Goal: Task Accomplishment & Management: Manage account settings

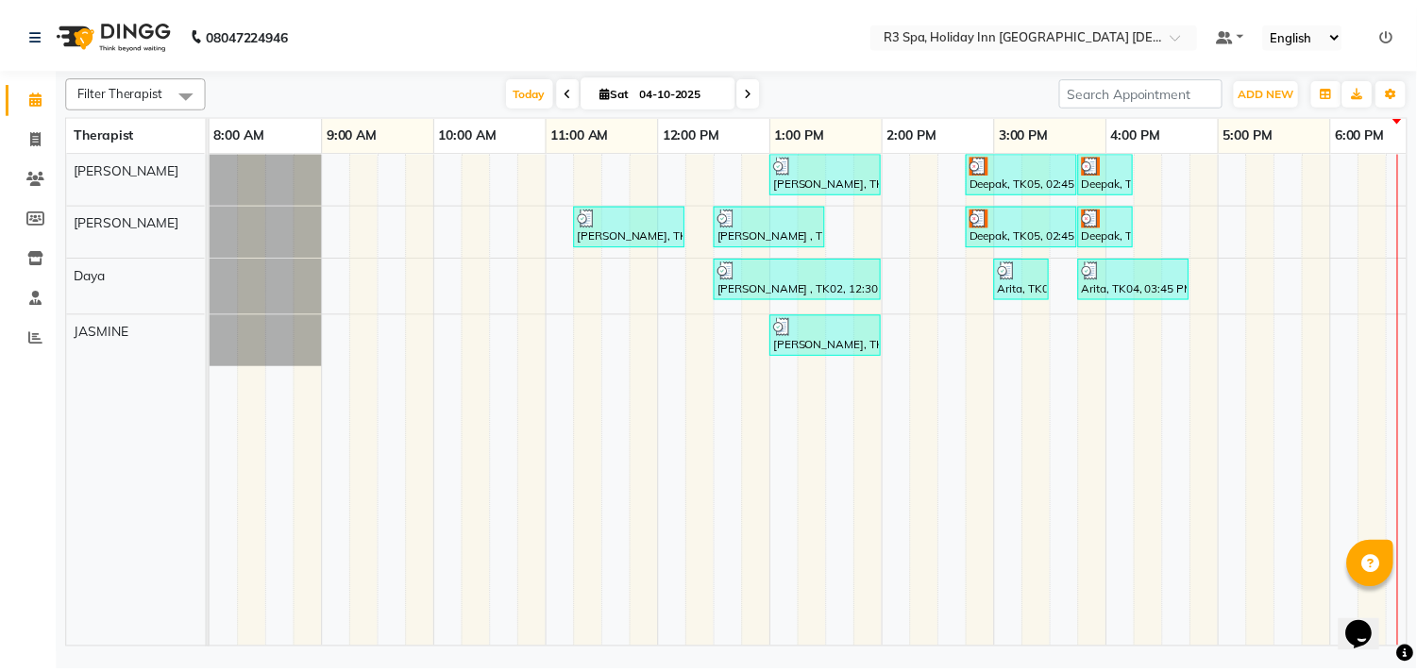
scroll to position [0, 601]
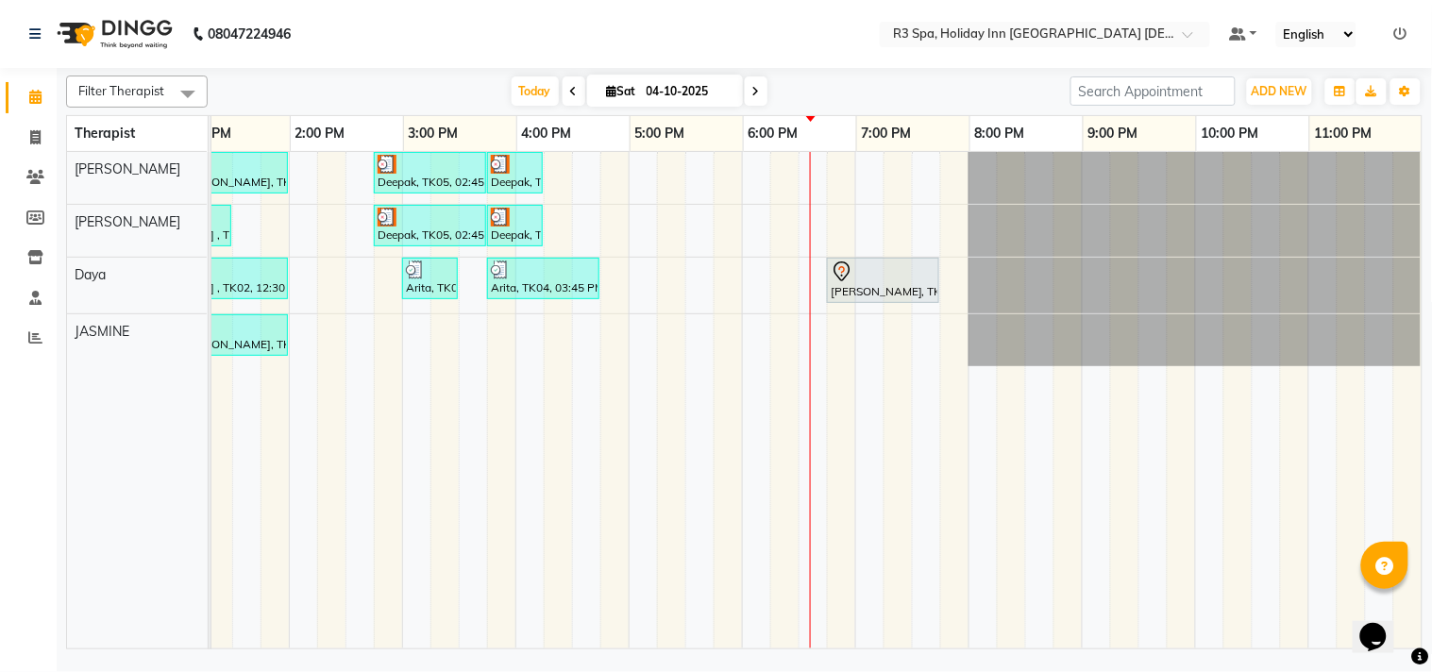
click at [833, 283] on div "[PERSON_NAME], TK06, 06:45 PM-07:45 PM, Deep Tissue Repair Therapy 60 Min([DEMO…" at bounding box center [883, 281] width 109 height 40
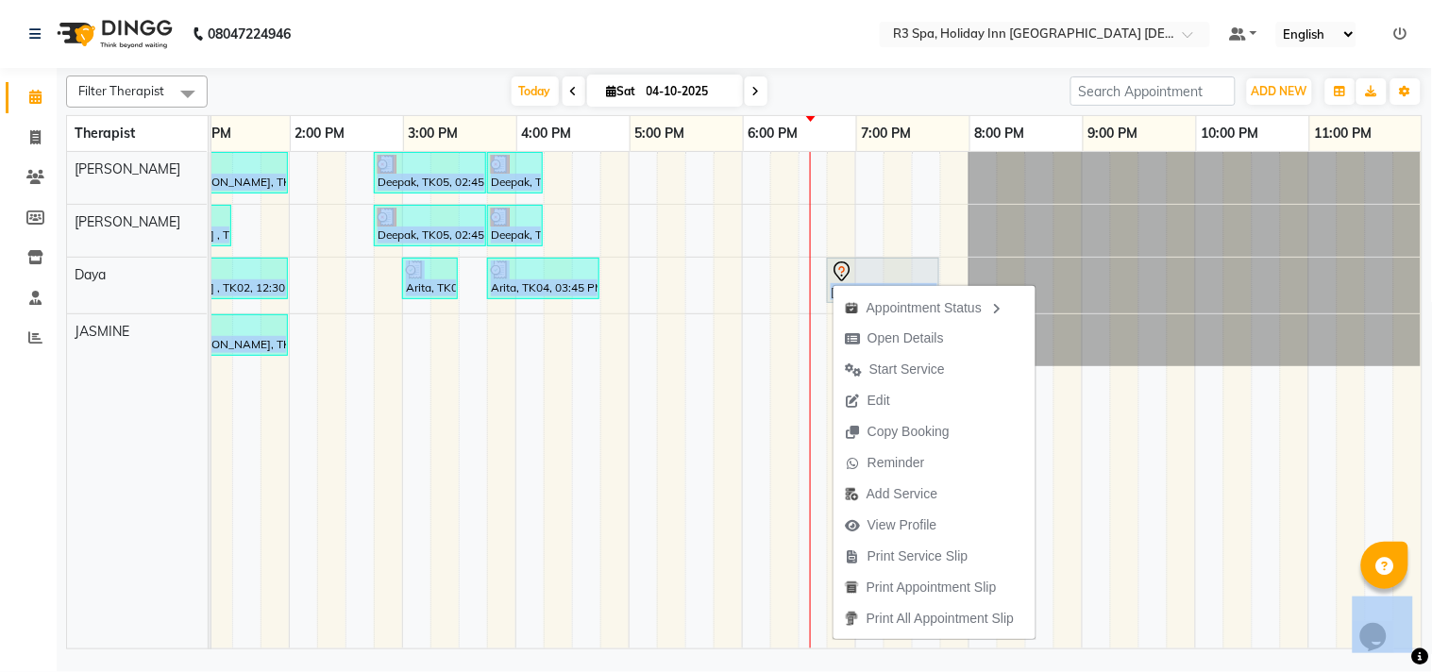
drag, startPoint x: 833, startPoint y: 283, endPoint x: 796, endPoint y: 276, distance: 37.6
click at [796, 276] on body "08047224946 Select Location × R3 Spa, Holiday Inn [GEOGRAPHIC_DATA] Candolim De…" at bounding box center [716, 336] width 1432 height 672
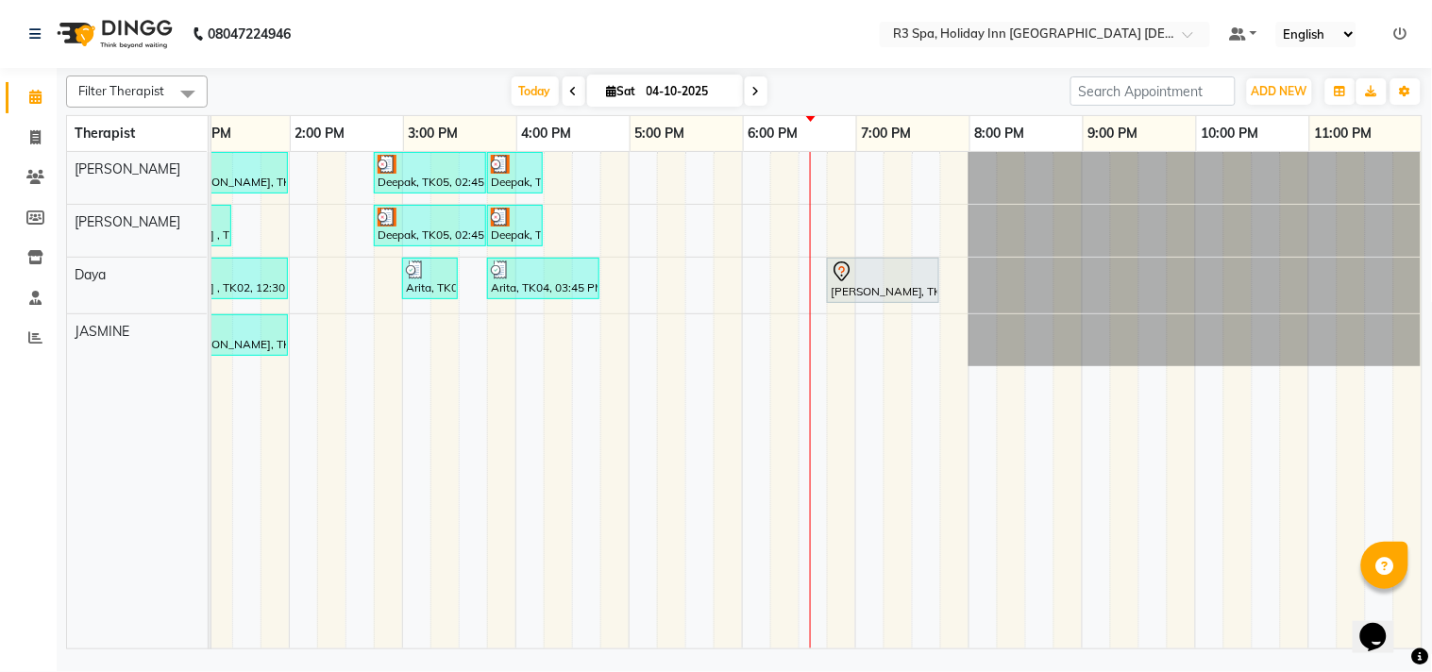
click at [817, 64] on nav "08047224946 Select Location × R3 Spa, Holiday Inn [GEOGRAPHIC_DATA] Candolim De…" at bounding box center [716, 34] width 1432 height 68
drag, startPoint x: 853, startPoint y: 281, endPoint x: 836, endPoint y: 280, distance: 17.0
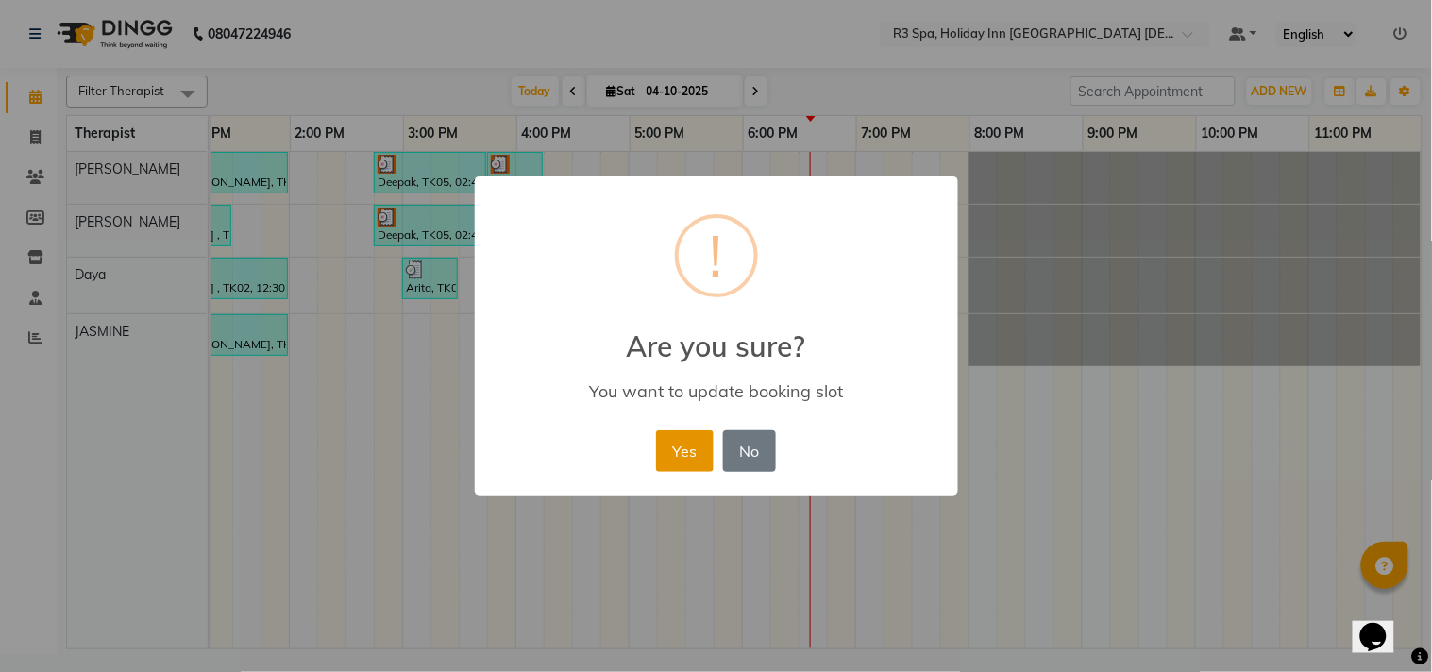
click at [695, 455] on button "Yes" at bounding box center [685, 451] width 58 height 42
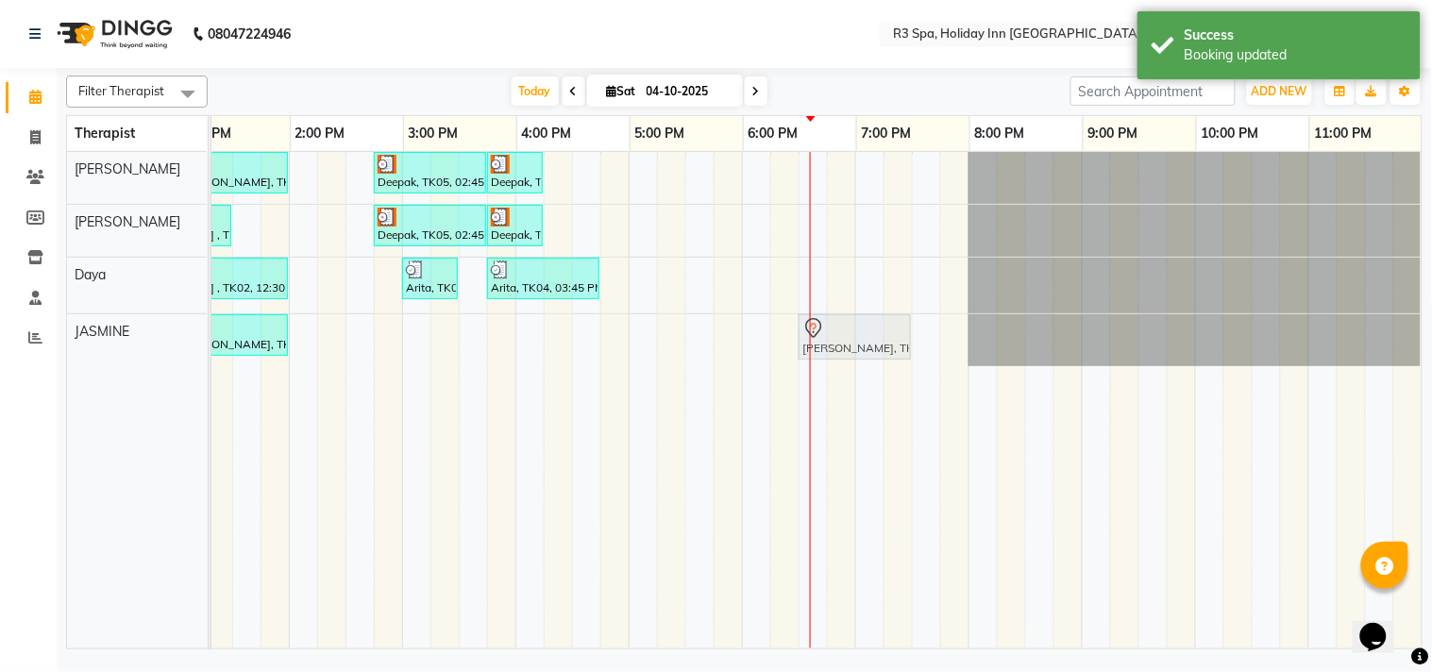
drag, startPoint x: 836, startPoint y: 279, endPoint x: 837, endPoint y: 325, distance: 45.3
click at [837, 325] on tbody "[PERSON_NAME], TK03, 01:00 PM-02:00 PM, Couple Rejuvenation Therapy 60 Min Deep…" at bounding box center [515, 259] width 1812 height 214
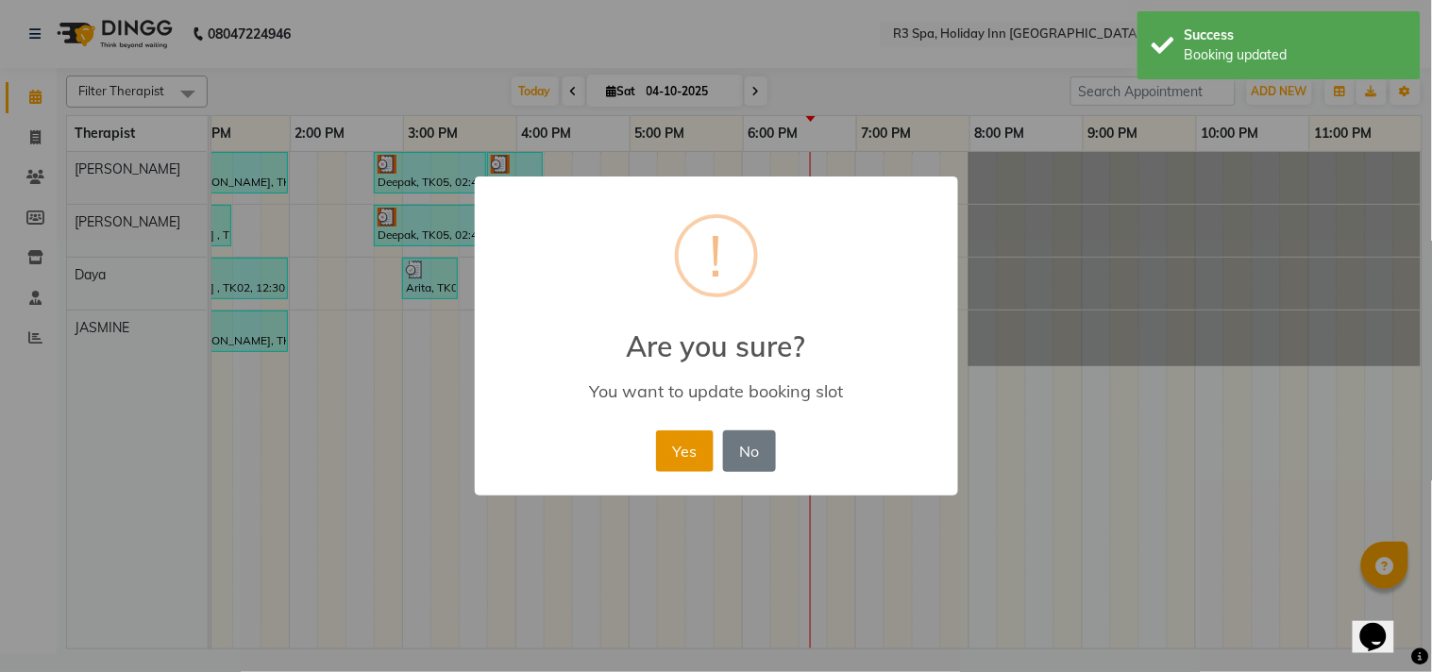
click at [674, 463] on button "Yes" at bounding box center [685, 451] width 58 height 42
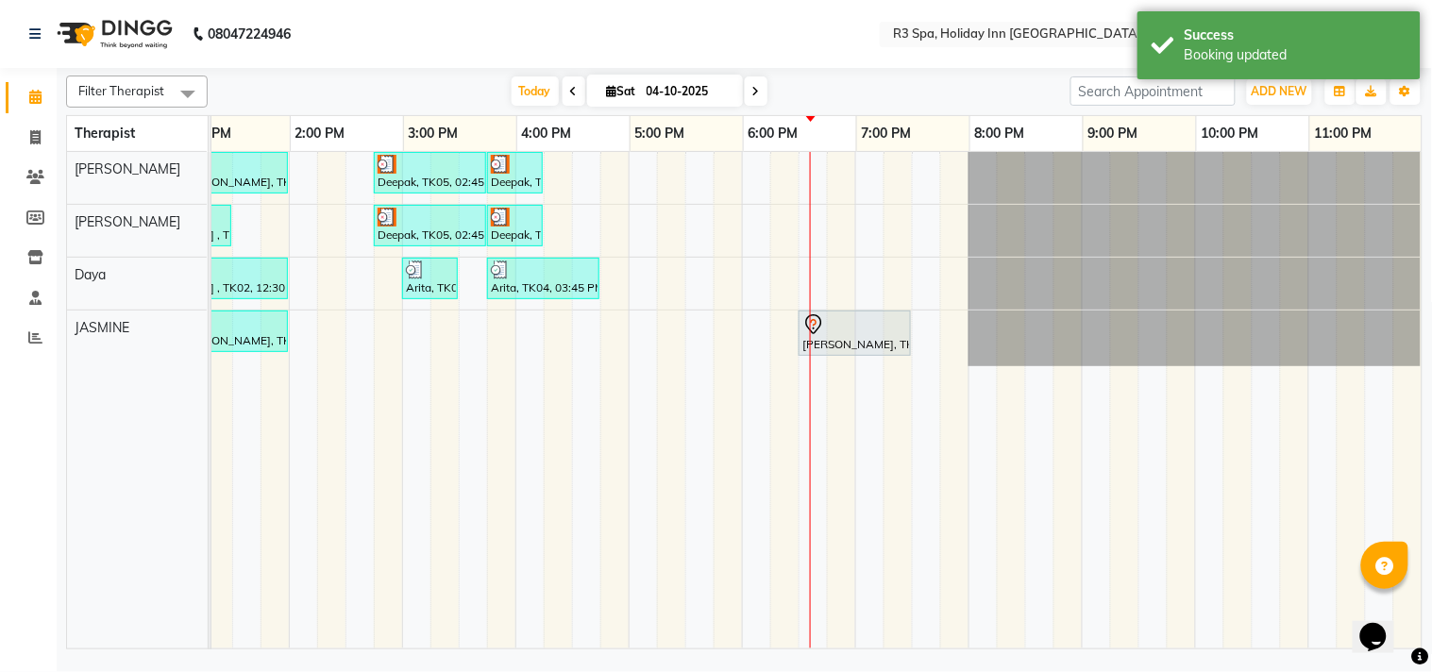
drag, startPoint x: 816, startPoint y: 332, endPoint x: 800, endPoint y: 335, distance: 15.4
click at [800, 335] on div "[PERSON_NAME], TK06, 06:30 PM-07:30 PM, Deep Tissue Repair Therapy 60 Min([DEMO…" at bounding box center [854, 333] width 109 height 40
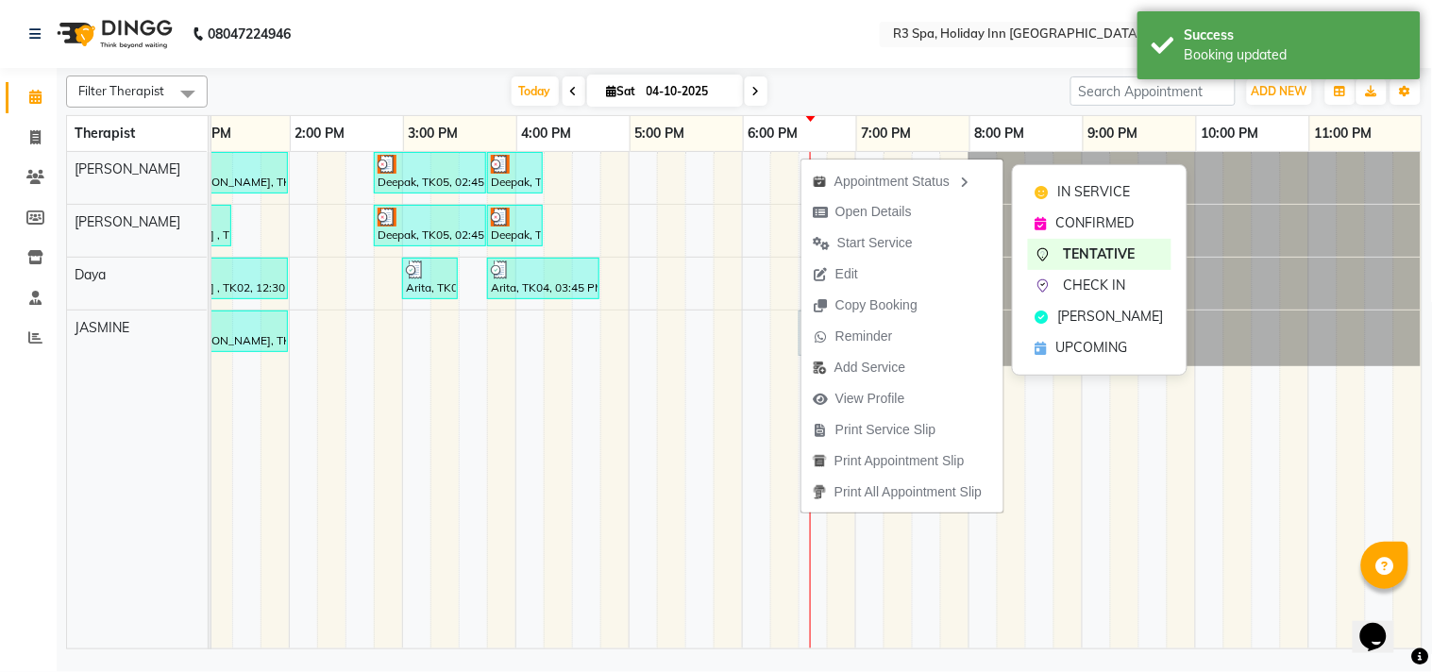
click at [1099, 196] on span "IN SERVICE" at bounding box center [1094, 192] width 73 height 20
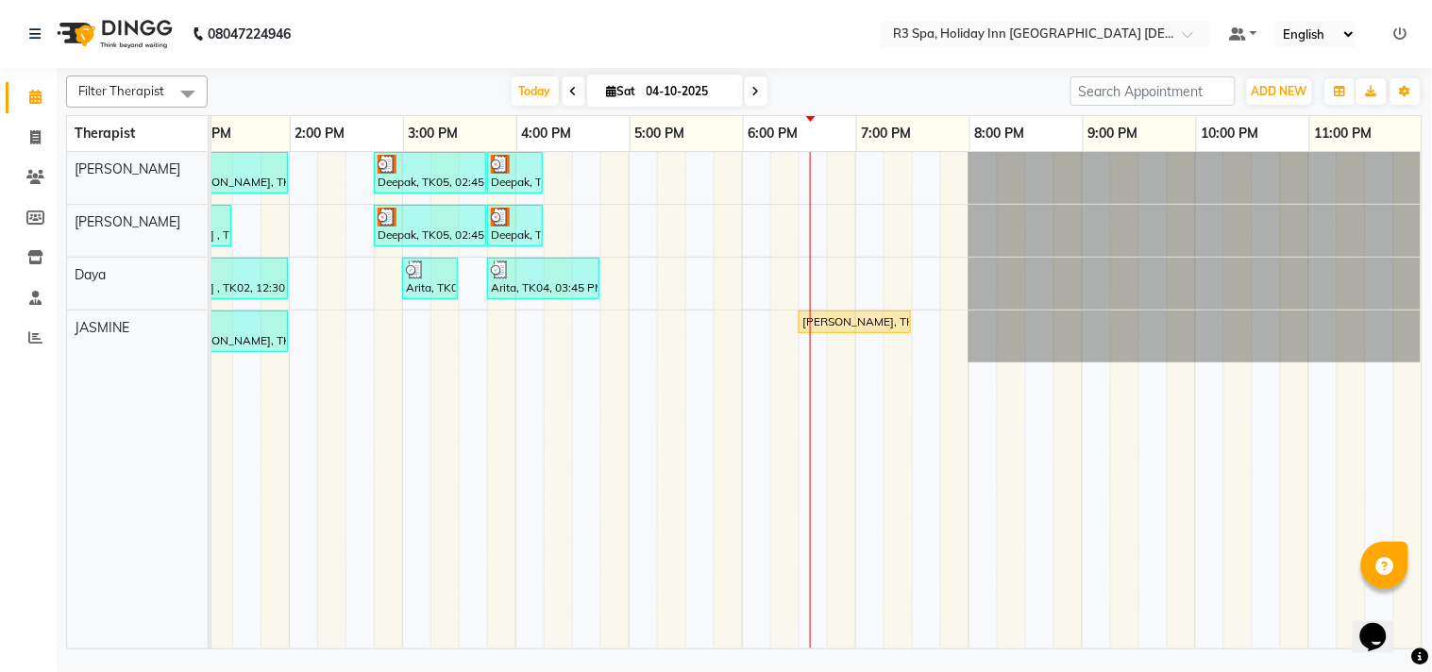
click at [413, 175] on div "Deepak, TK05, 02:45 PM-03:45 PM, Couple Rejuvenation Therapy 60 Min" at bounding box center [430, 173] width 109 height 36
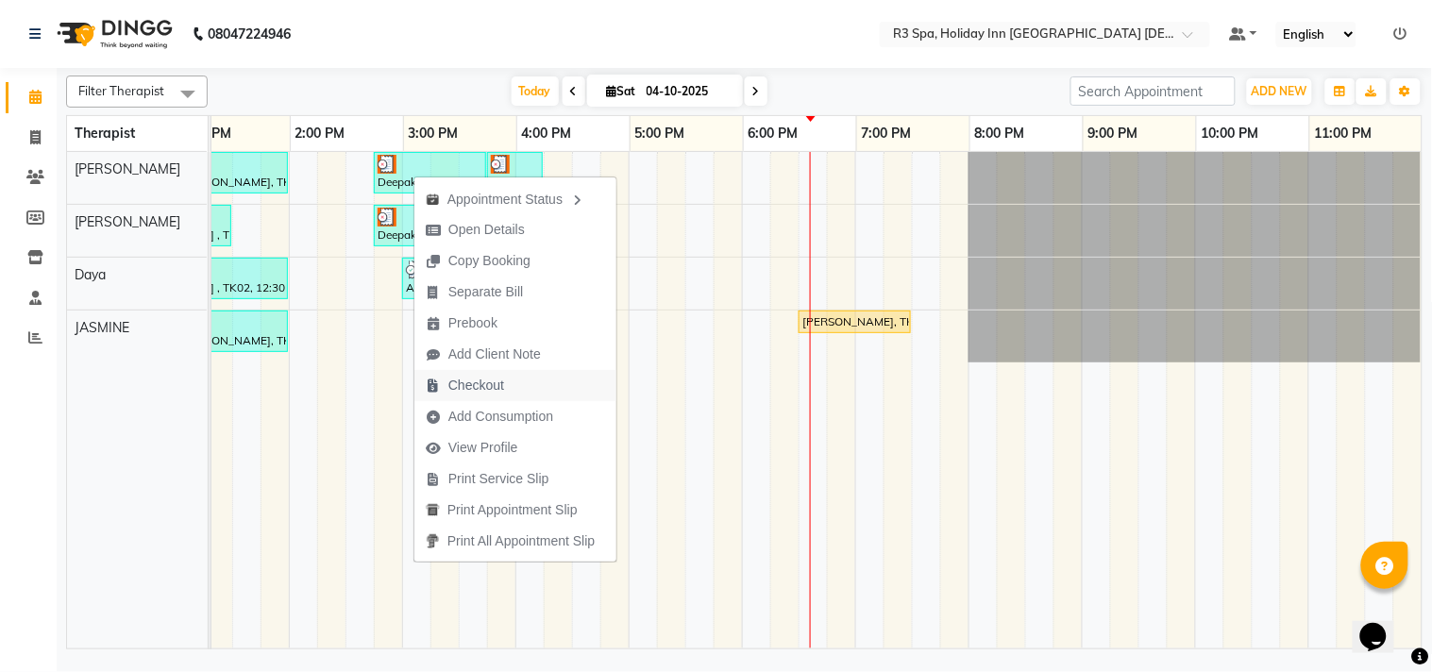
click at [458, 389] on span "Checkout" at bounding box center [476, 386] width 56 height 20
select select "service"
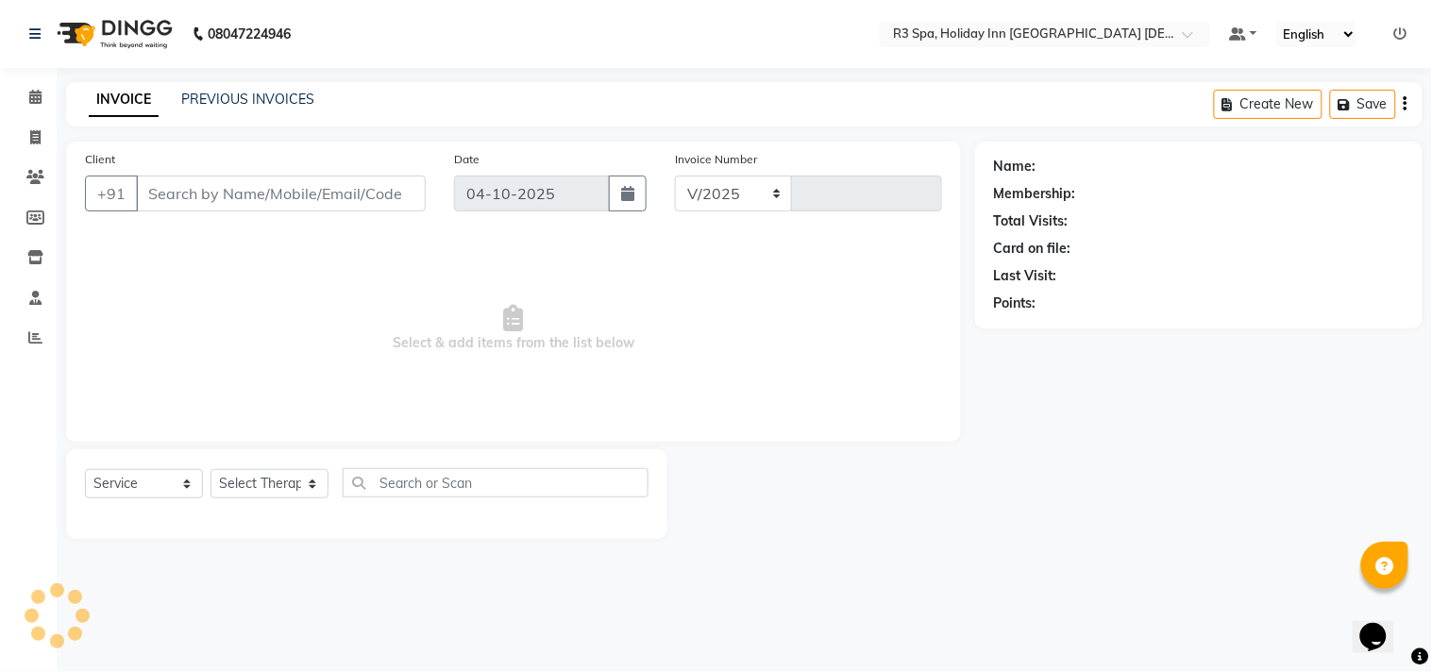
select select "7921"
type input "0641"
type input "98******36"
select select "71358"
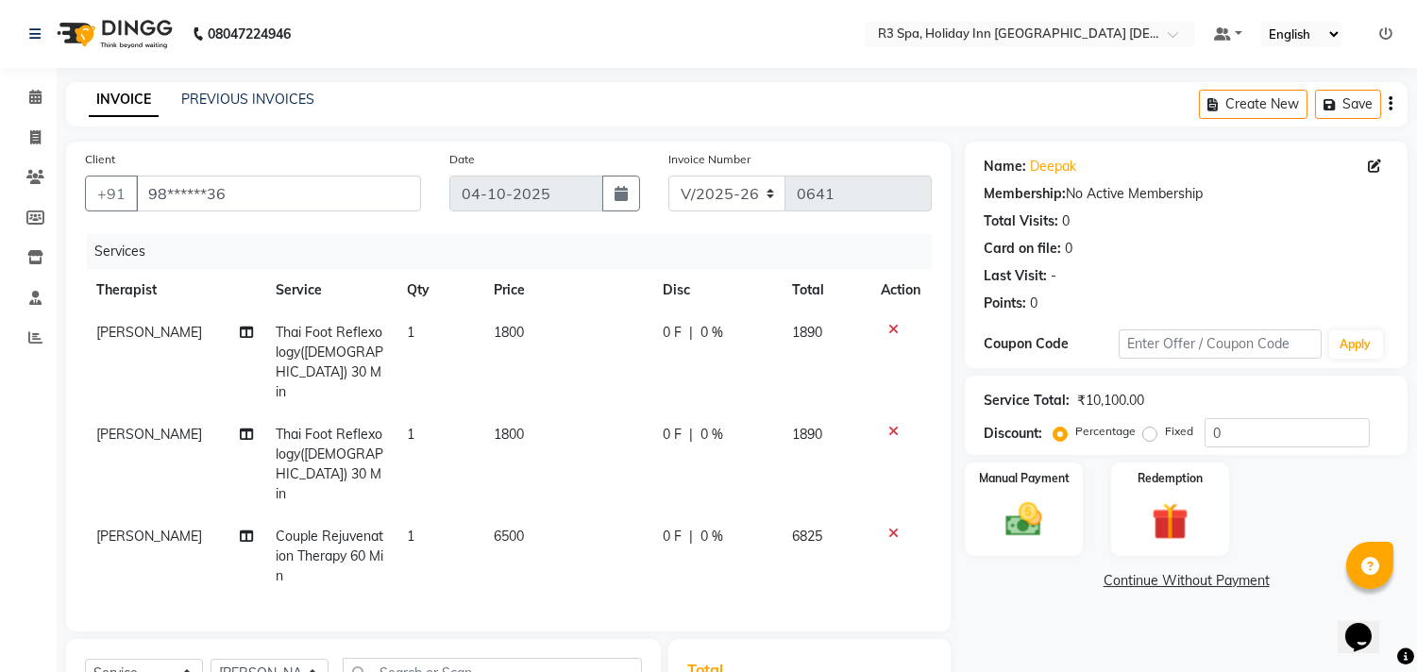
click at [704, 527] on span "0 %" at bounding box center [711, 537] width 23 height 20
select select "71358"
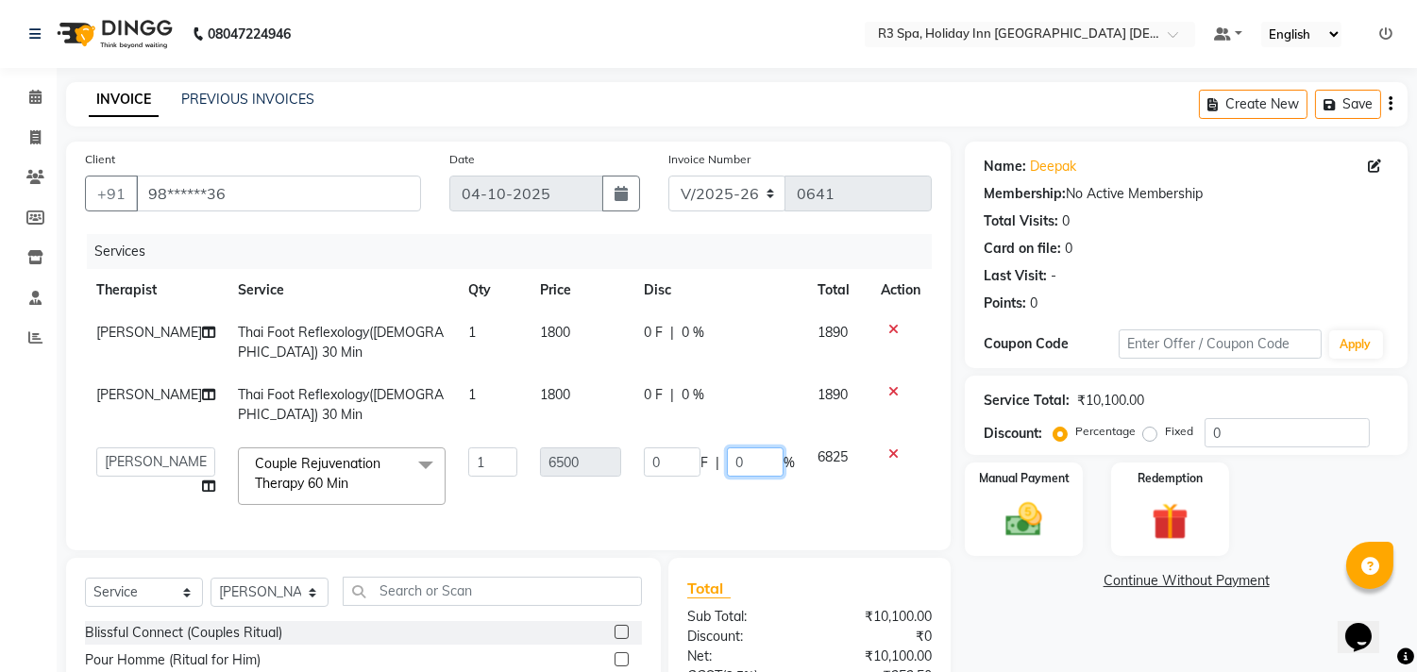
click at [753, 467] on input "0" at bounding box center [755, 461] width 57 height 29
type input "5"
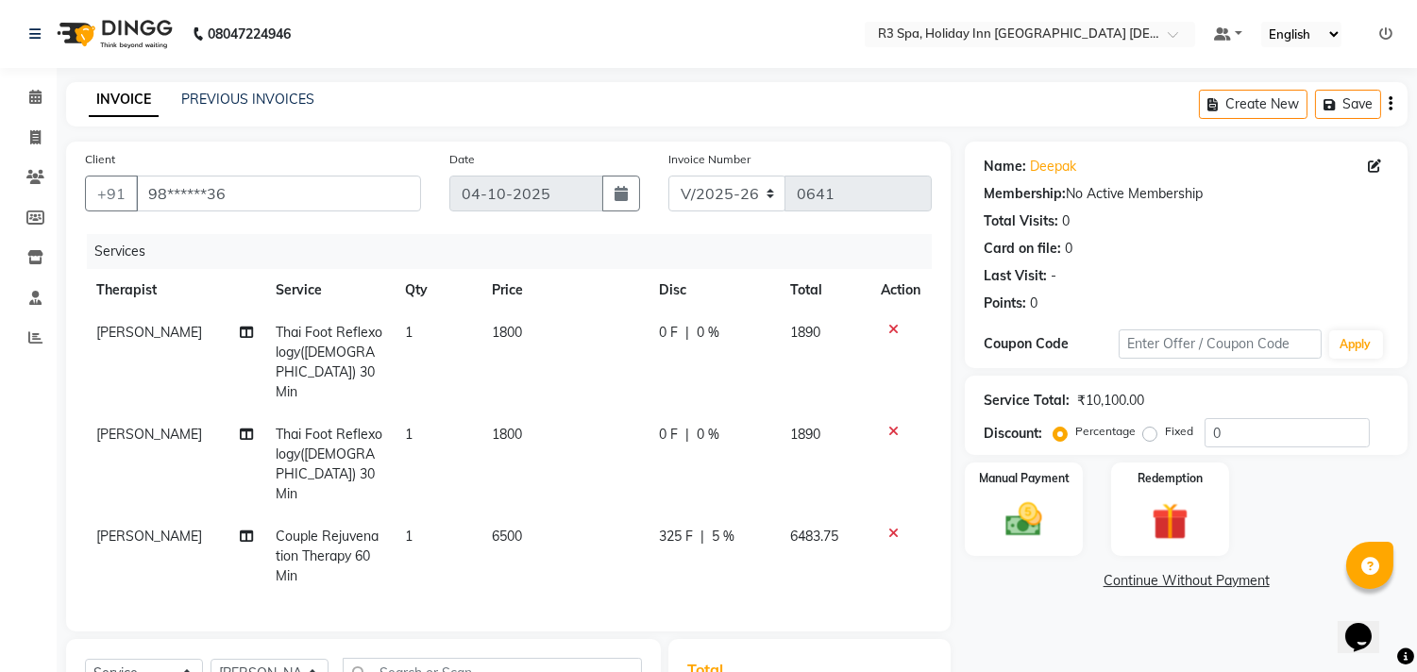
click at [691, 330] on div "0 F | 0 %" at bounding box center [713, 333] width 109 height 20
select select "71357"
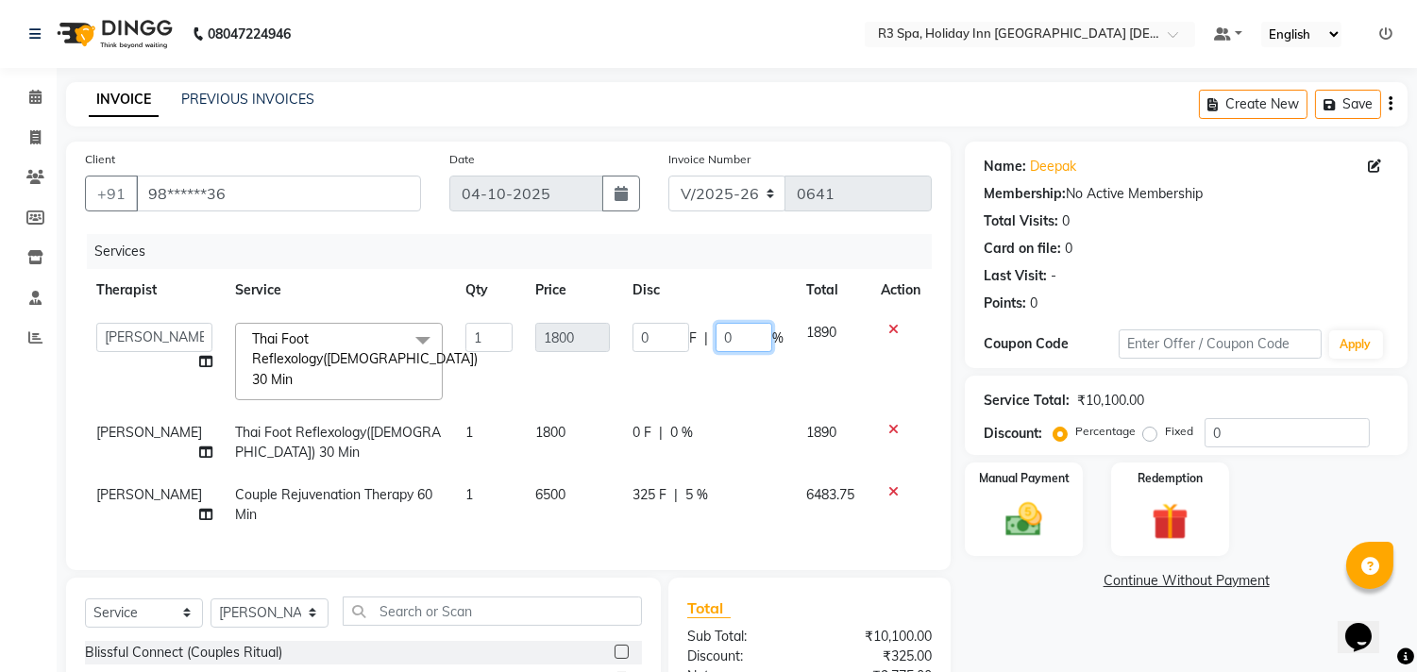
click at [736, 337] on input "0" at bounding box center [743, 337] width 57 height 29
type input "100"
click at [671, 431] on td "0 F | 0 %" at bounding box center [708, 443] width 174 height 62
select select "71358"
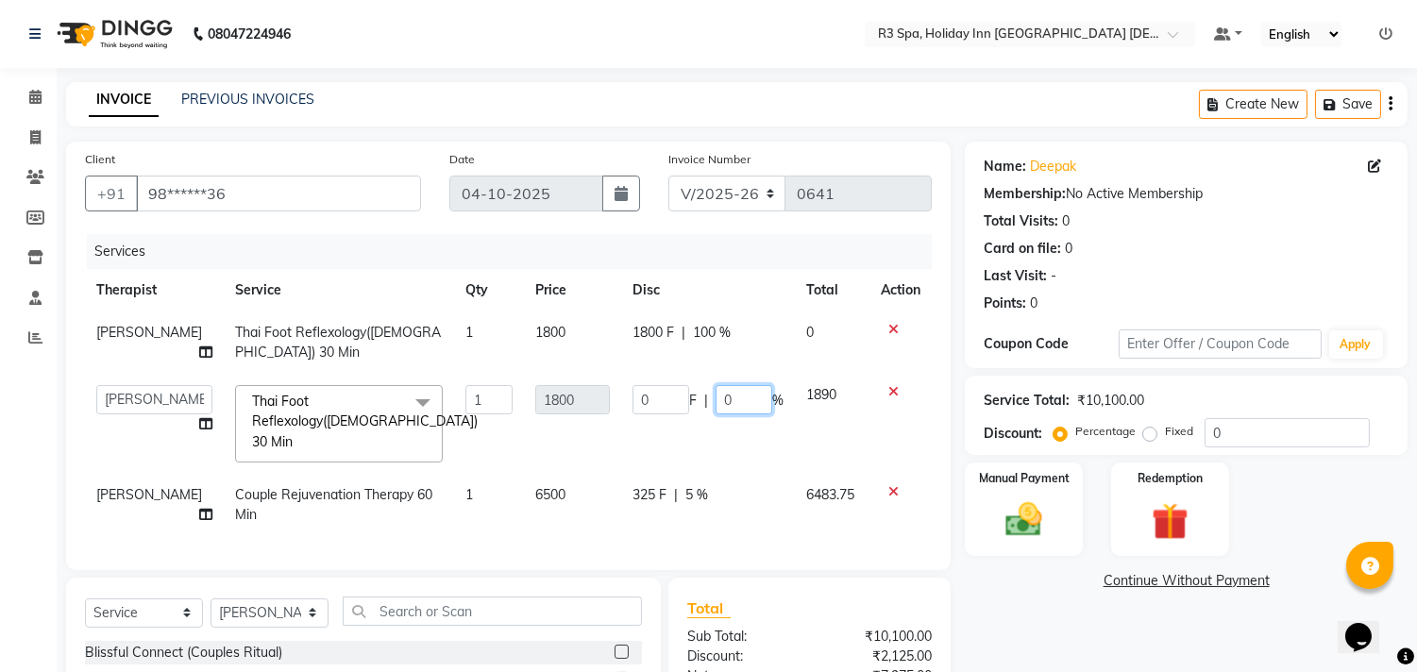
click at [729, 399] on input "0" at bounding box center [743, 399] width 57 height 29
type input "100"
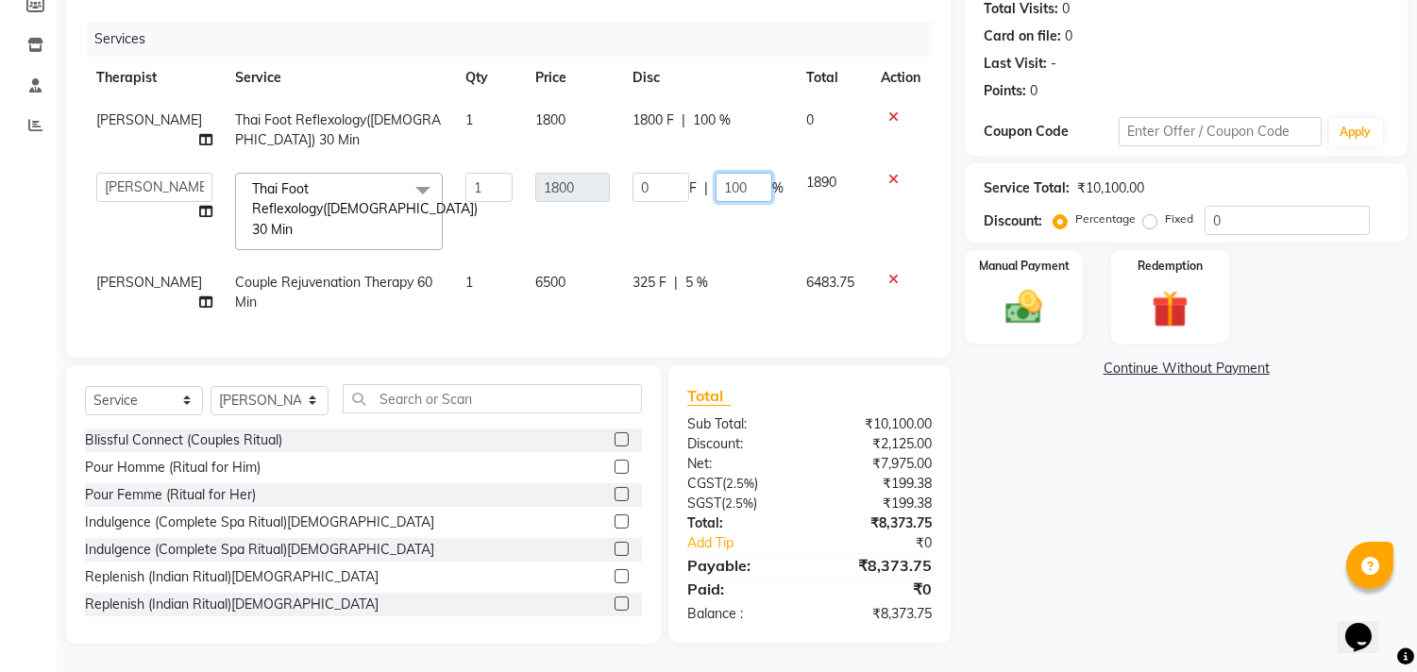
scroll to position [228, 0]
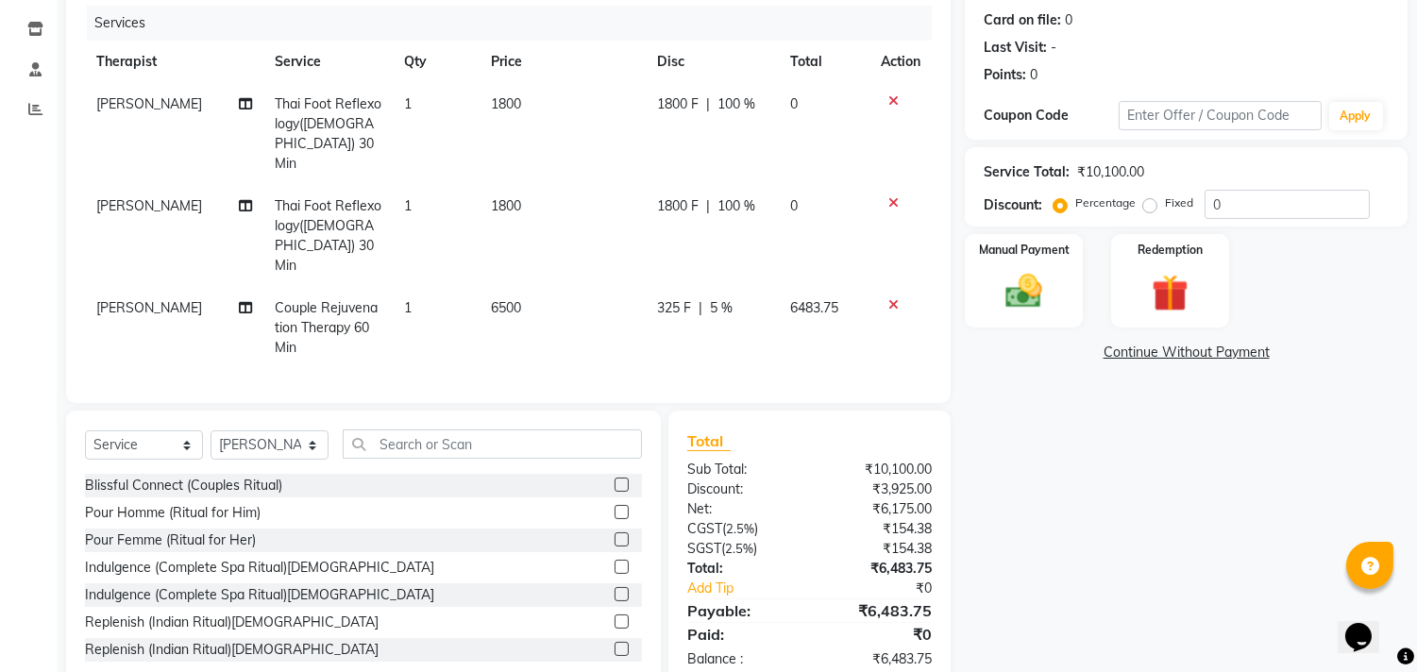
click at [985, 383] on div "Name: Deepak Membership: No Active Membership Total Visits: 0 Card on file: 0 L…" at bounding box center [1193, 301] width 457 height 776
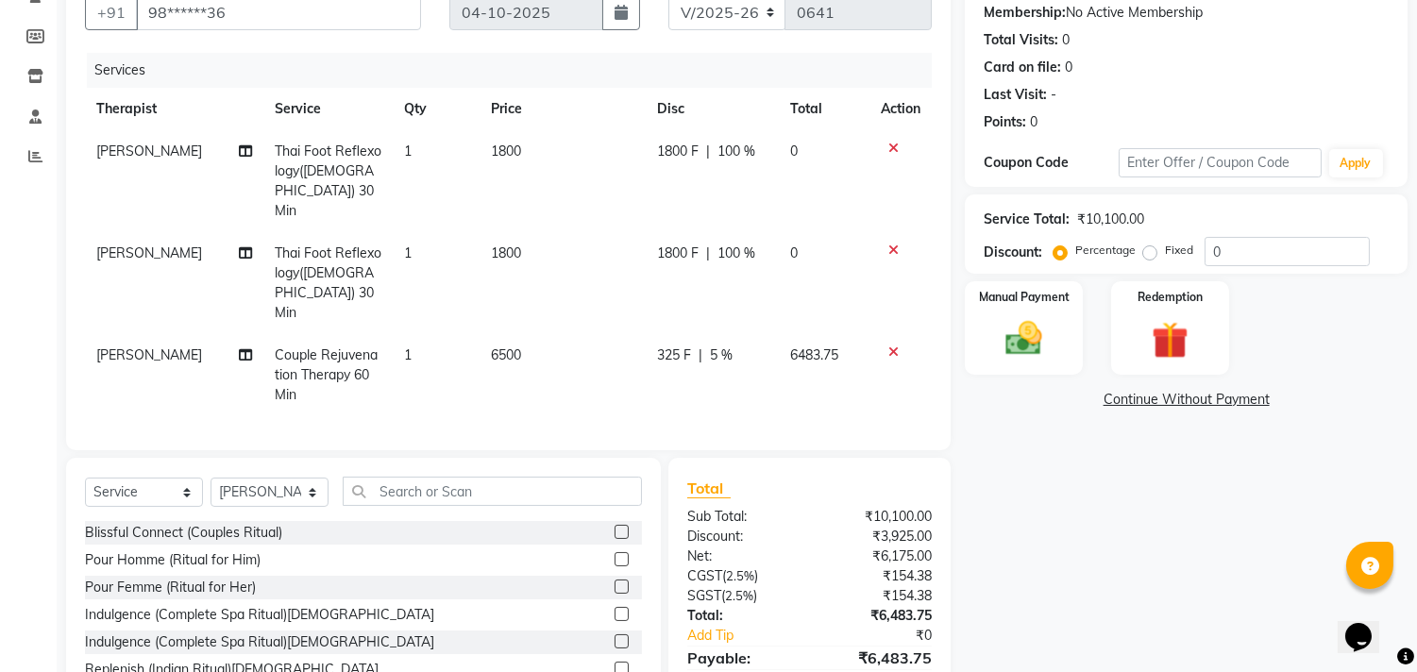
scroll to position [144, 0]
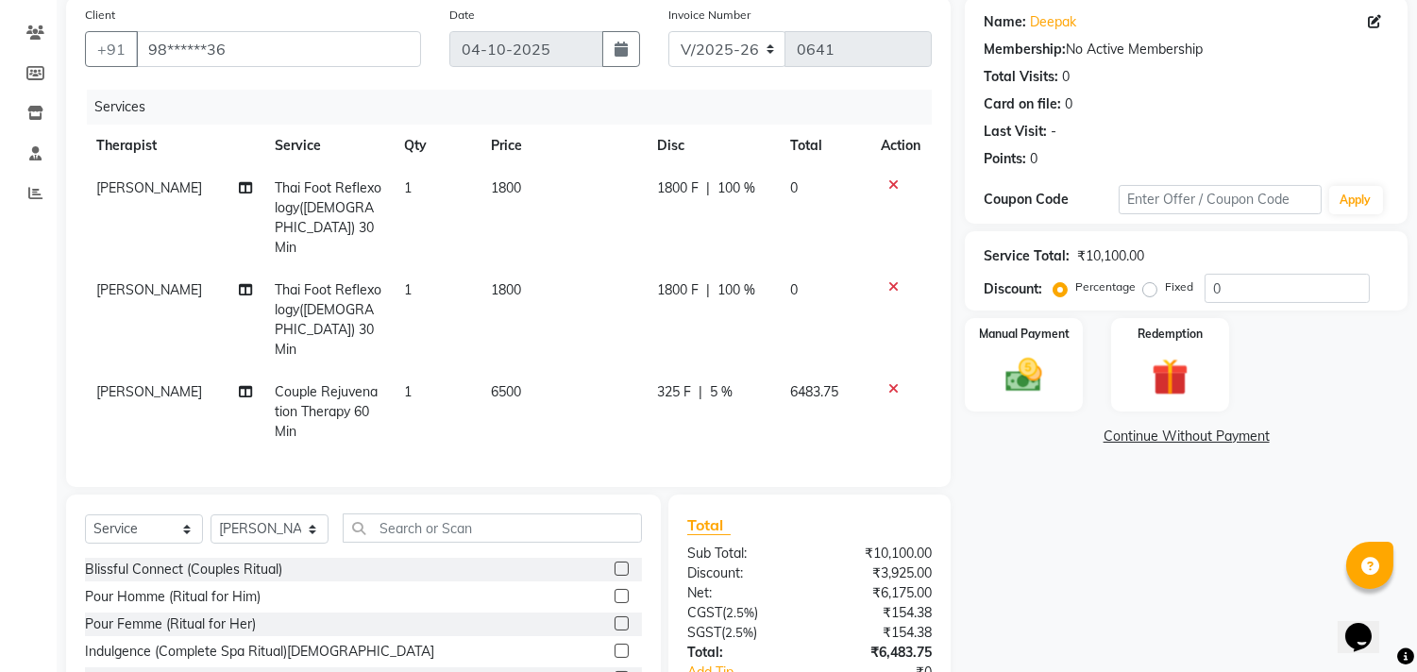
click at [718, 382] on span "5 %" at bounding box center [721, 392] width 23 height 20
select select "71358"
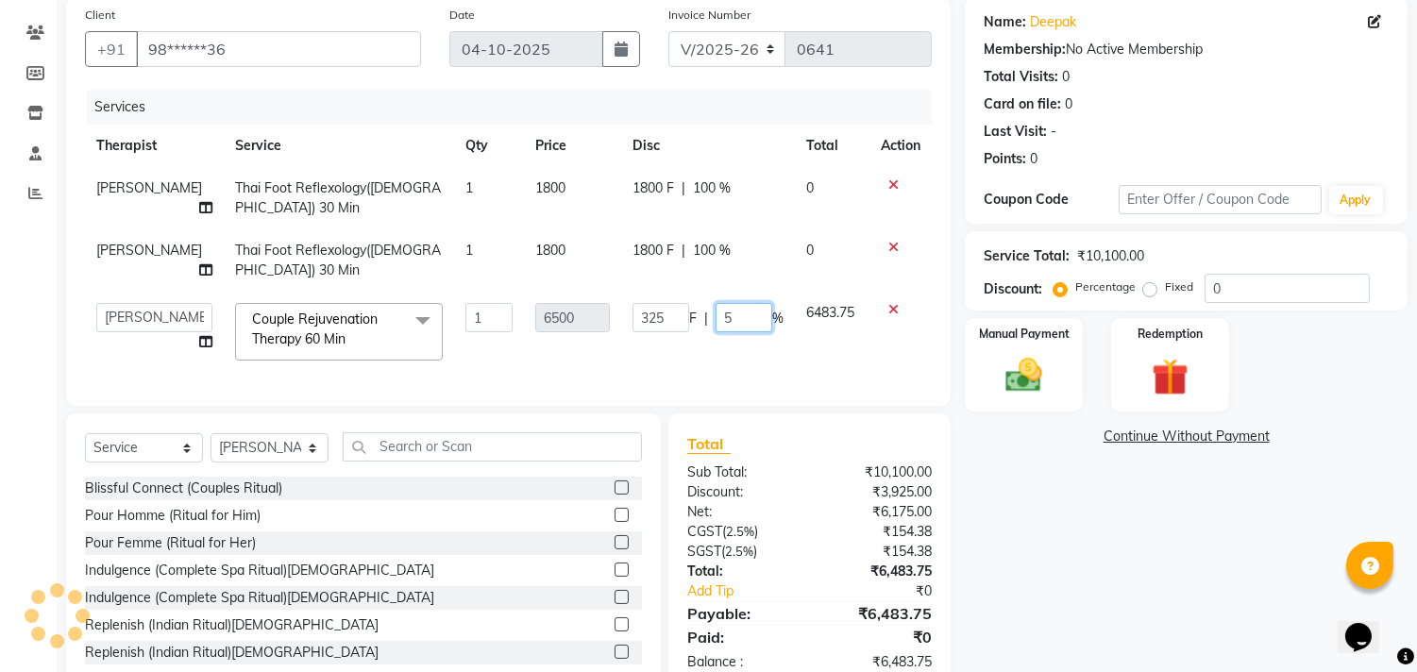
click at [749, 318] on input "5" at bounding box center [743, 317] width 57 height 29
type input "50"
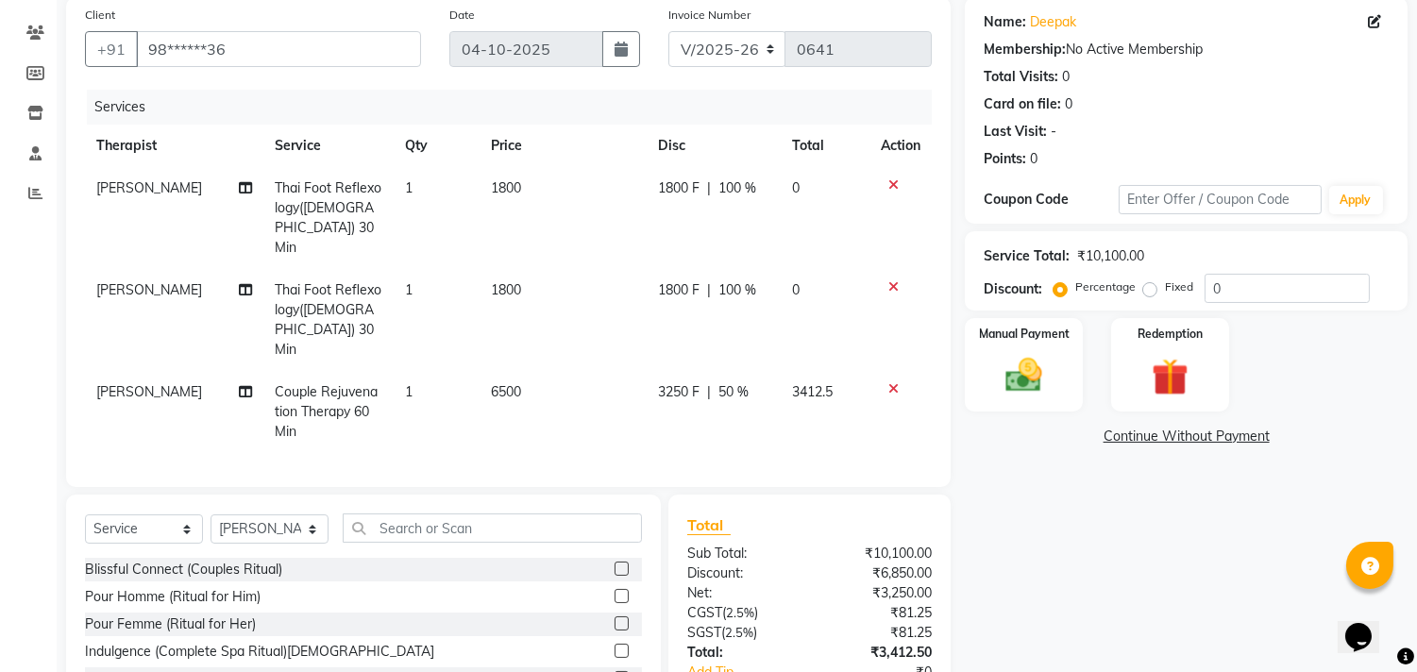
click at [1073, 492] on div "Name: Deepak Membership: No Active Membership Total Visits: 0 Card on file: 0 L…" at bounding box center [1193, 385] width 457 height 776
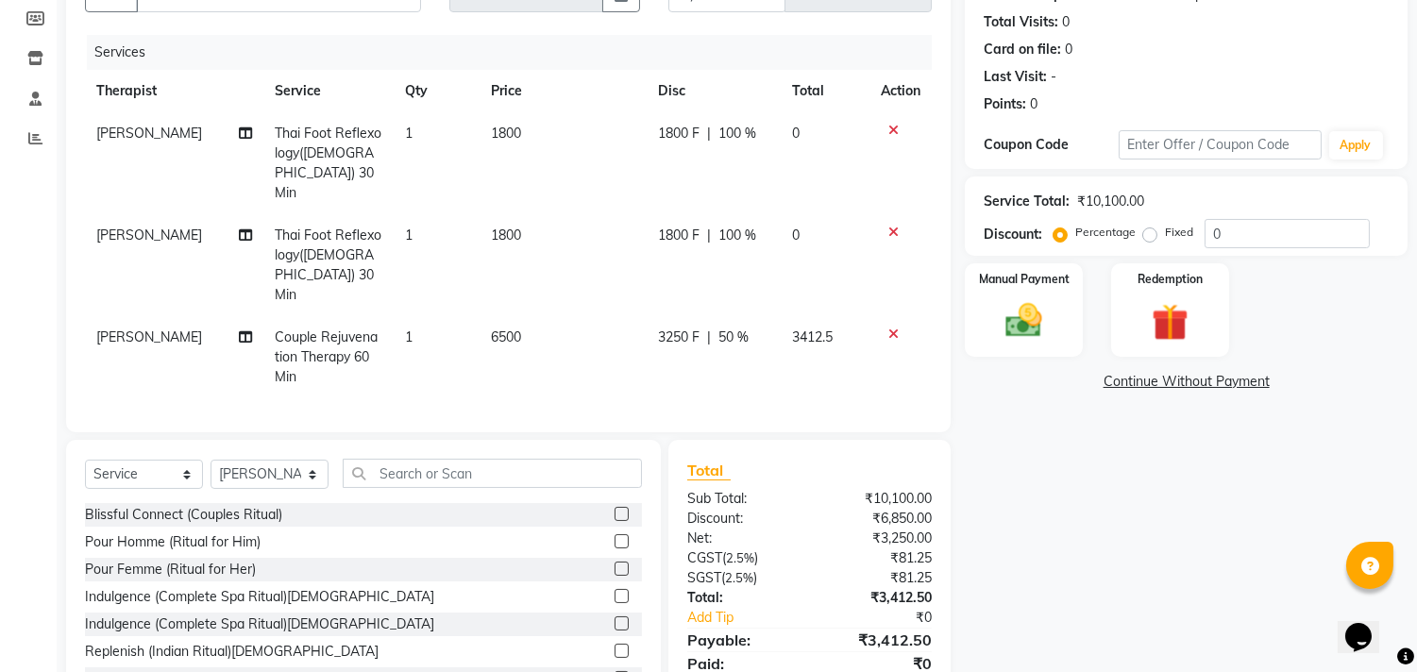
scroll to position [249, 0]
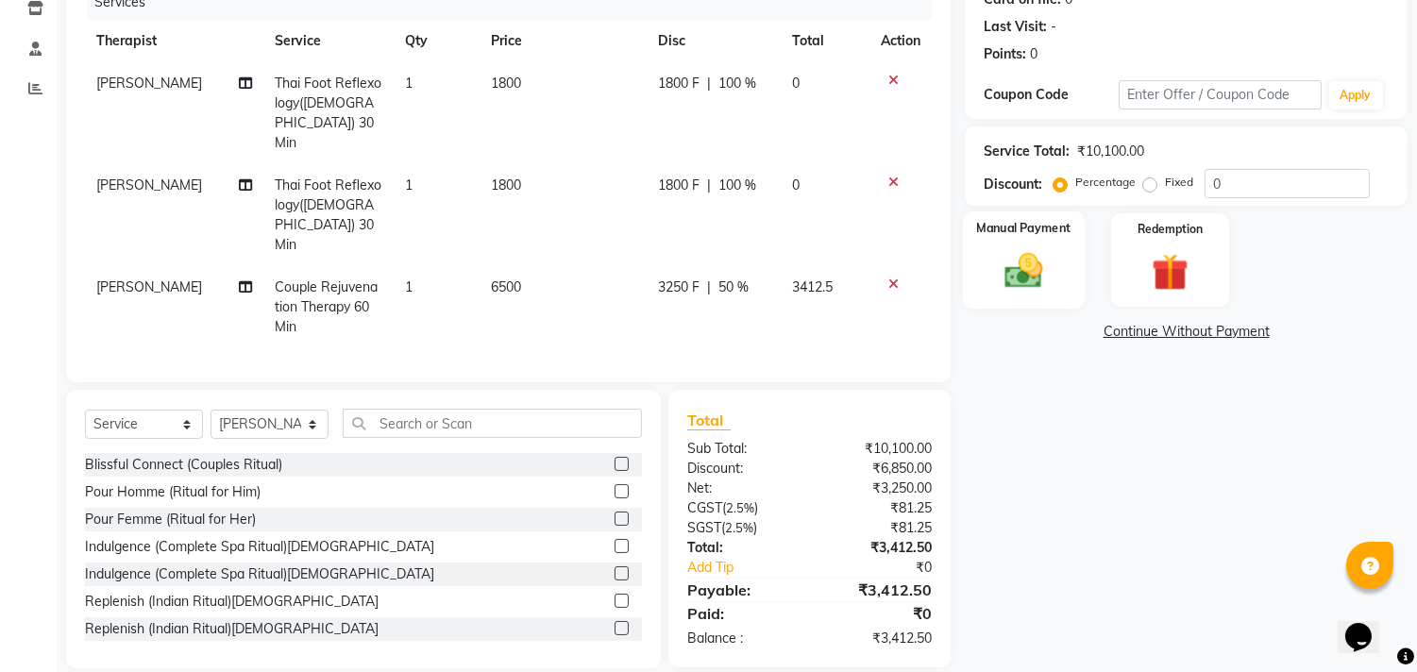
click at [1025, 268] on img at bounding box center [1024, 271] width 62 height 44
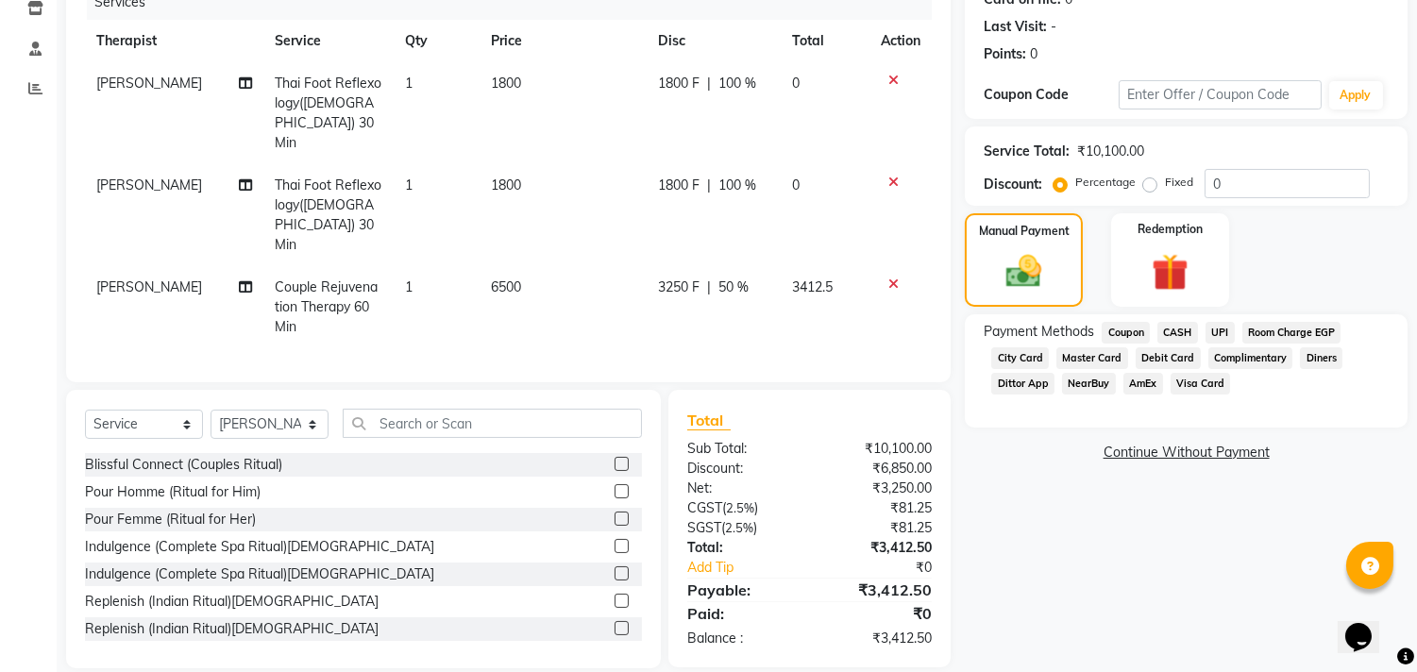
click at [1304, 328] on span "Room Charge EGP" at bounding box center [1291, 333] width 99 height 22
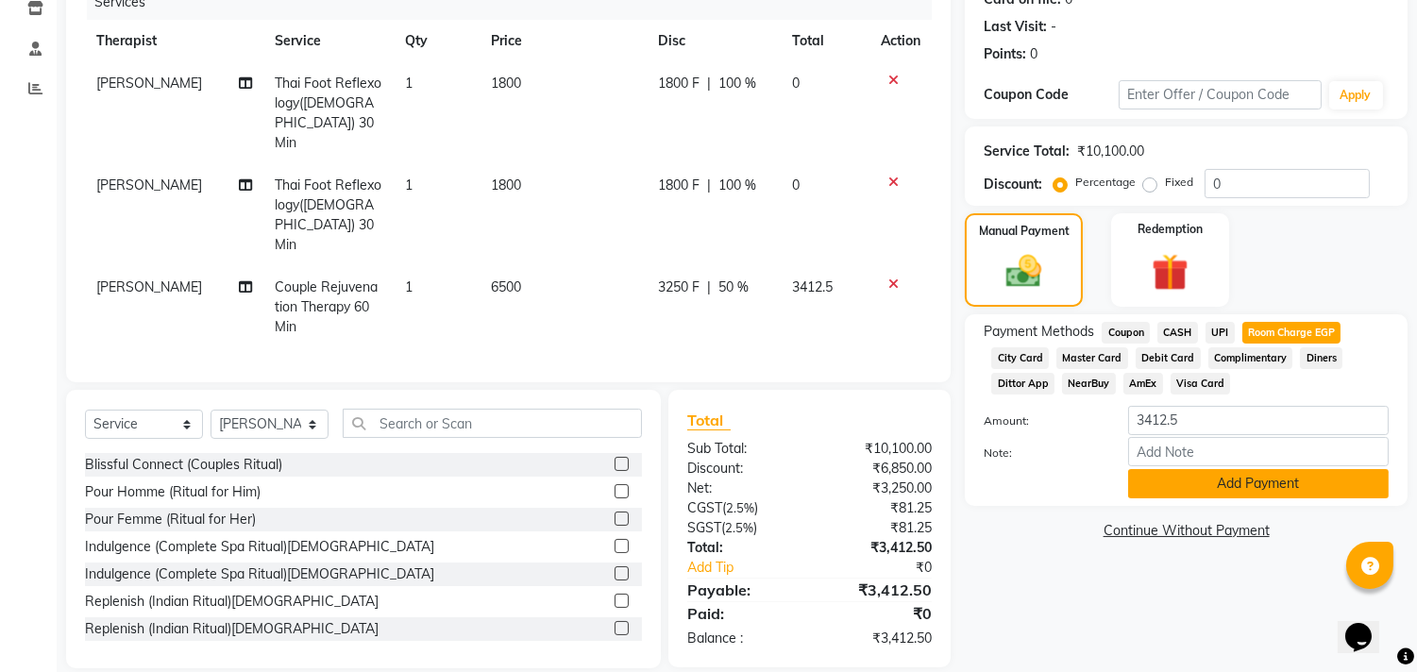
click at [1211, 483] on button "Add Payment" at bounding box center [1258, 483] width 261 height 29
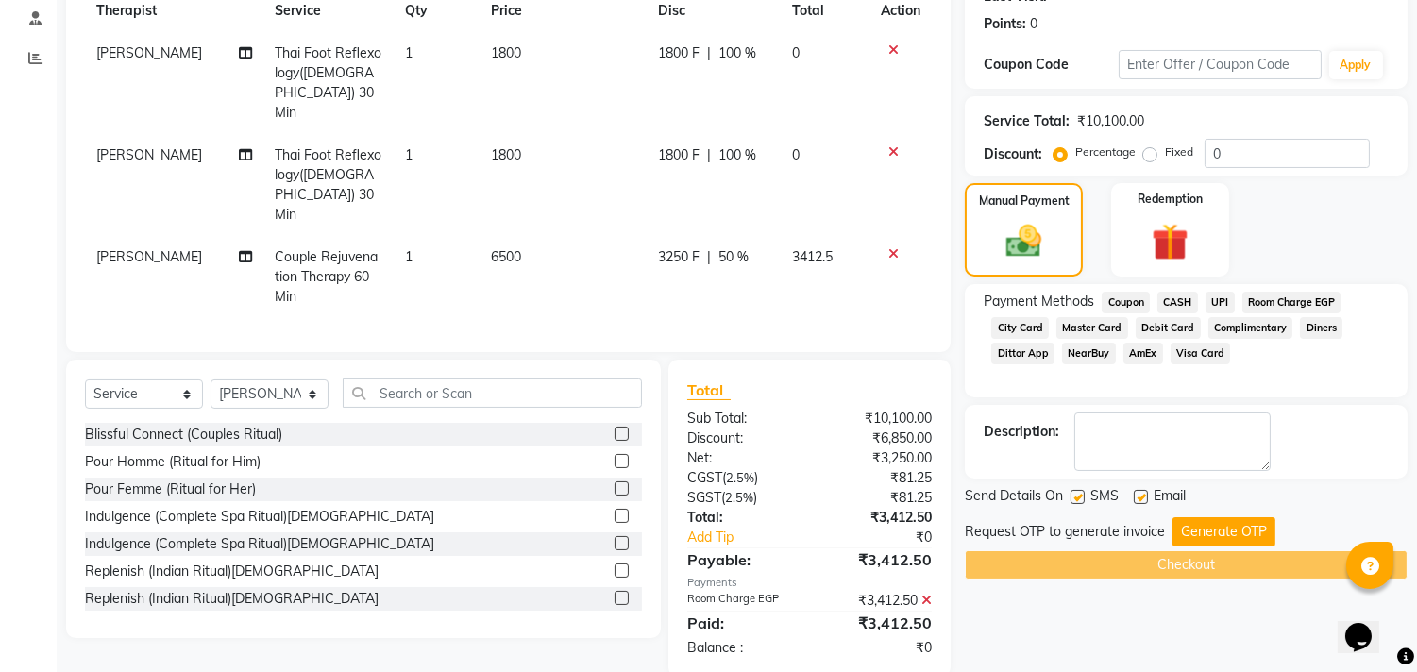
scroll to position [288, 0]
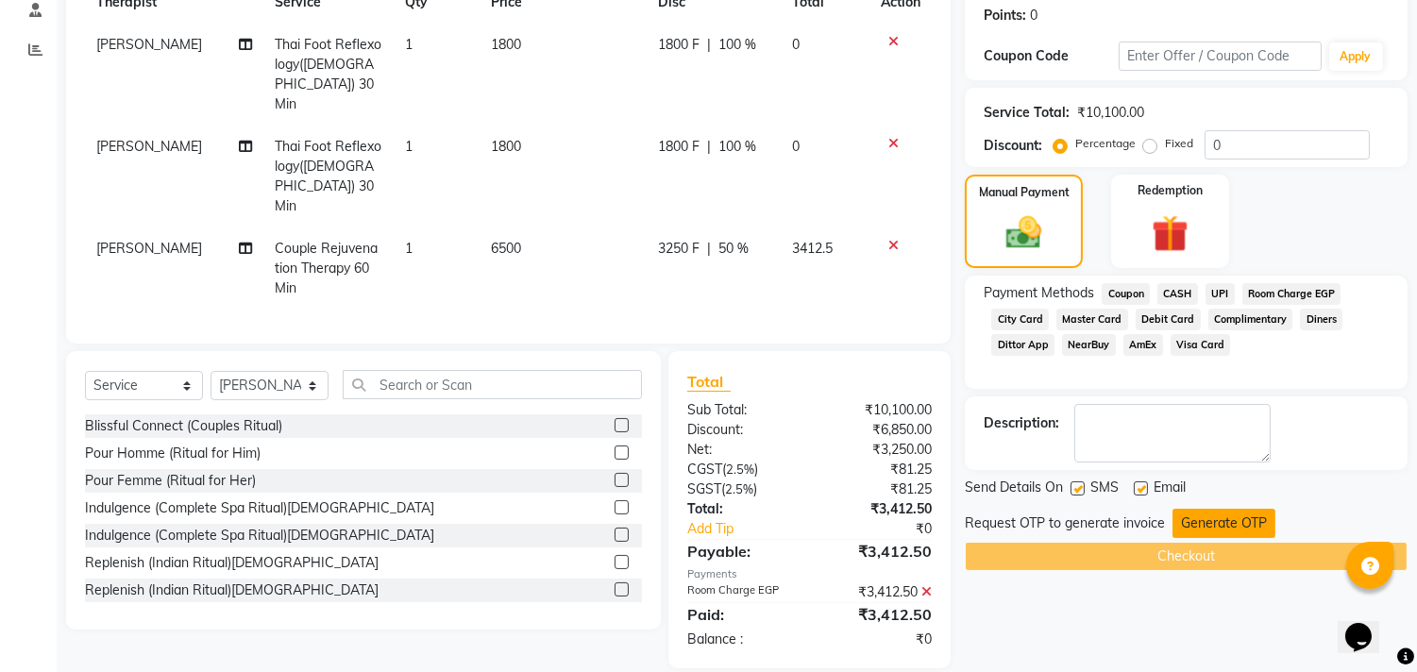
click at [1260, 519] on button "Generate OTP" at bounding box center [1223, 523] width 103 height 29
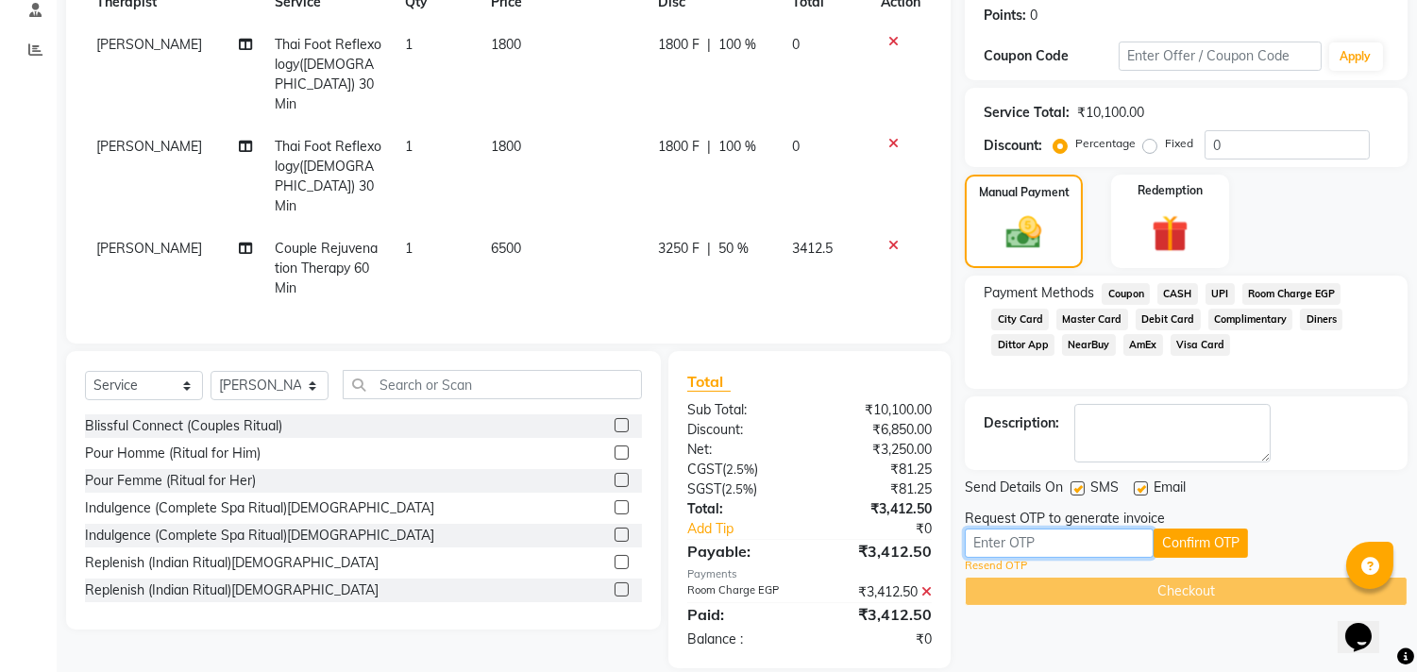
click at [1073, 539] on input "text" at bounding box center [1059, 543] width 189 height 29
type input "5931"
click at [1209, 529] on button "Confirm OTP" at bounding box center [1200, 543] width 94 height 29
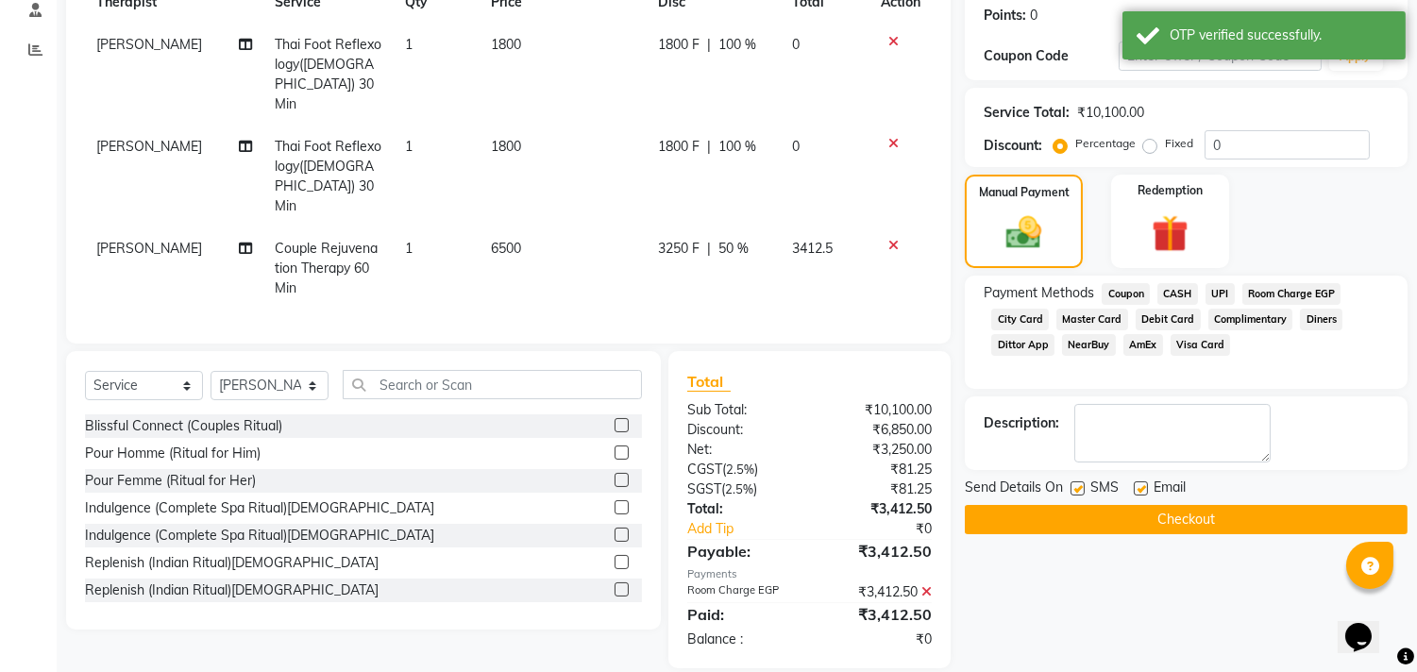
click at [1202, 513] on button "Checkout" at bounding box center [1186, 519] width 443 height 29
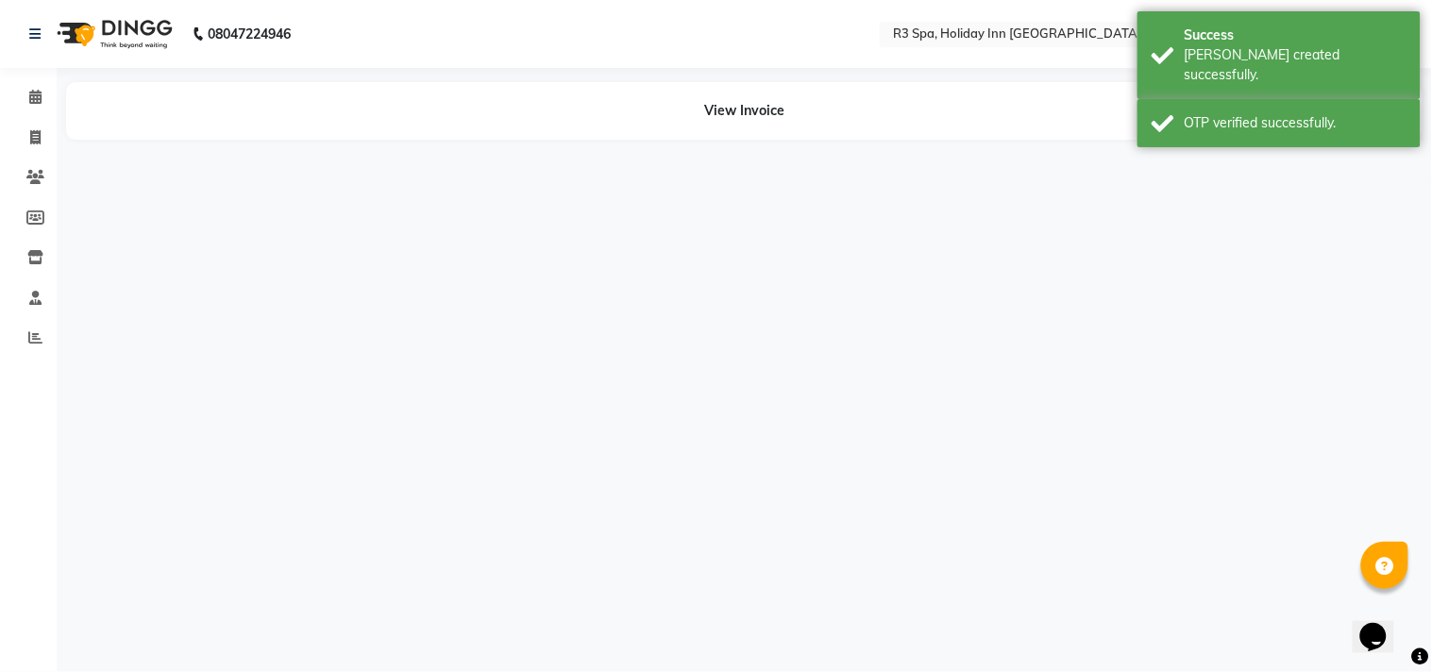
select select "71357"
select select "71358"
select select "71357"
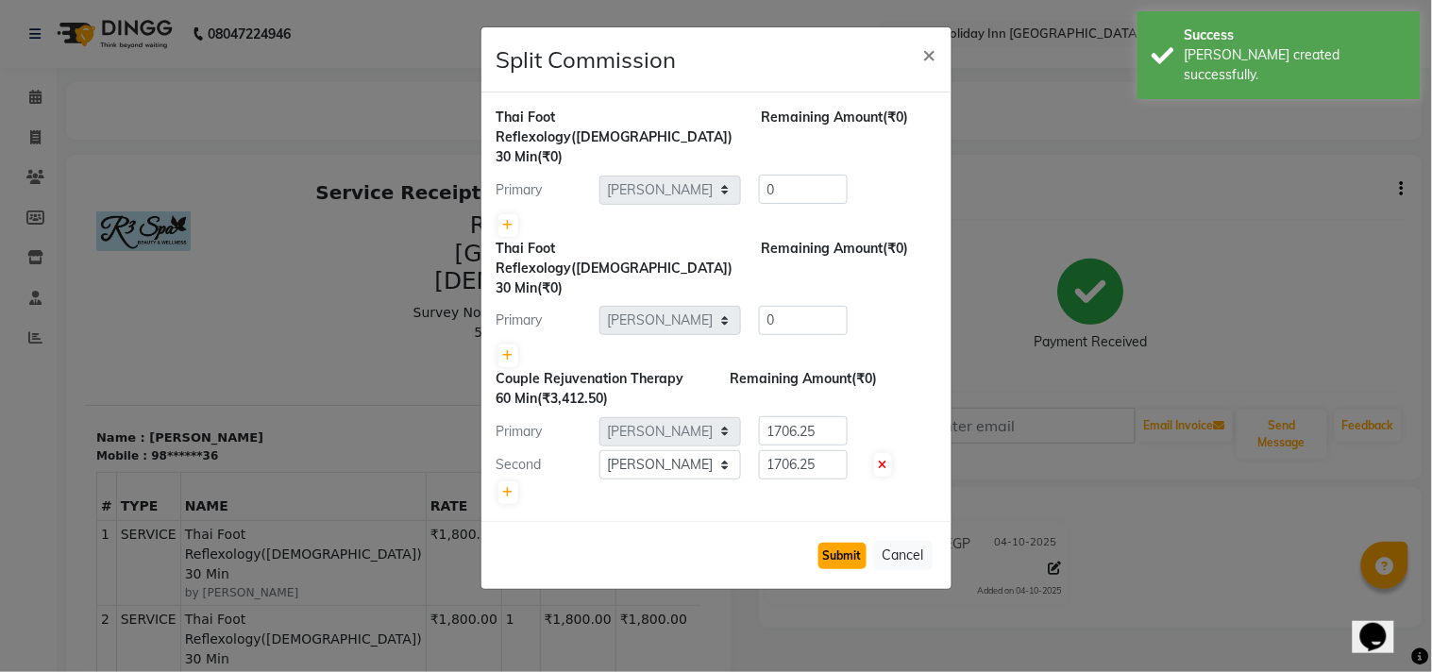
click at [834, 543] on button "Submit" at bounding box center [842, 556] width 48 height 26
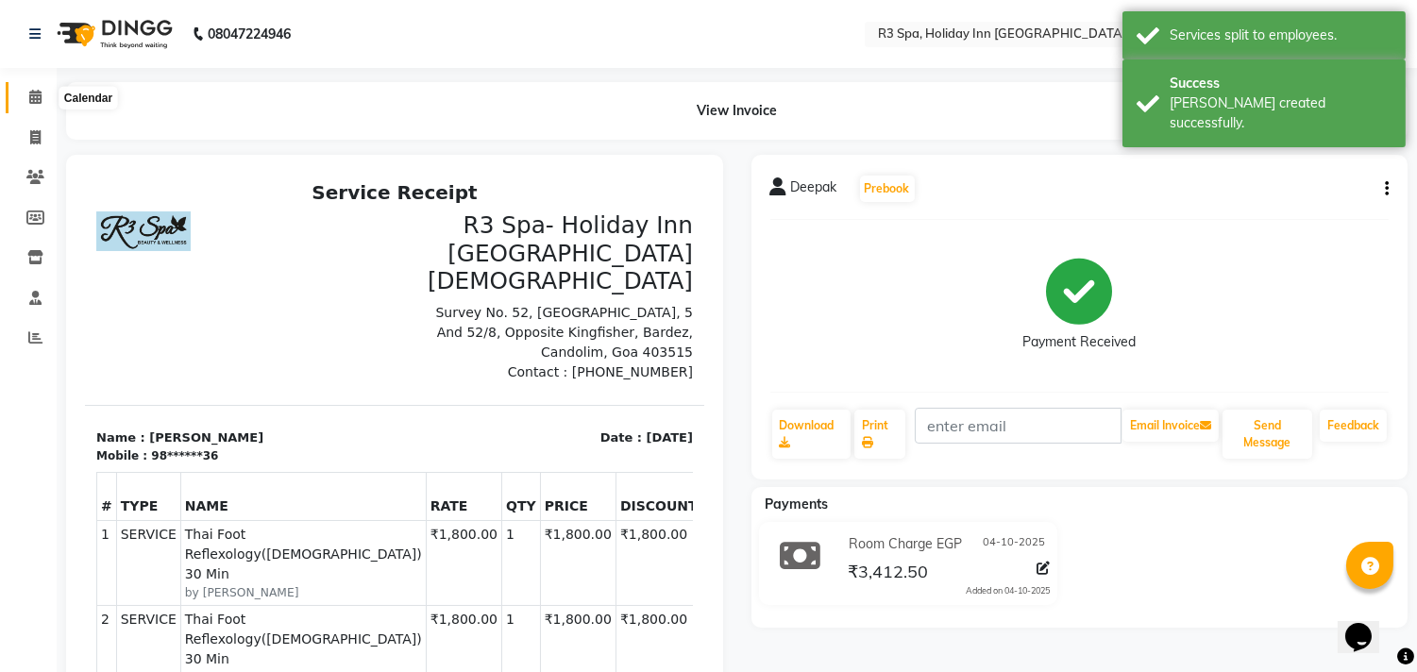
click at [32, 101] on icon at bounding box center [35, 97] width 12 height 14
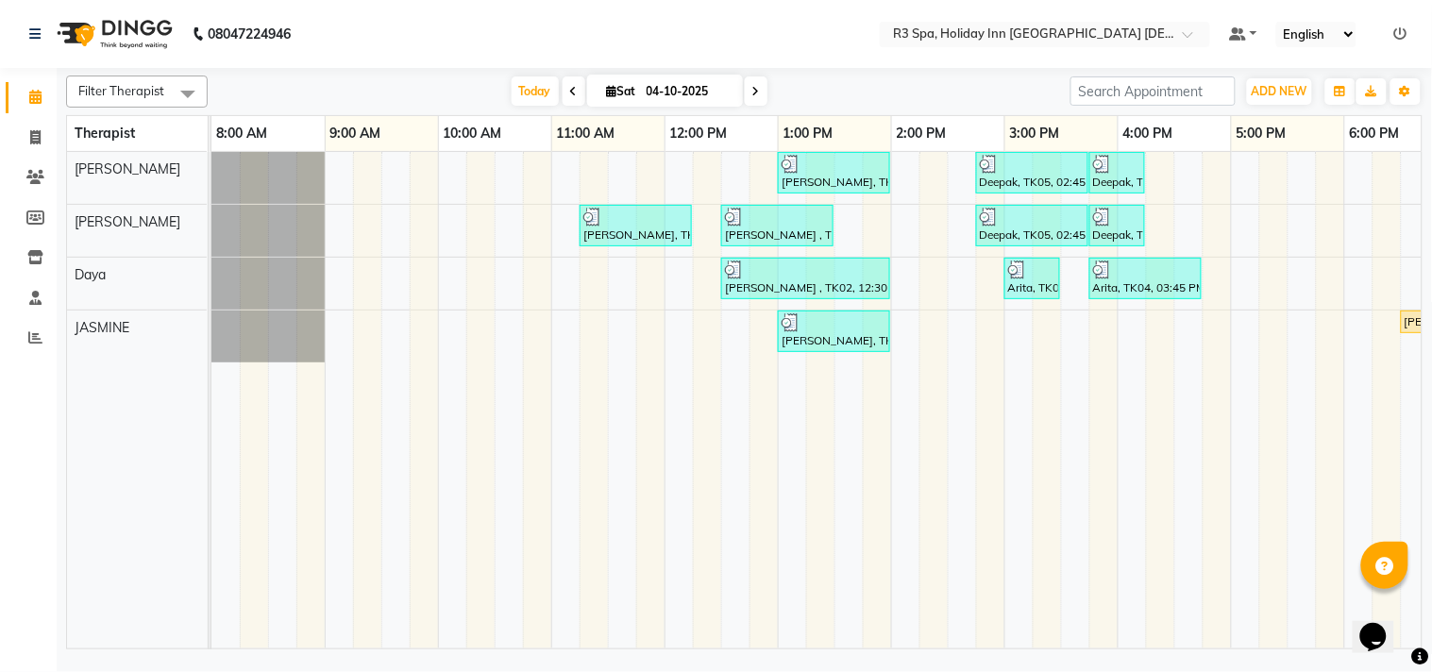
scroll to position [0, 601]
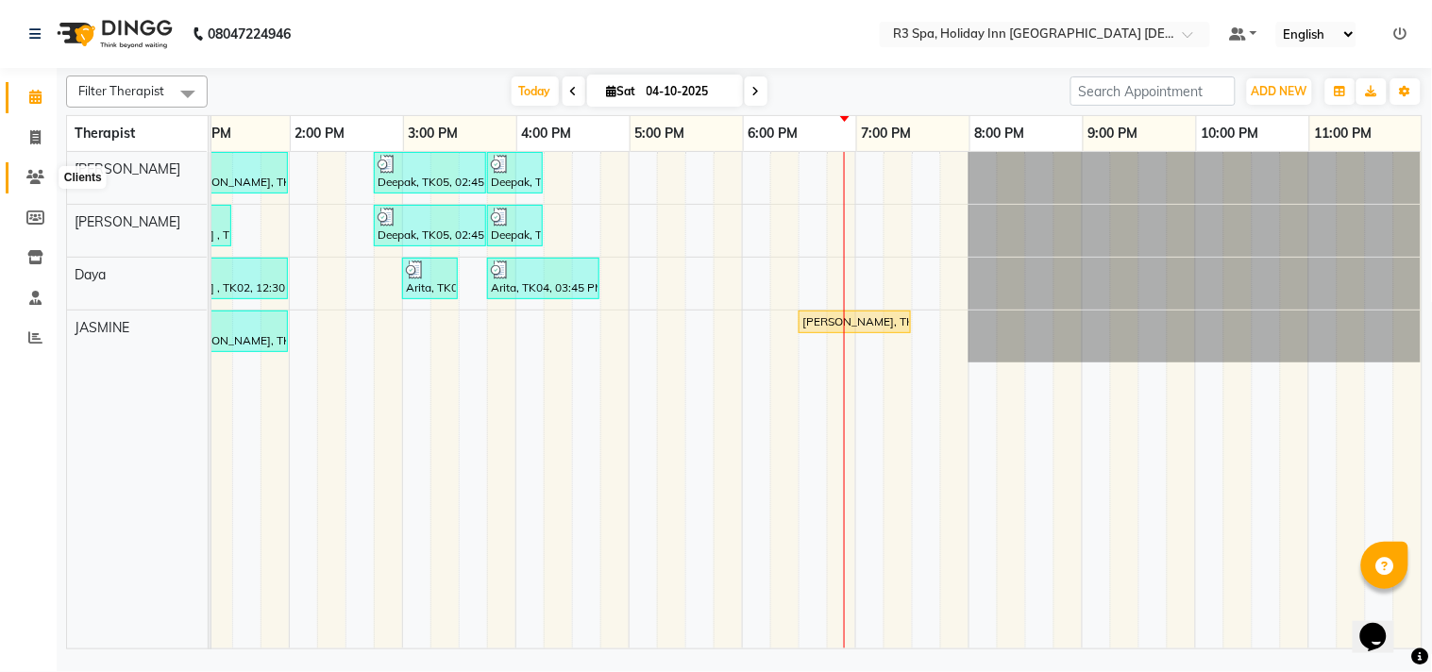
click at [31, 168] on span at bounding box center [35, 178] width 33 height 22
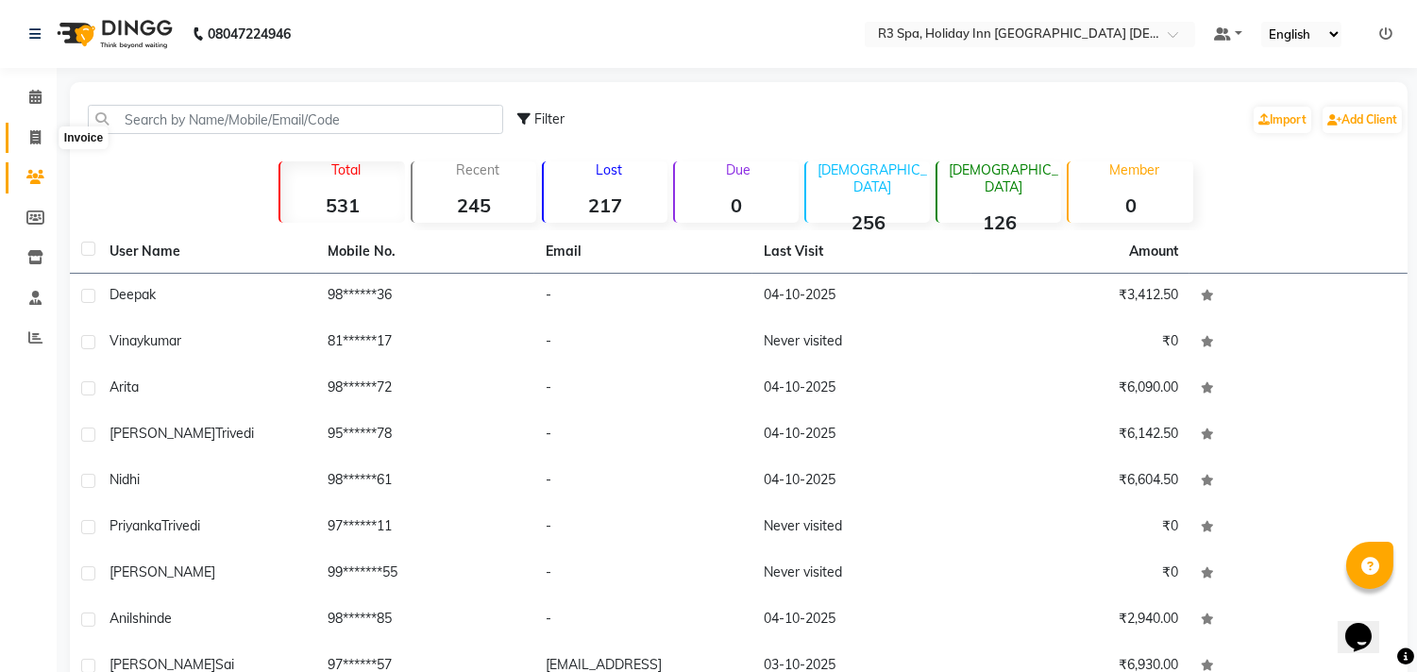
click at [35, 133] on icon at bounding box center [35, 137] width 10 height 14
select select "7921"
select select "service"
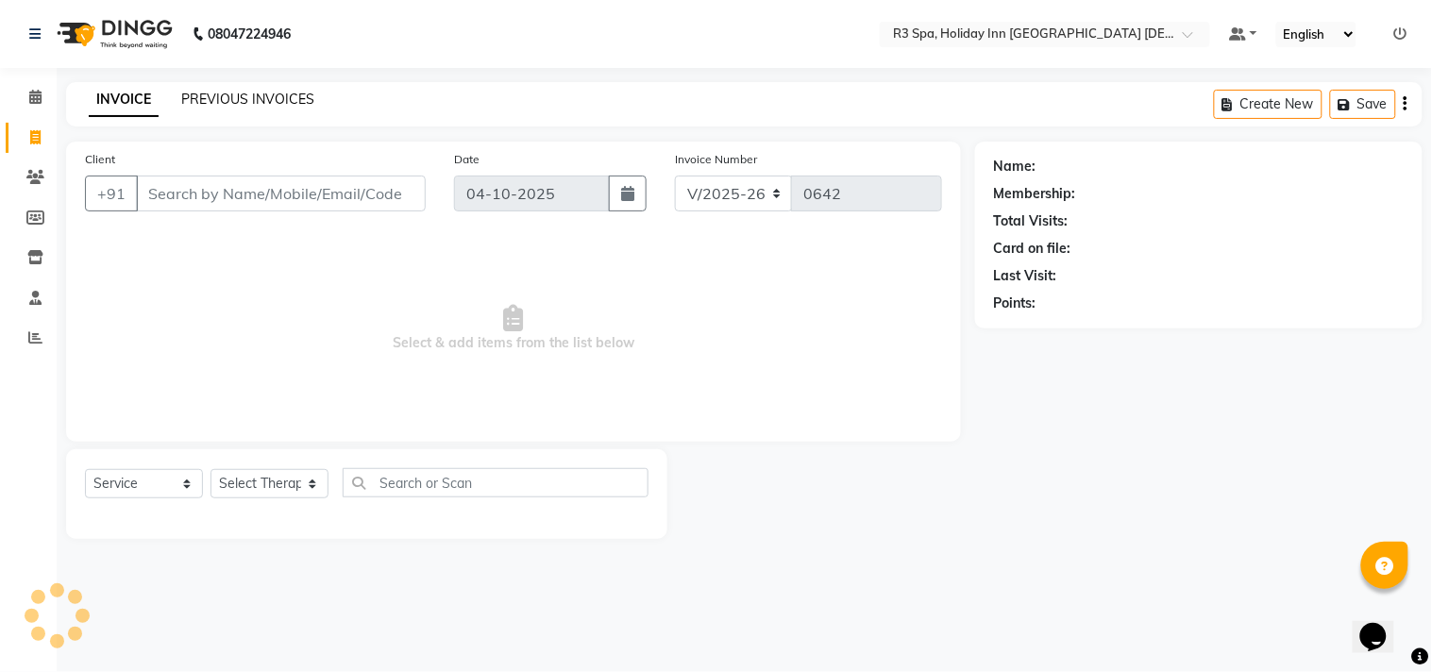
click at [243, 99] on link "PREVIOUS INVOICES" at bounding box center [247, 99] width 133 height 17
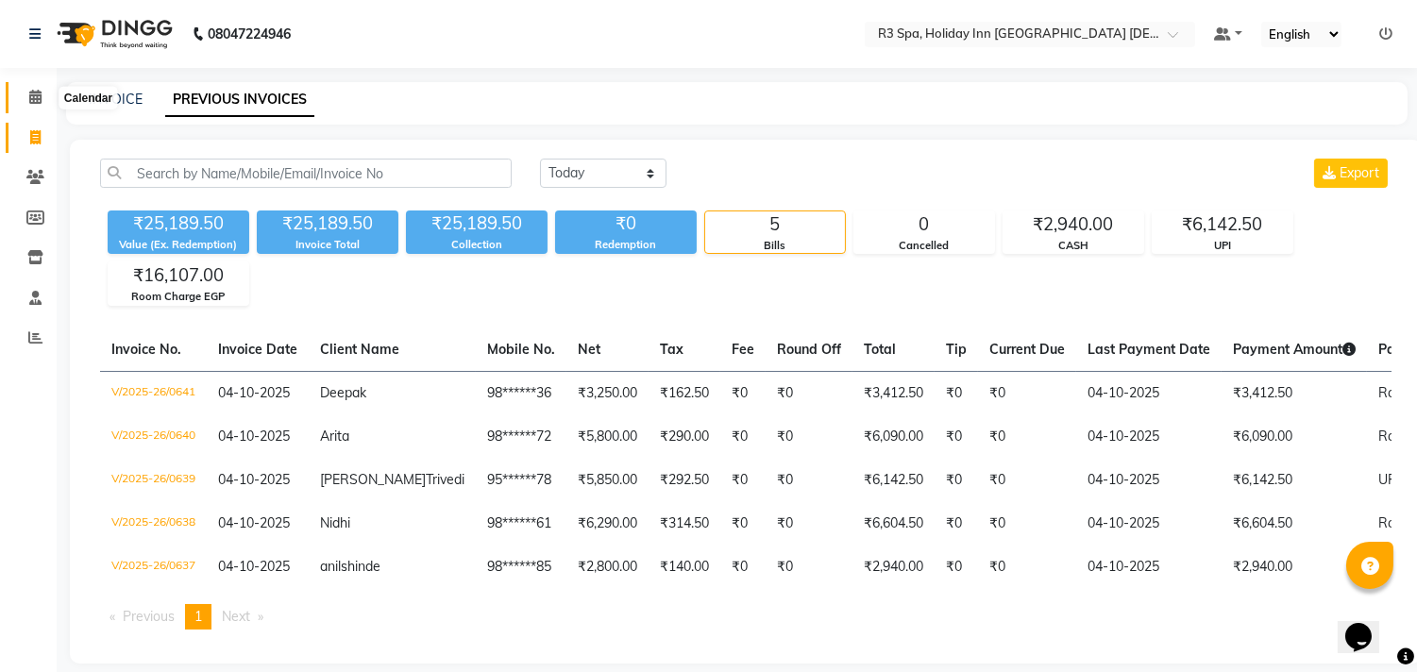
click at [33, 96] on icon at bounding box center [35, 97] width 12 height 14
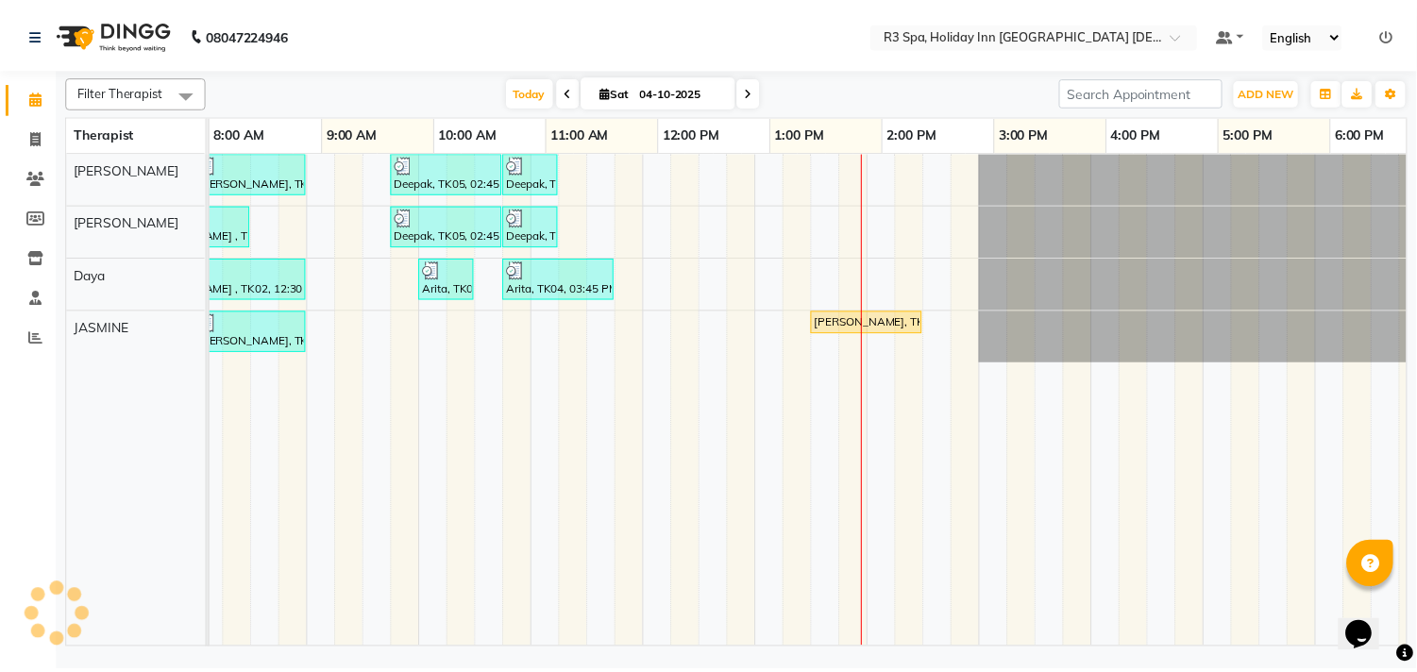
scroll to position [0, 581]
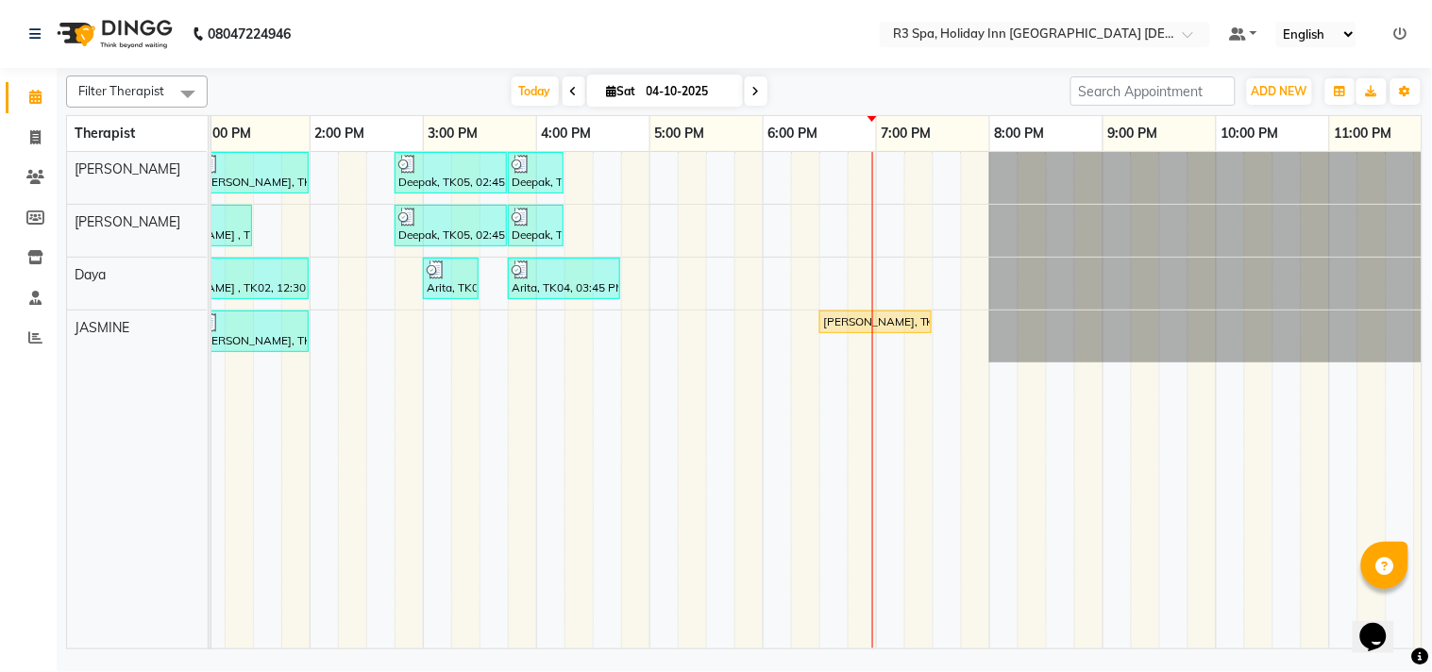
click at [899, 319] on div "[PERSON_NAME], TK06, 06:30 PM-07:30 PM, Deep Tissue Repair Therapy 60 Min([DEMO…" at bounding box center [875, 321] width 109 height 17
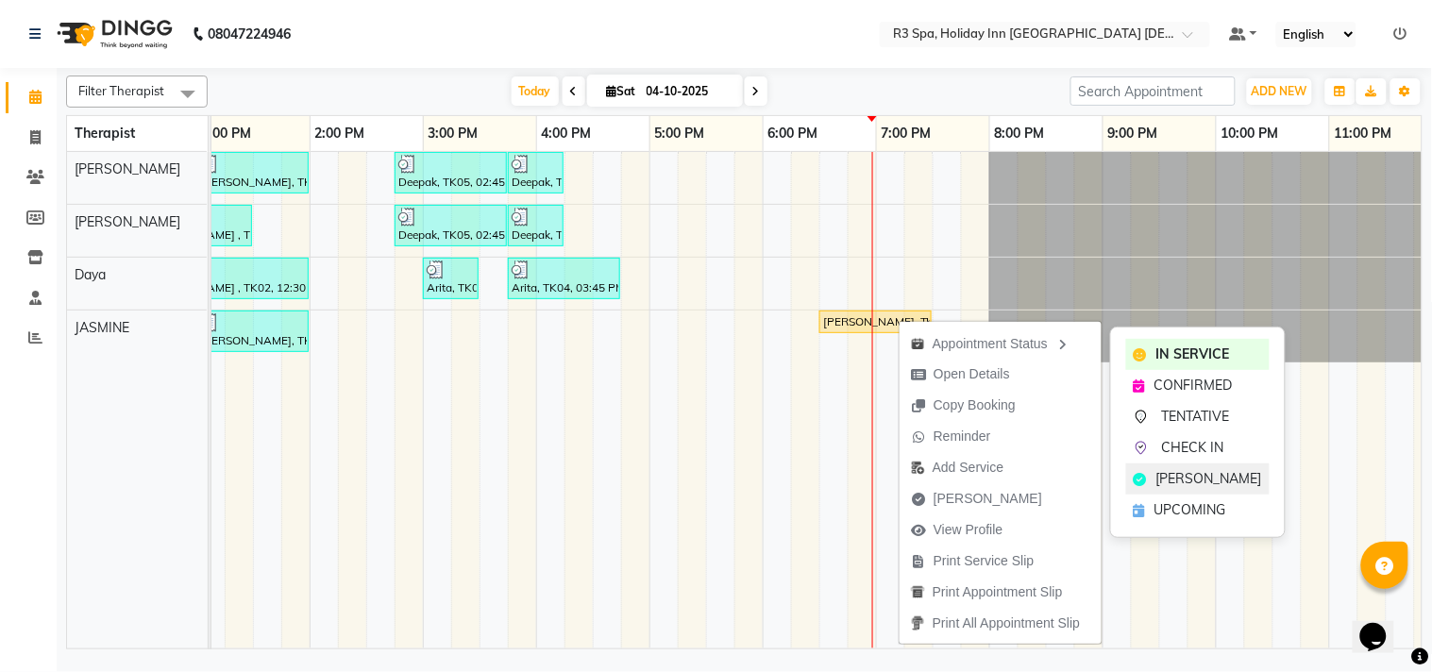
click at [1178, 470] on span "[PERSON_NAME]" at bounding box center [1209, 479] width 106 height 20
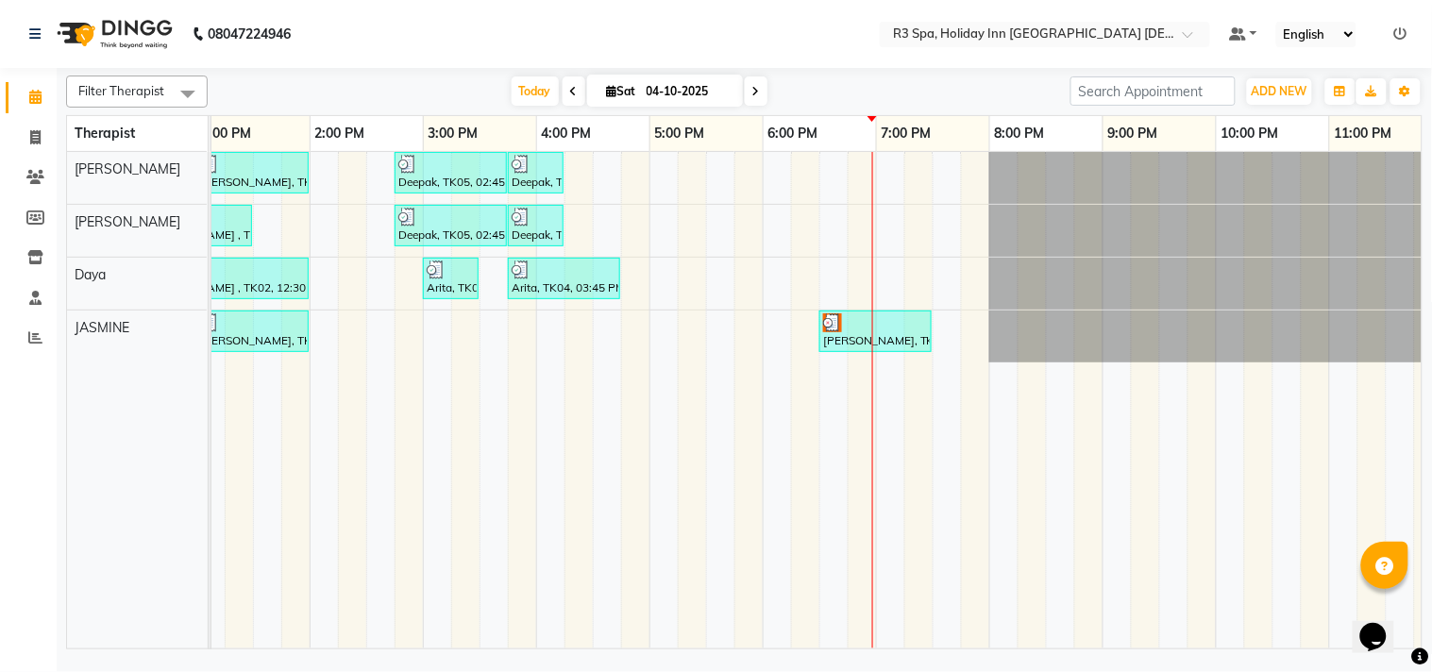
click at [867, 337] on div "[PERSON_NAME], TK06, 06:30 PM-07:30 PM, Deep Tissue Repair Therapy 60 Min([DEMO…" at bounding box center [875, 331] width 109 height 36
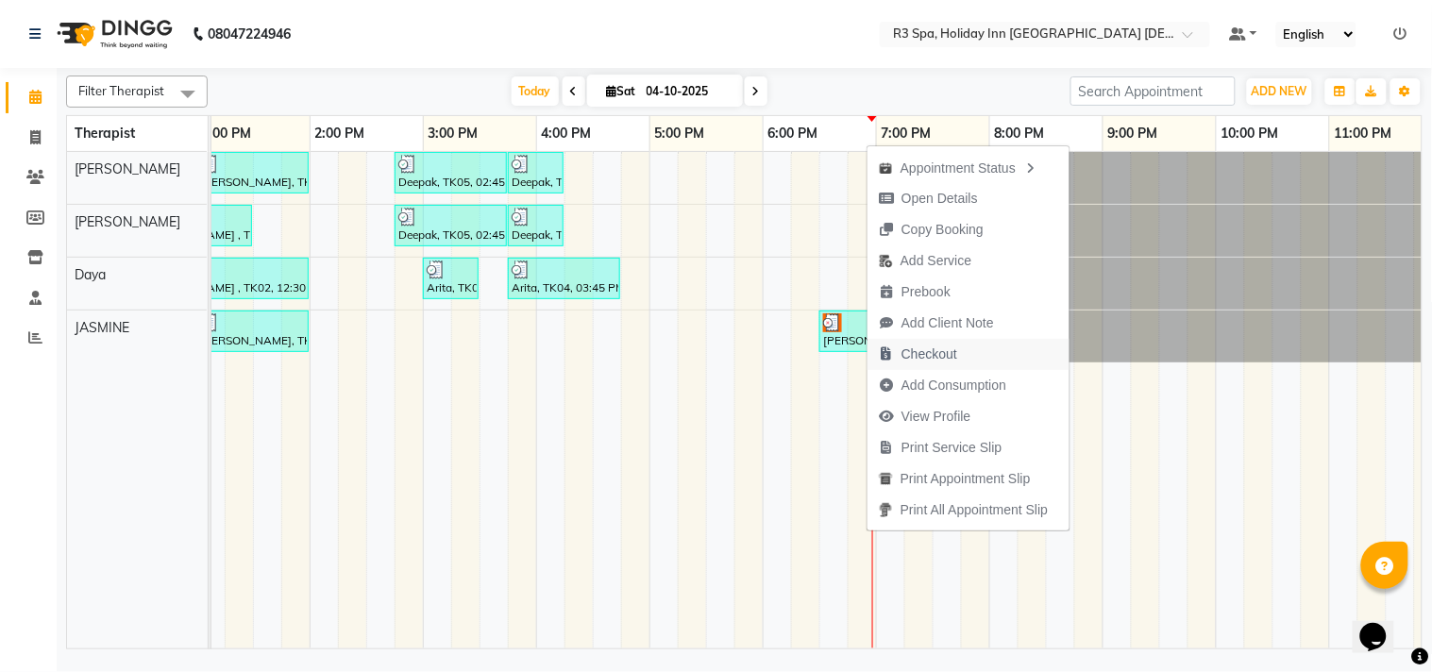
click at [944, 352] on span "Checkout" at bounding box center [929, 355] width 56 height 20
select select "service"
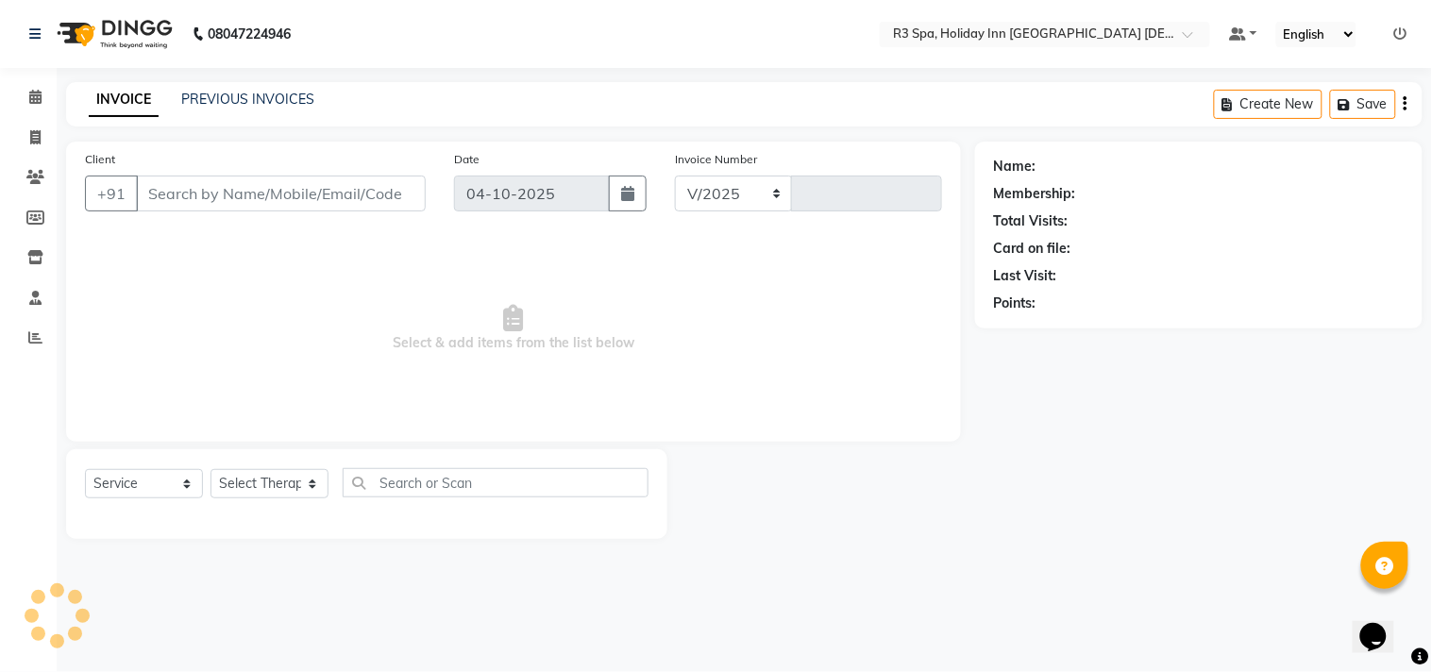
select select "7921"
type input "0642"
type input "81******17"
select select "71848"
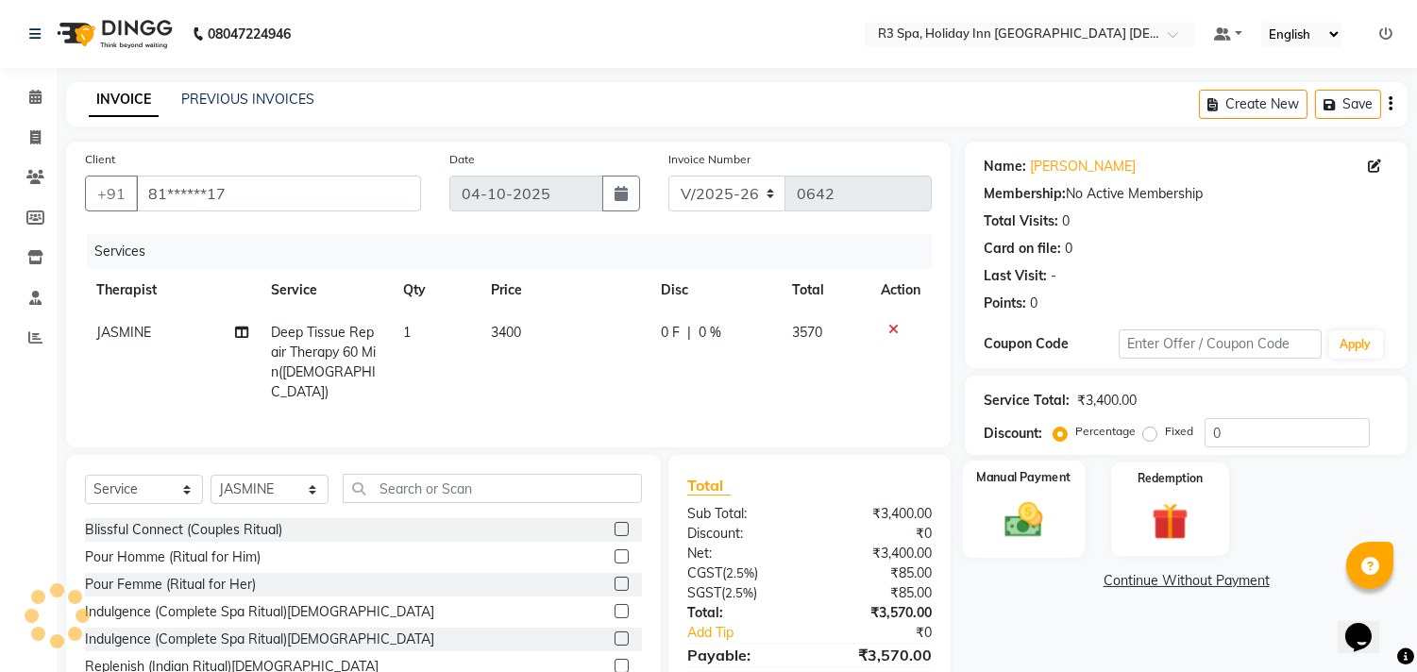
click at [1046, 498] on img at bounding box center [1024, 520] width 62 height 44
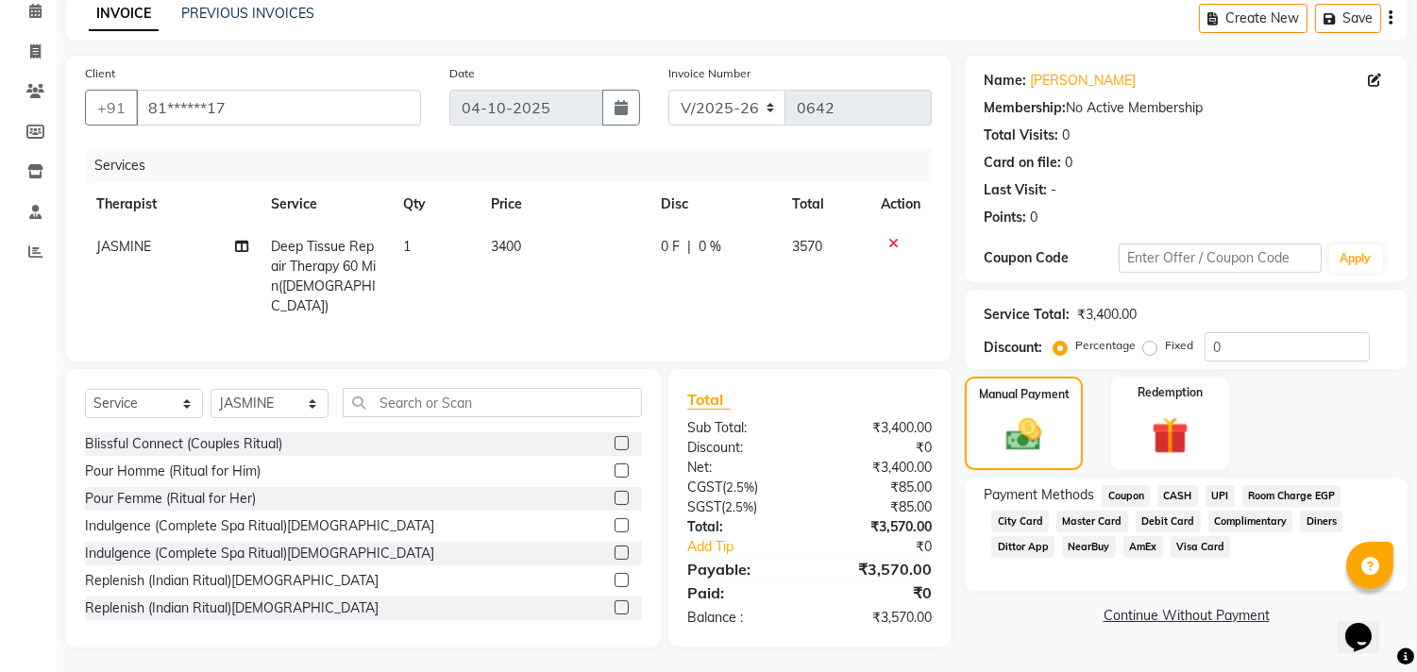
click at [1221, 494] on span "UPI" at bounding box center [1219, 496] width 29 height 22
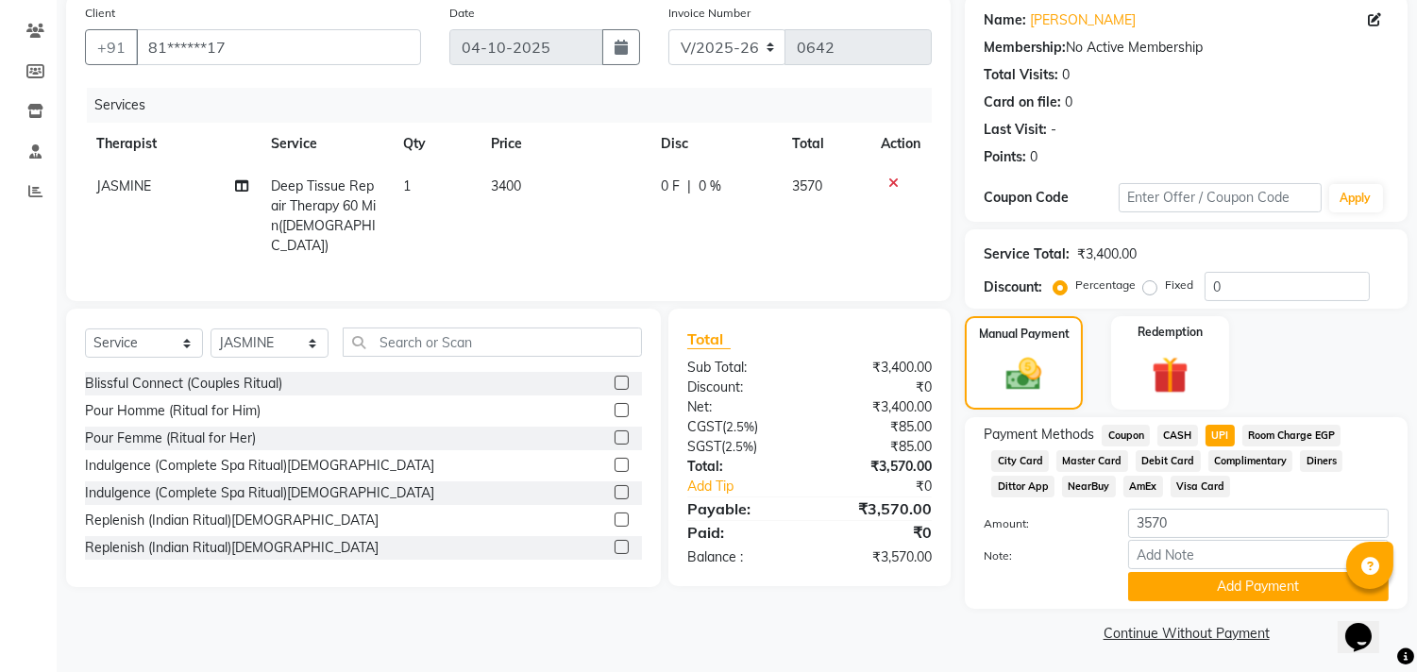
scroll to position [149, 0]
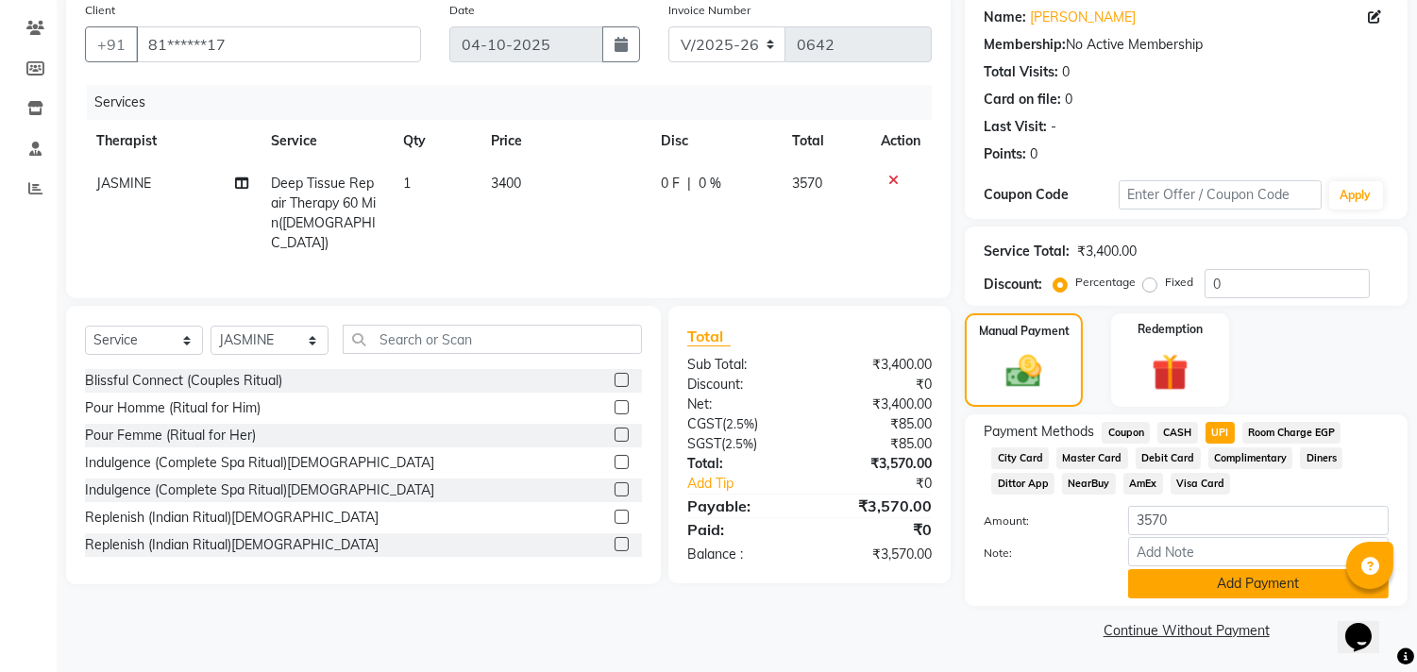
click at [1221, 579] on button "Add Payment" at bounding box center [1258, 583] width 261 height 29
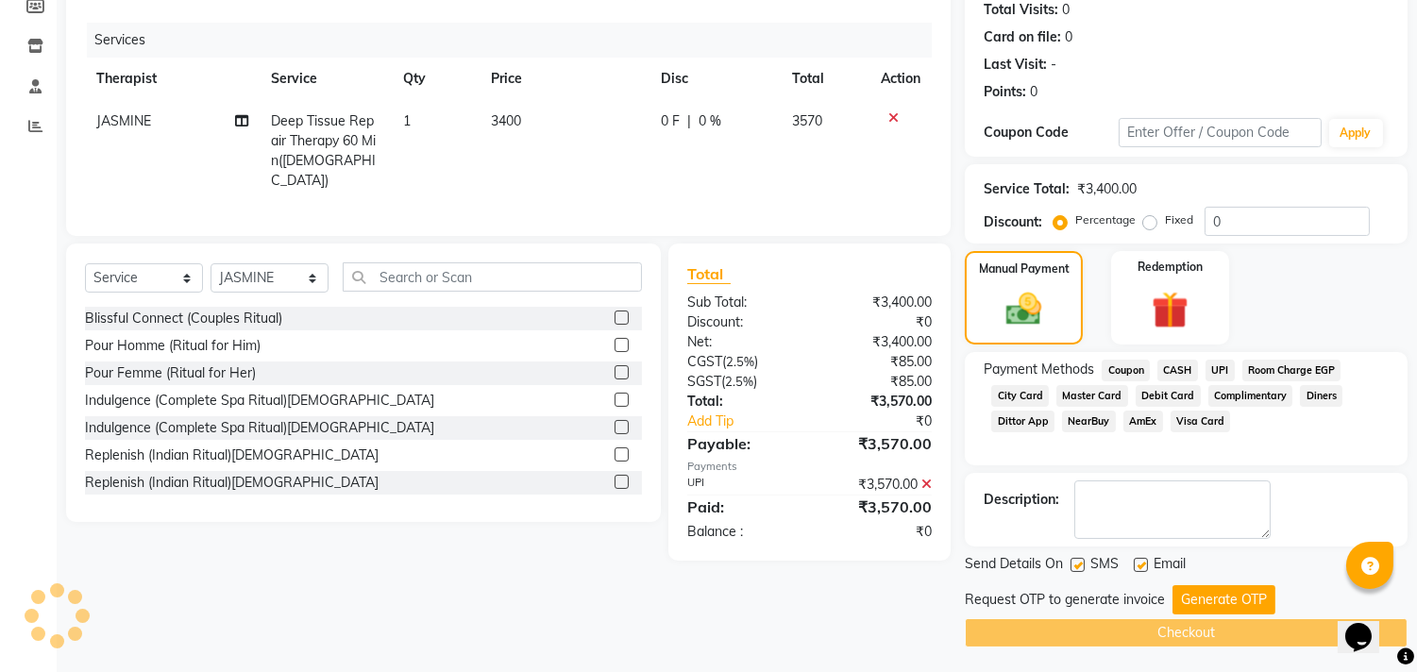
scroll to position [214, 0]
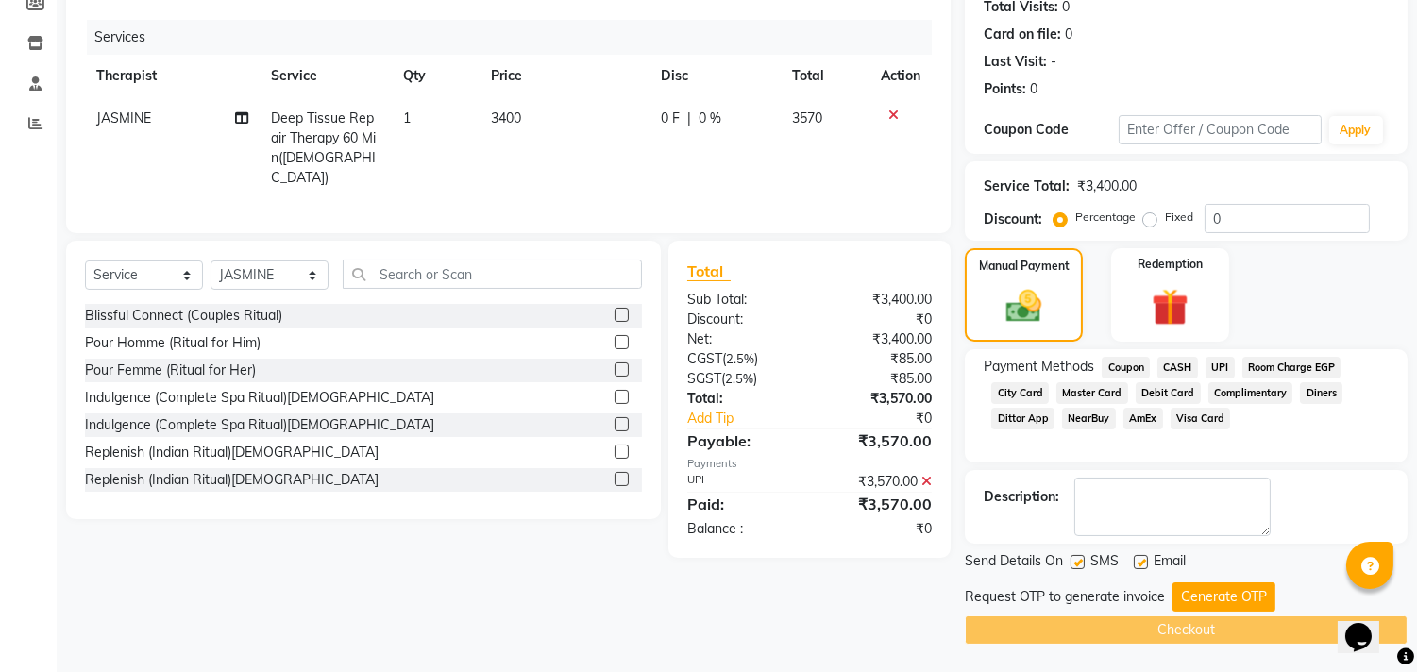
click at [1206, 595] on button "Generate OTP" at bounding box center [1223, 596] width 103 height 29
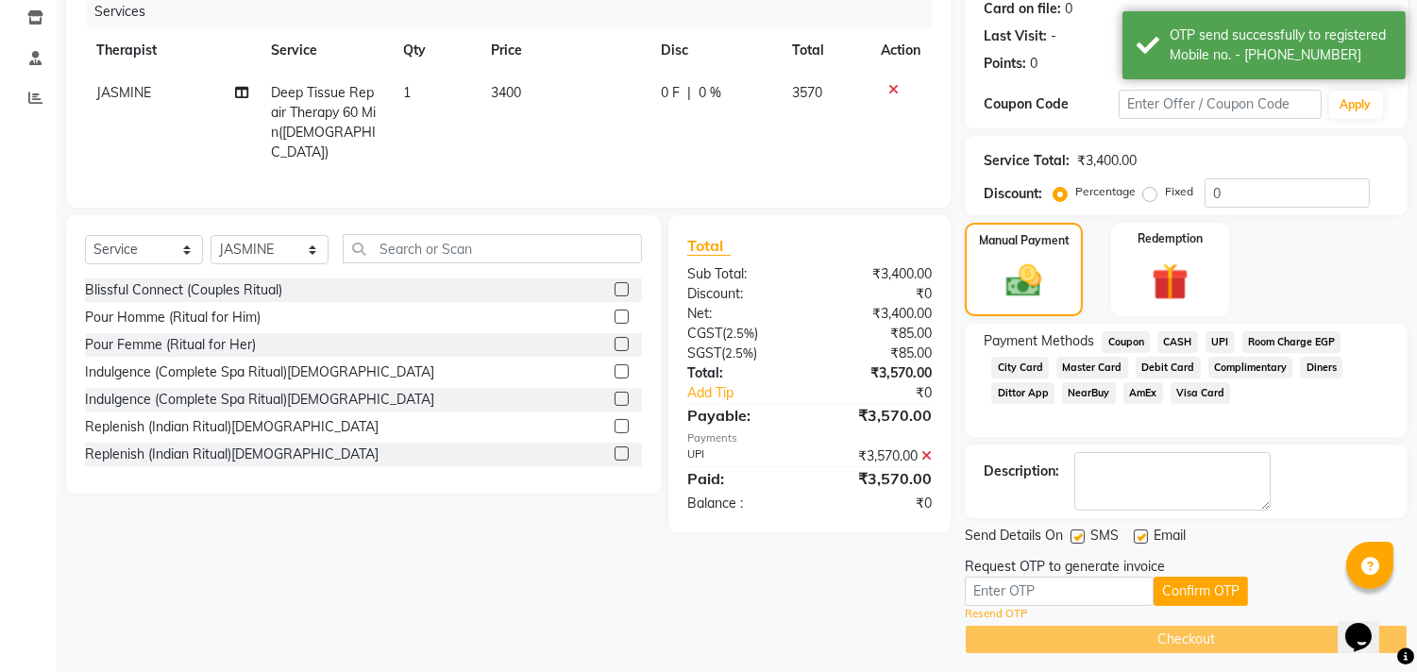
scroll to position [250, 0]
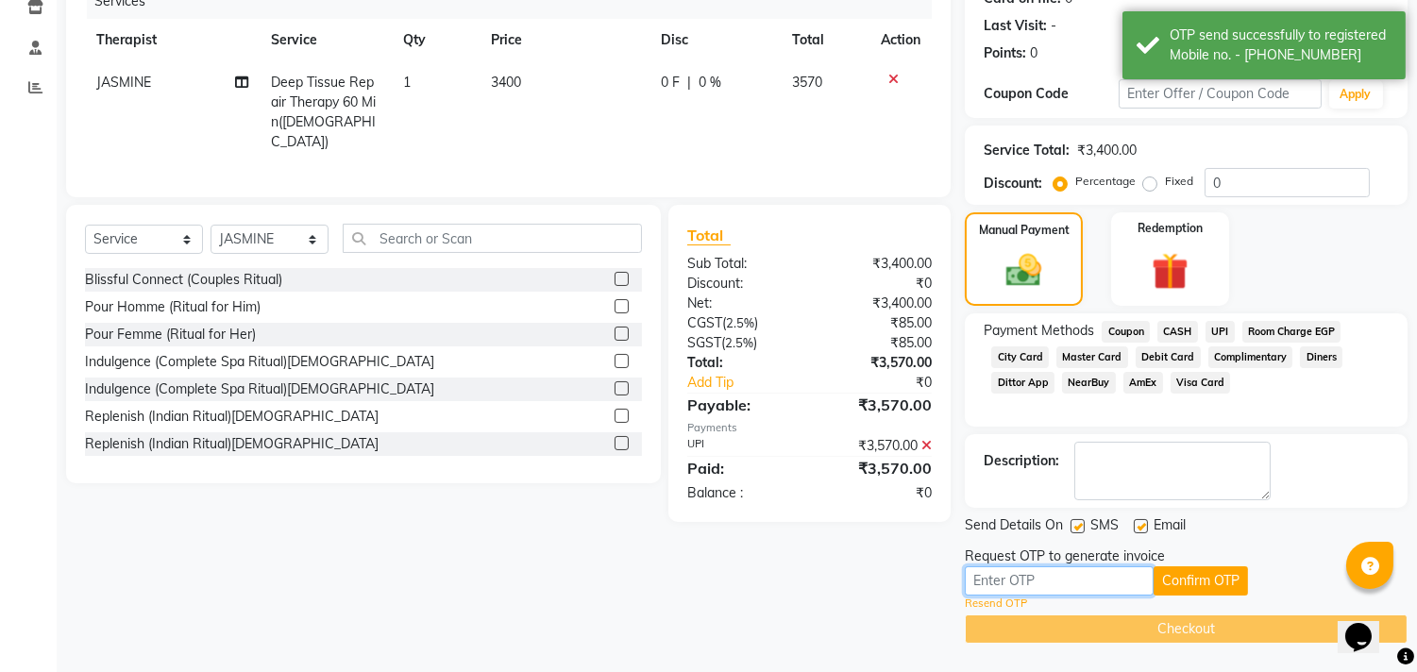
click at [1125, 578] on input "text" at bounding box center [1059, 580] width 189 height 29
type input "5931"
click at [1197, 580] on button "Confirm OTP" at bounding box center [1200, 580] width 94 height 29
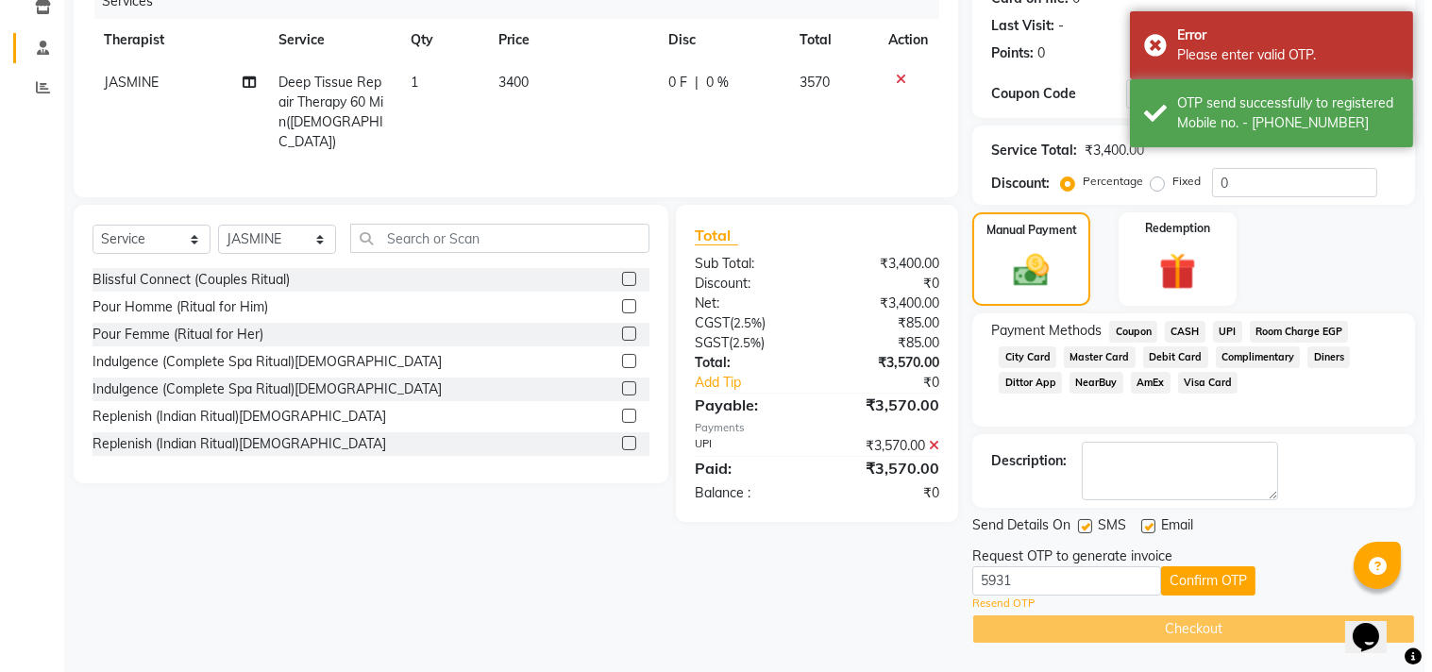
scroll to position [0, 0]
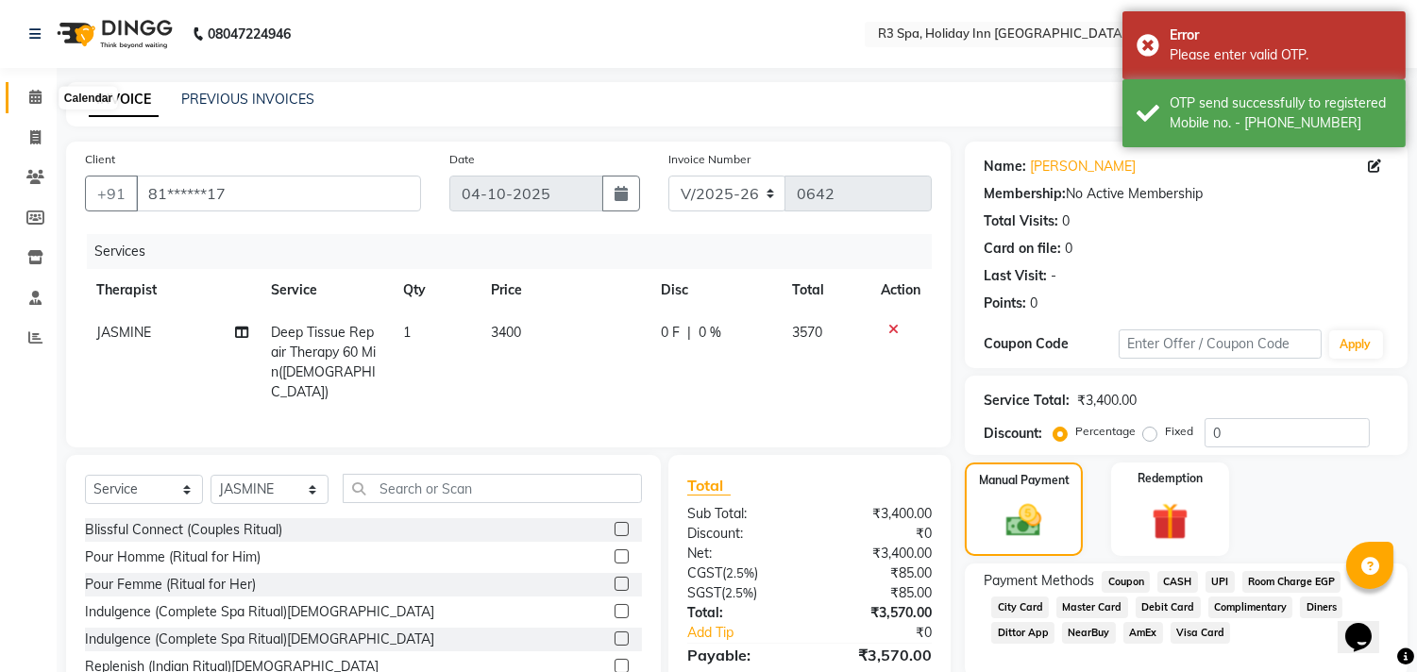
click at [35, 89] on span at bounding box center [35, 98] width 33 height 22
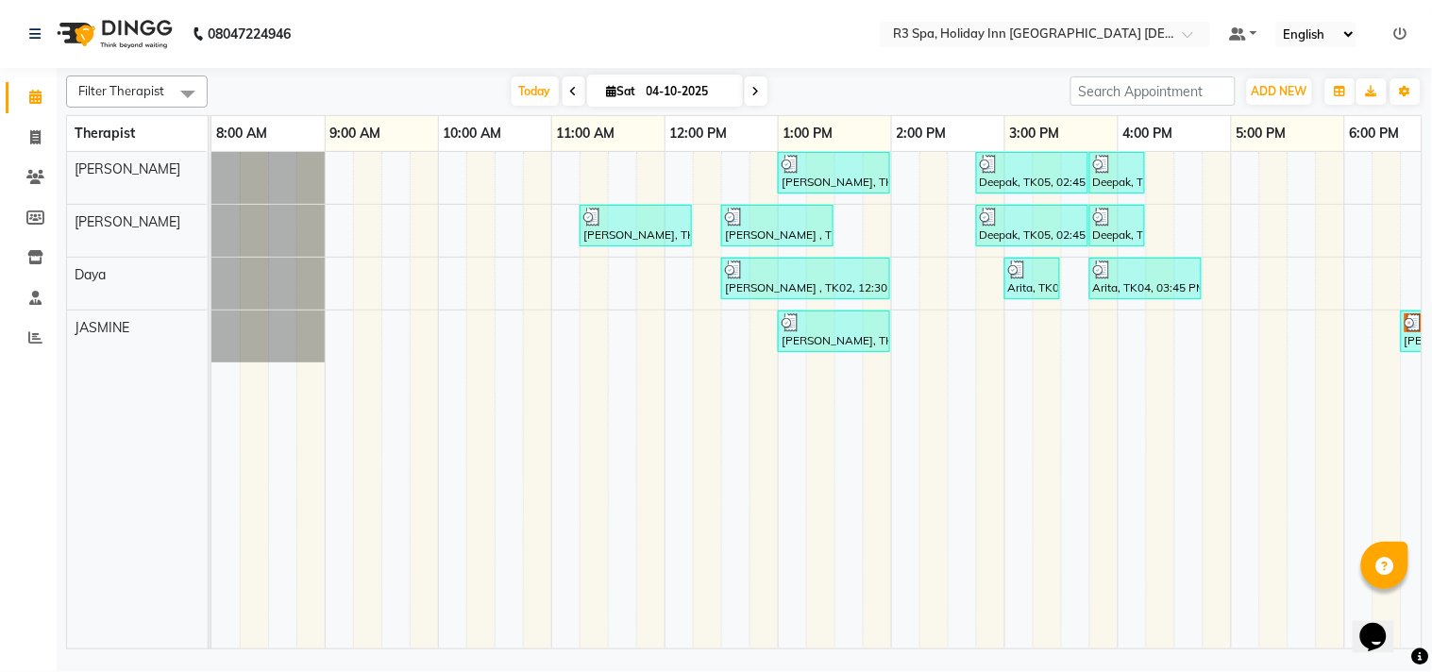
scroll to position [0, 435]
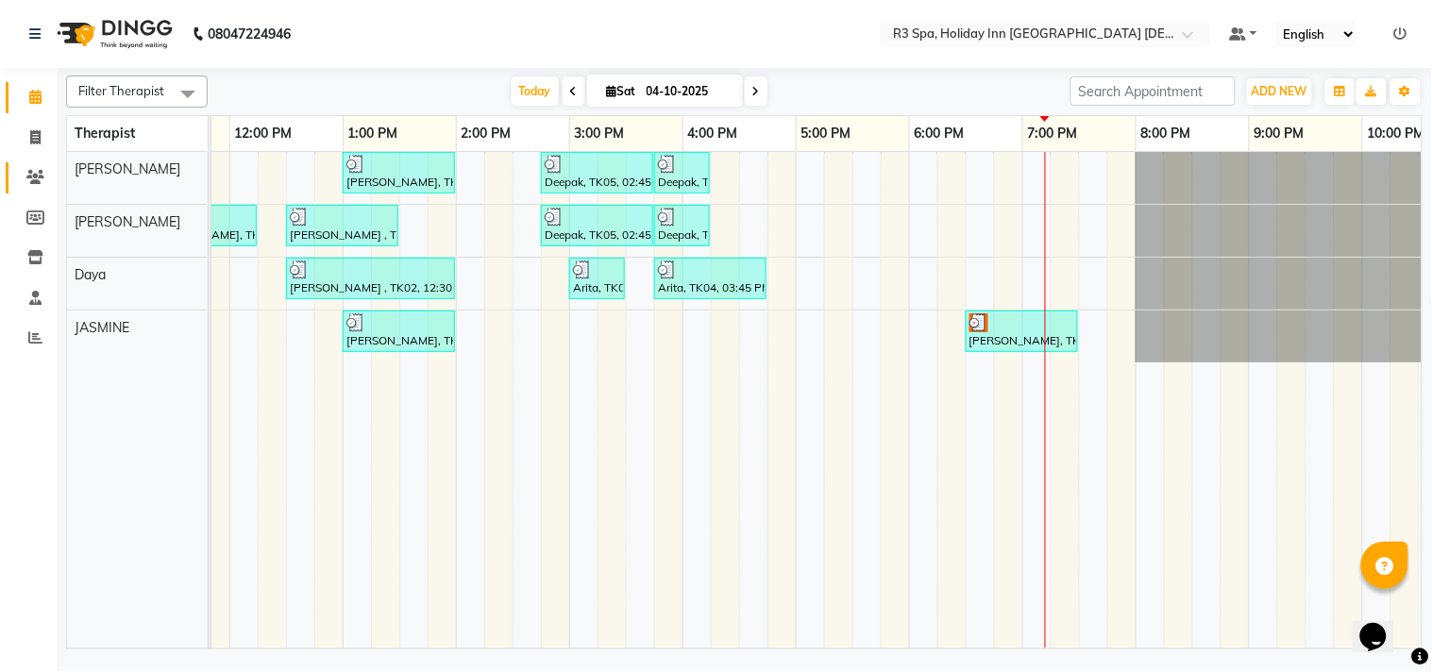
click at [34, 177] on icon at bounding box center [35, 177] width 18 height 14
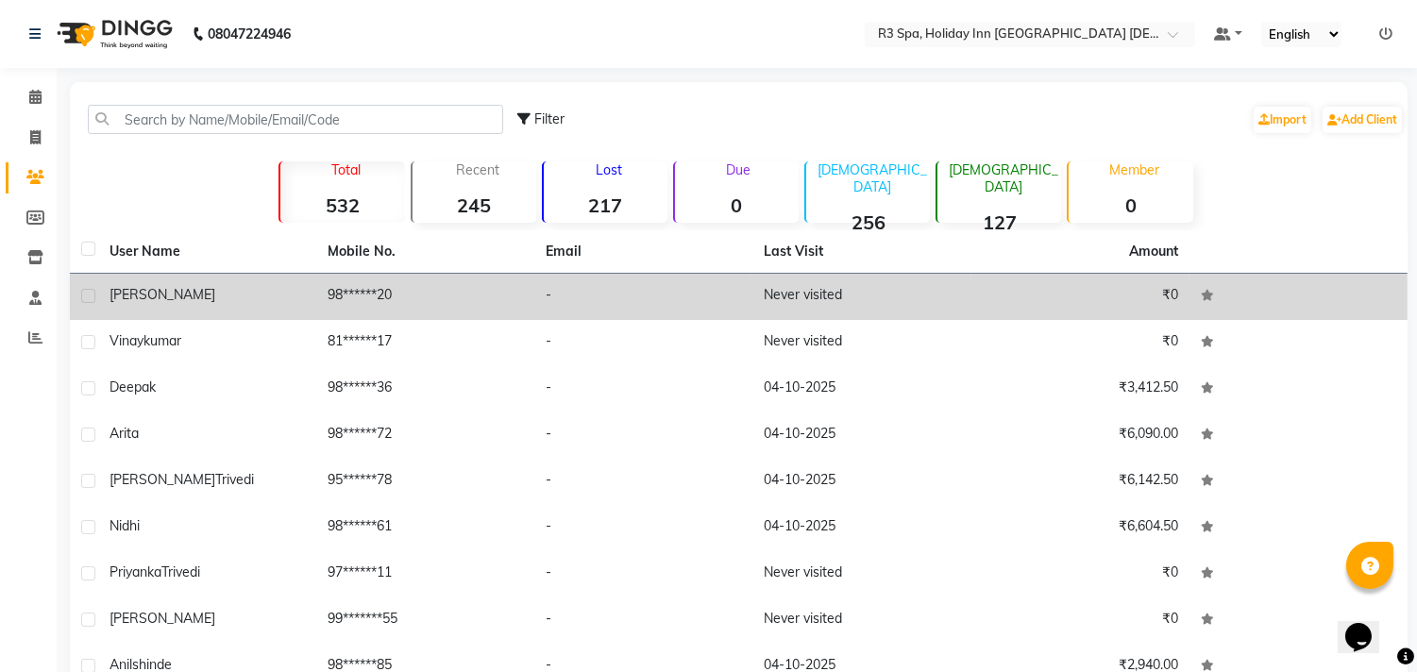
click at [331, 290] on td "98******20" at bounding box center [425, 297] width 218 height 46
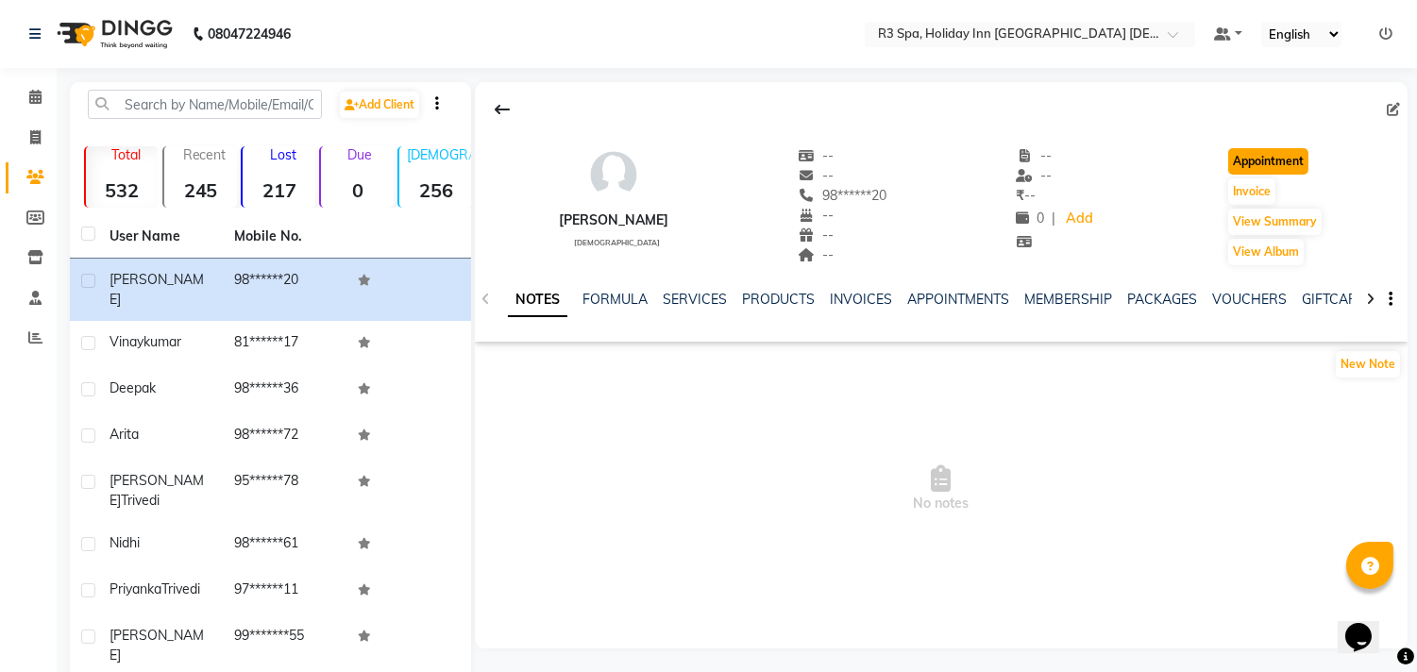
click at [1263, 155] on button "Appointment" at bounding box center [1268, 161] width 80 height 26
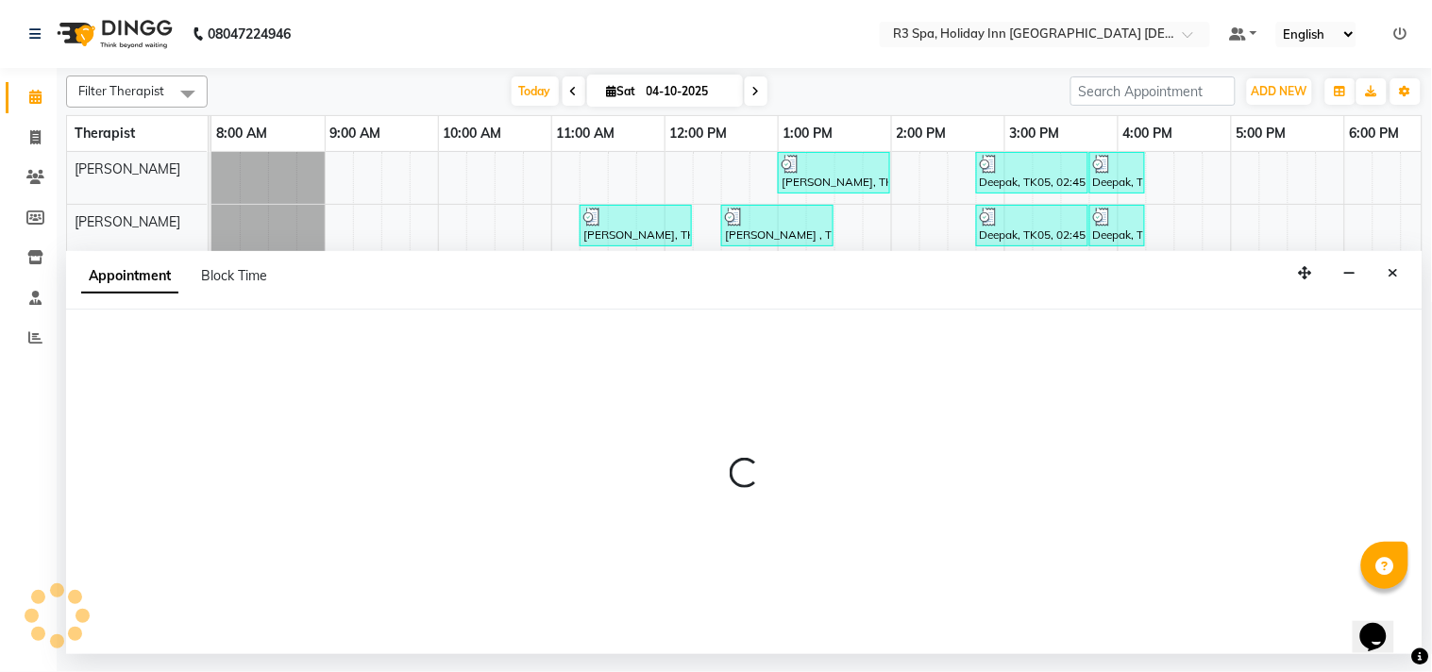
select select "tentative"
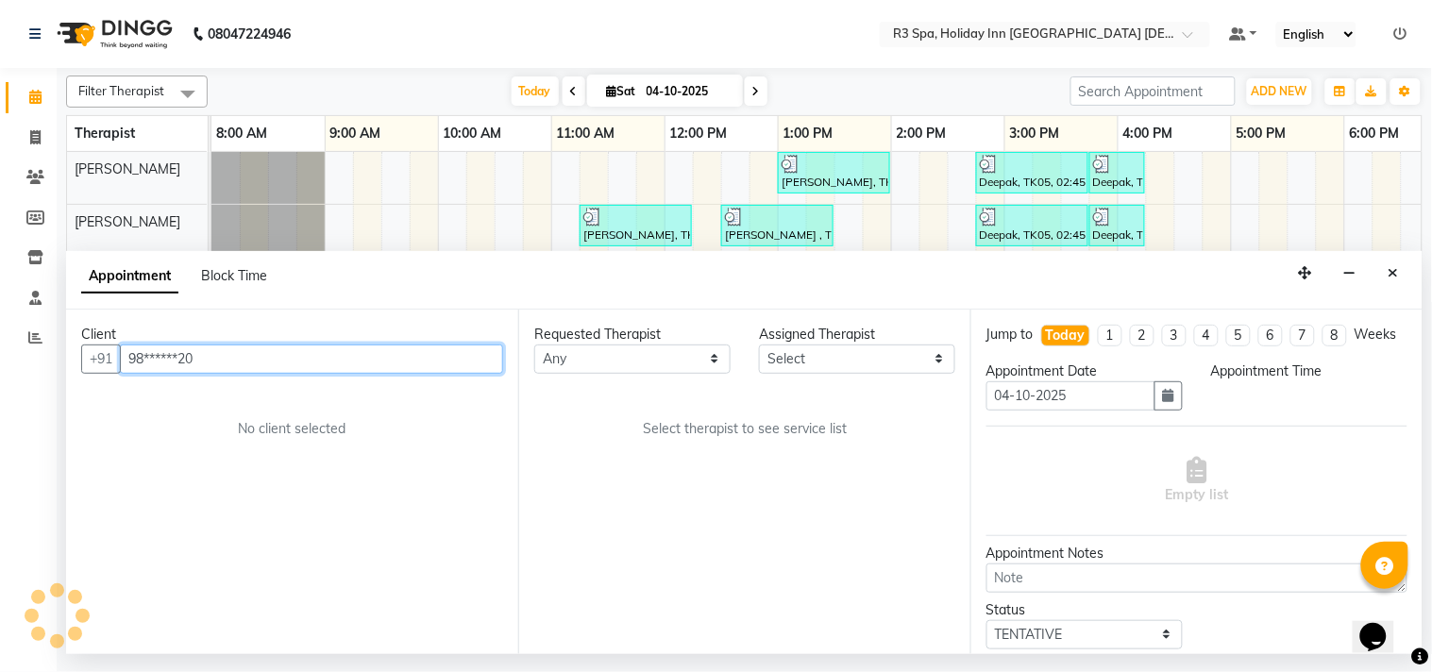
select select "540"
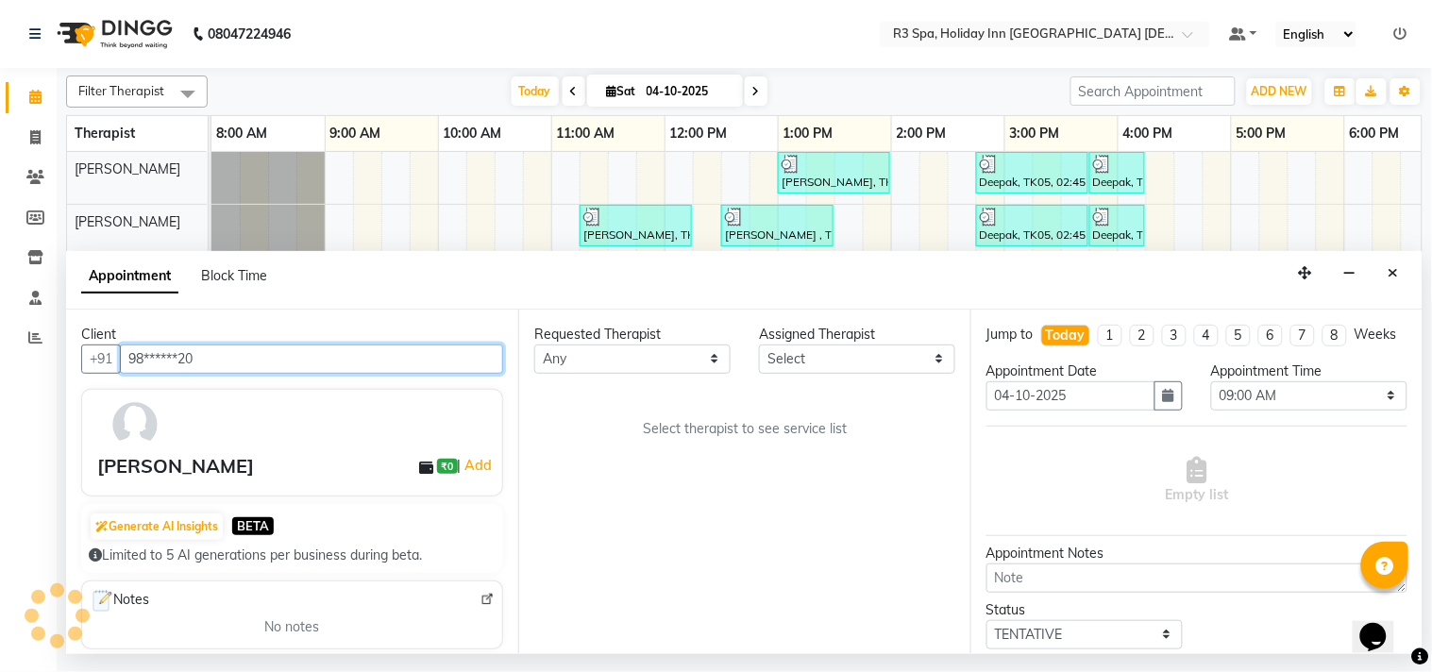
scroll to position [0, 601]
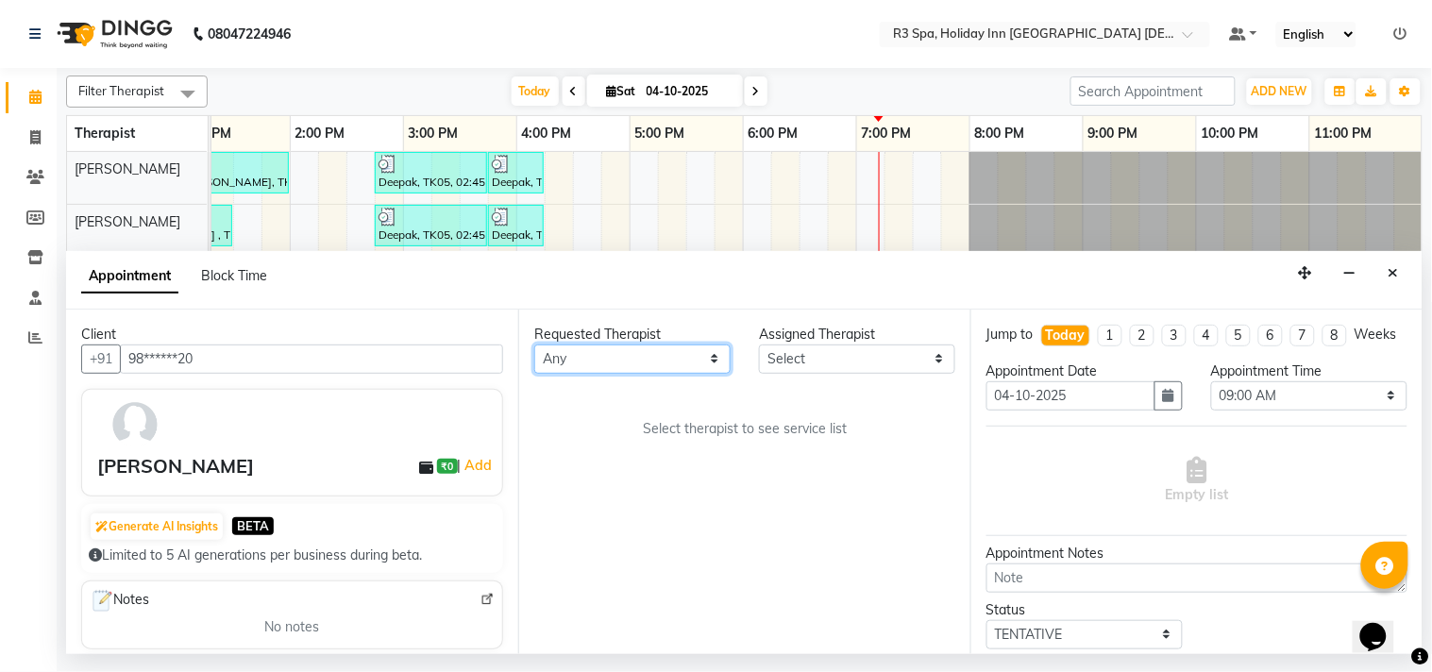
click at [634, 355] on select "Any [PERSON_NAME] [PERSON_NAME]" at bounding box center [632, 359] width 196 height 29
select select "71357"
click at [534, 345] on select "Any [PERSON_NAME] [PERSON_NAME]" at bounding box center [632, 359] width 196 height 29
select select "71357"
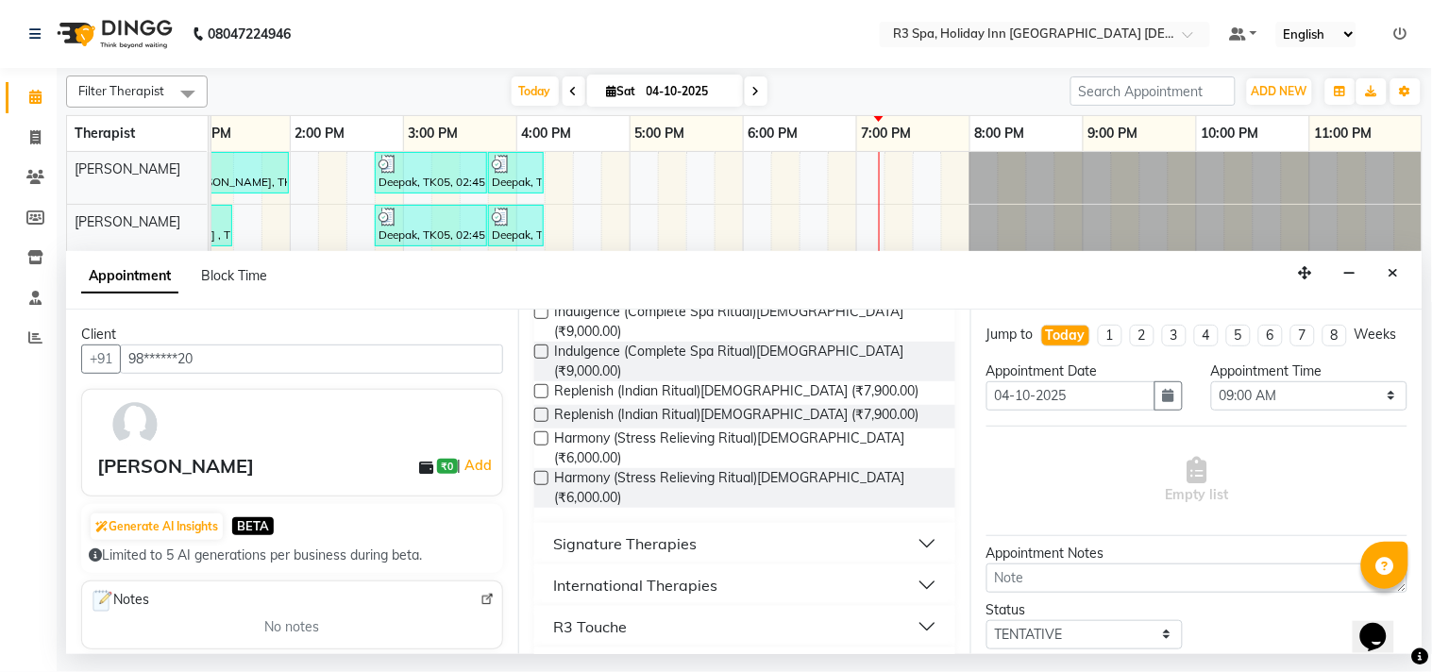
scroll to position [278, 0]
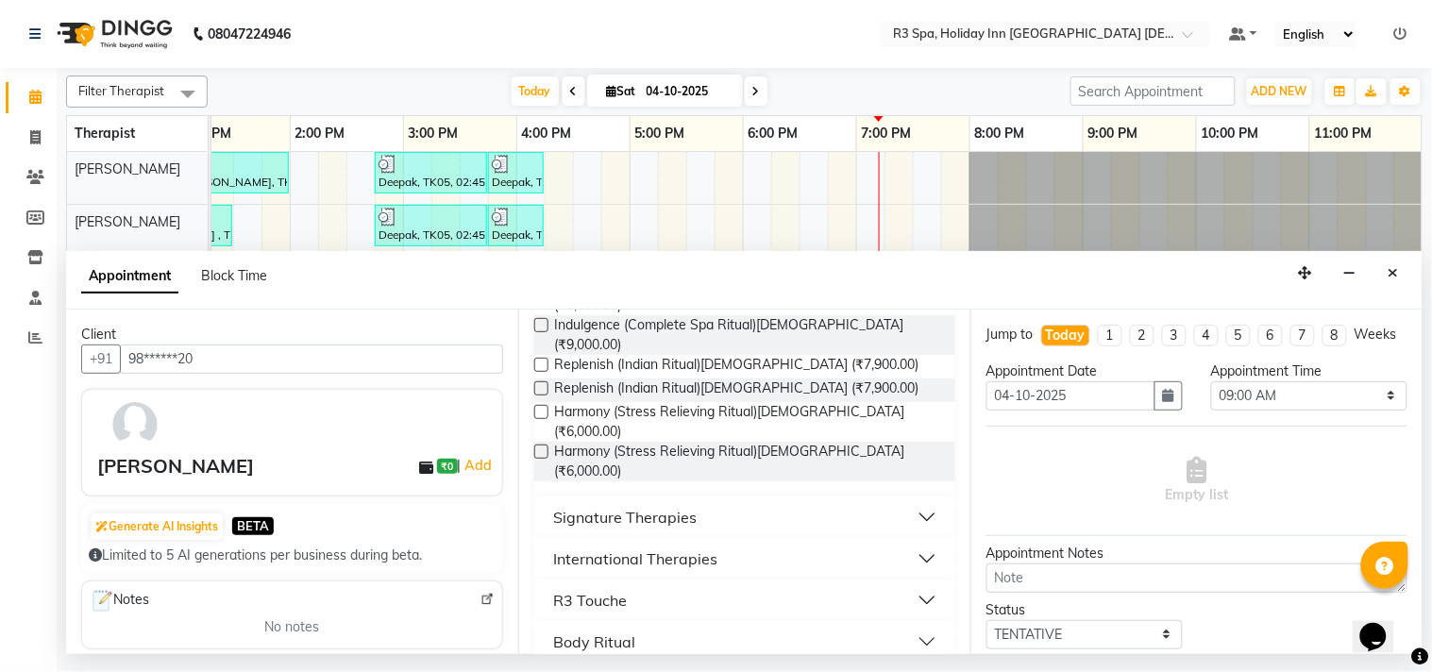
click at [748, 625] on button "Body Ritual" at bounding box center [745, 642] width 406 height 34
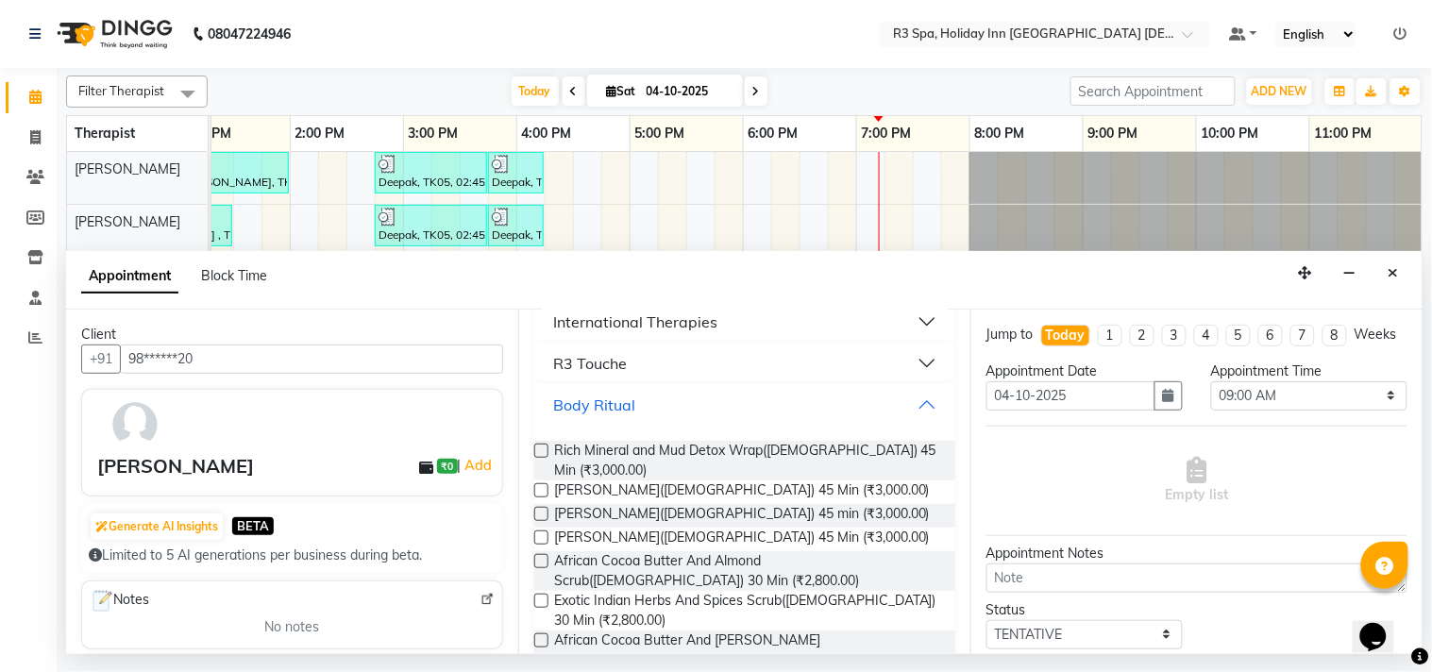
scroll to position [538, 0]
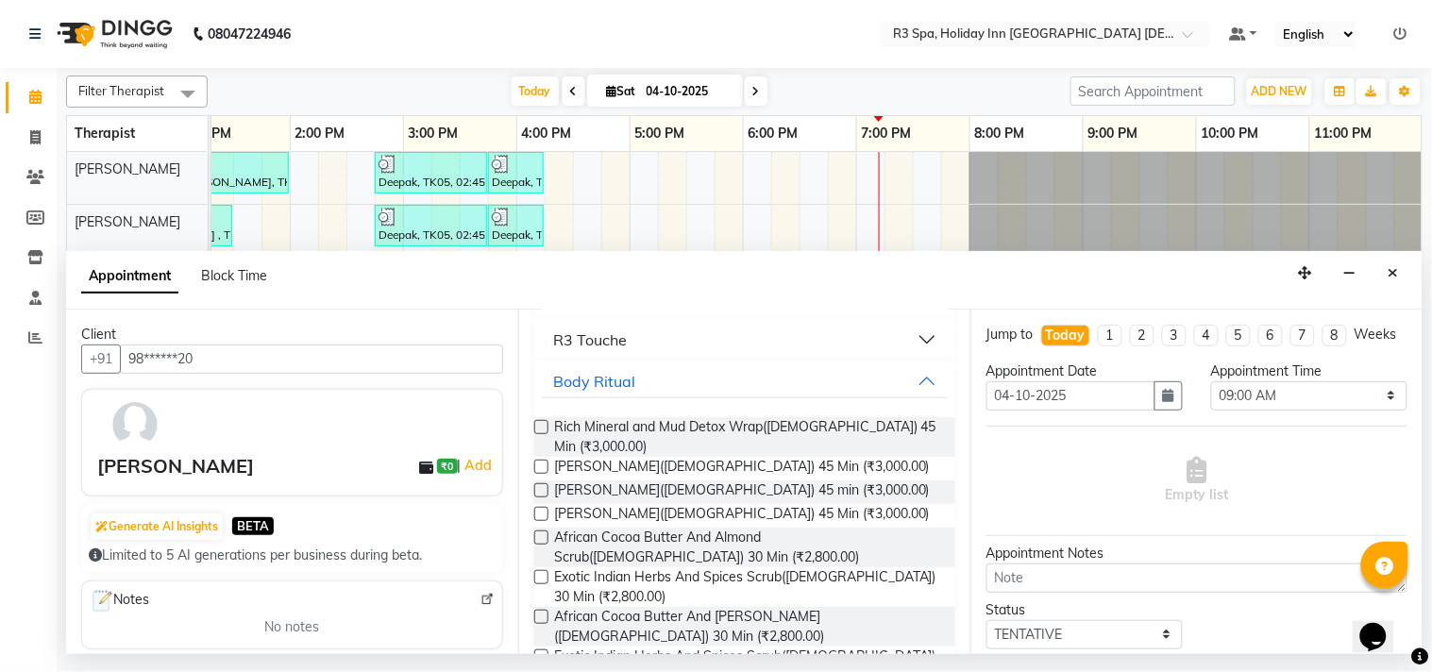
click at [534, 610] on label at bounding box center [541, 617] width 14 height 14
click at [534, 613] on input "checkbox" at bounding box center [540, 619] width 12 height 12
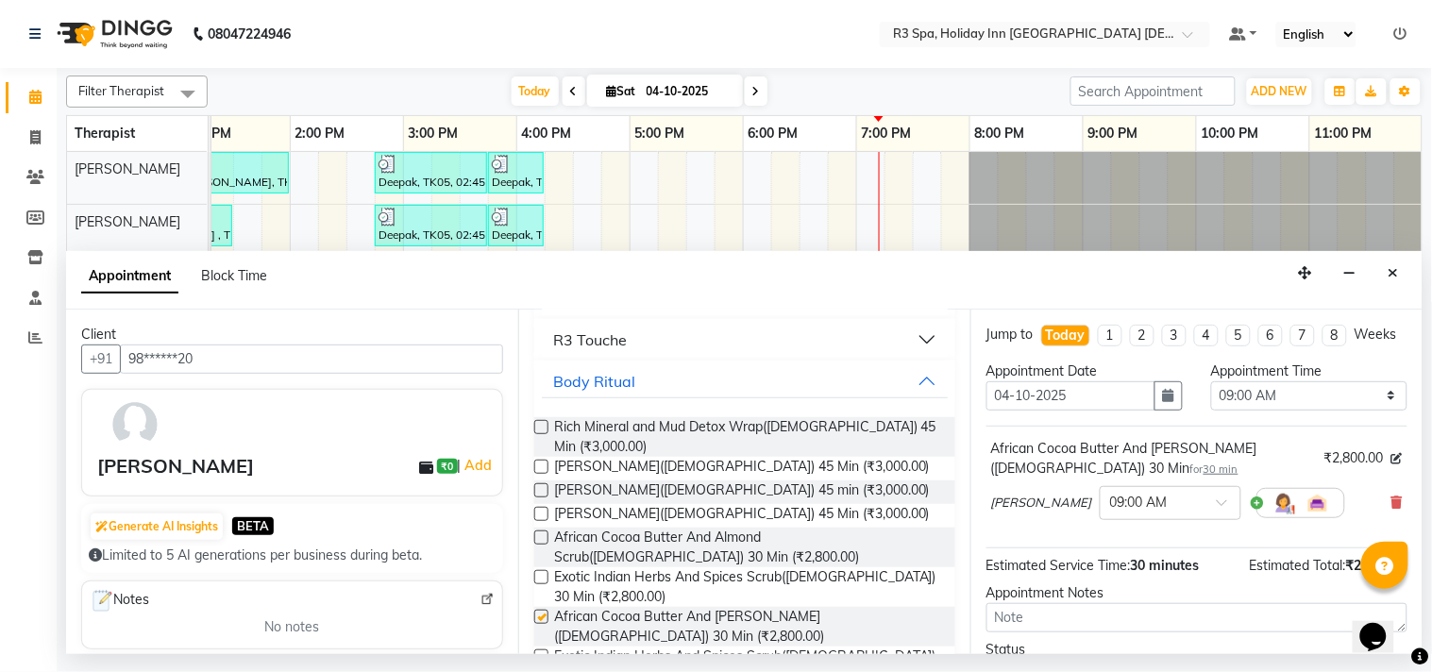
checkbox input "false"
click at [1136, 512] on input "text" at bounding box center [1151, 502] width 83 height 20
click at [1101, 555] on div "07:15 PM" at bounding box center [1171, 547] width 140 height 35
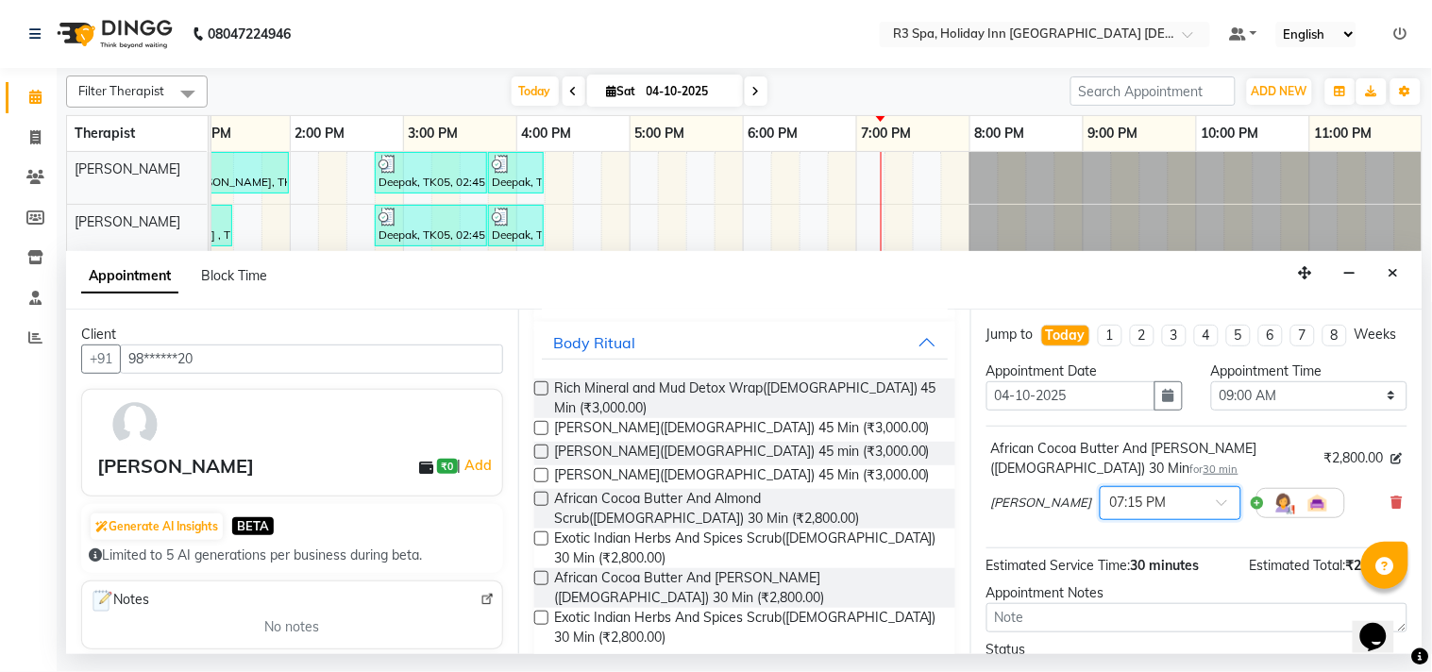
click at [666, 671] on div "Restorative Facials" at bounding box center [621, 683] width 136 height 23
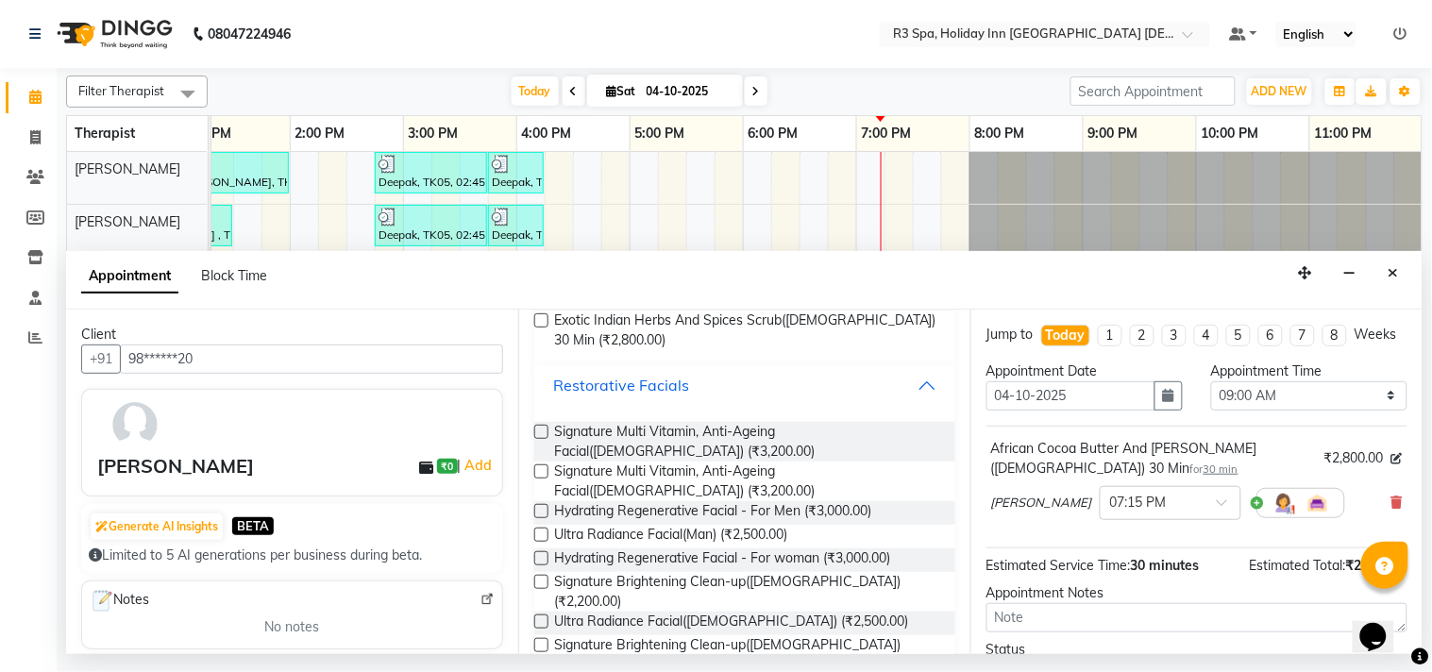
scroll to position [866, 0]
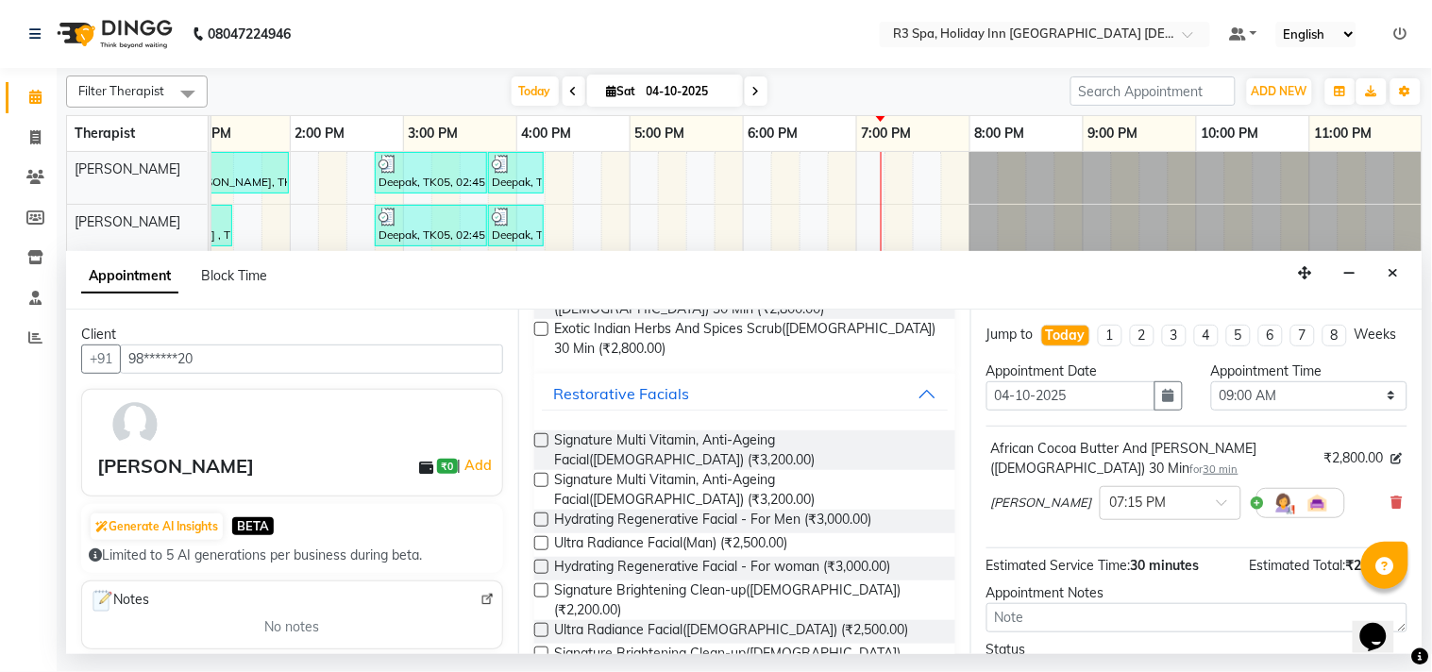
click at [541, 433] on label at bounding box center [541, 440] width 14 height 14
click at [541, 436] on input "checkbox" at bounding box center [540, 442] width 12 height 12
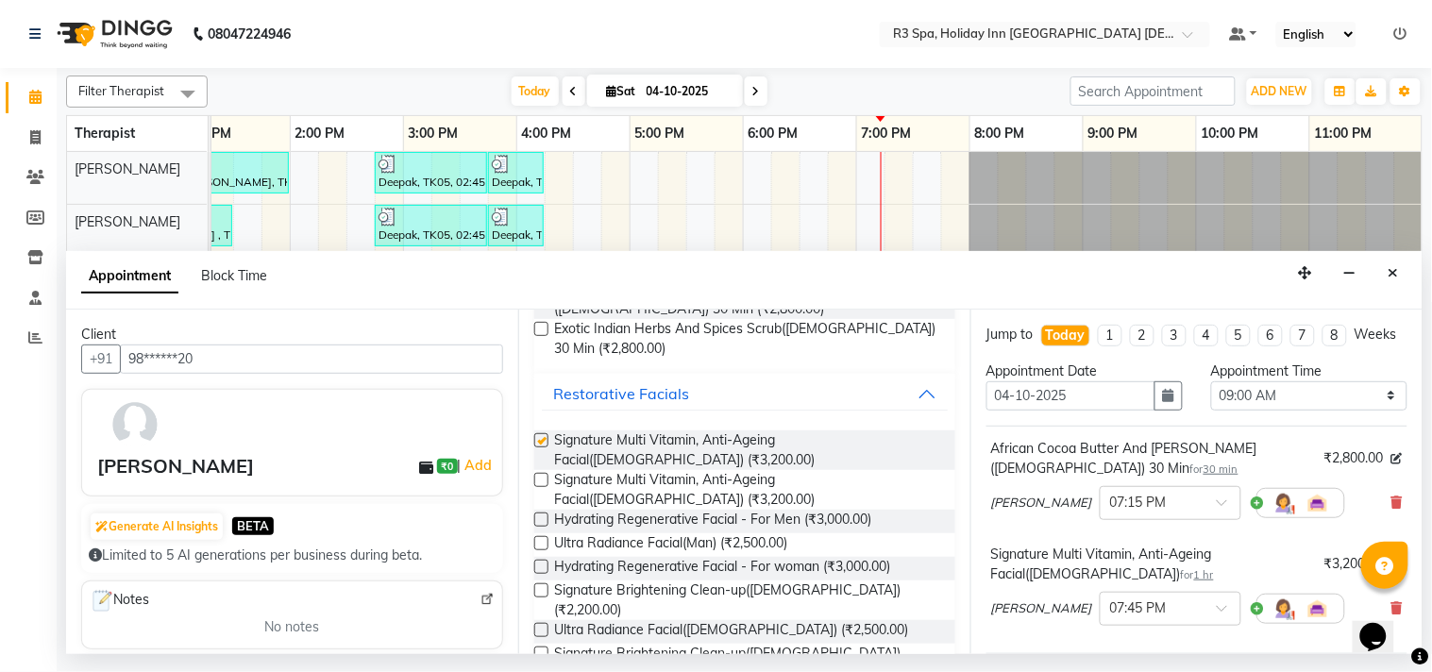
checkbox input "false"
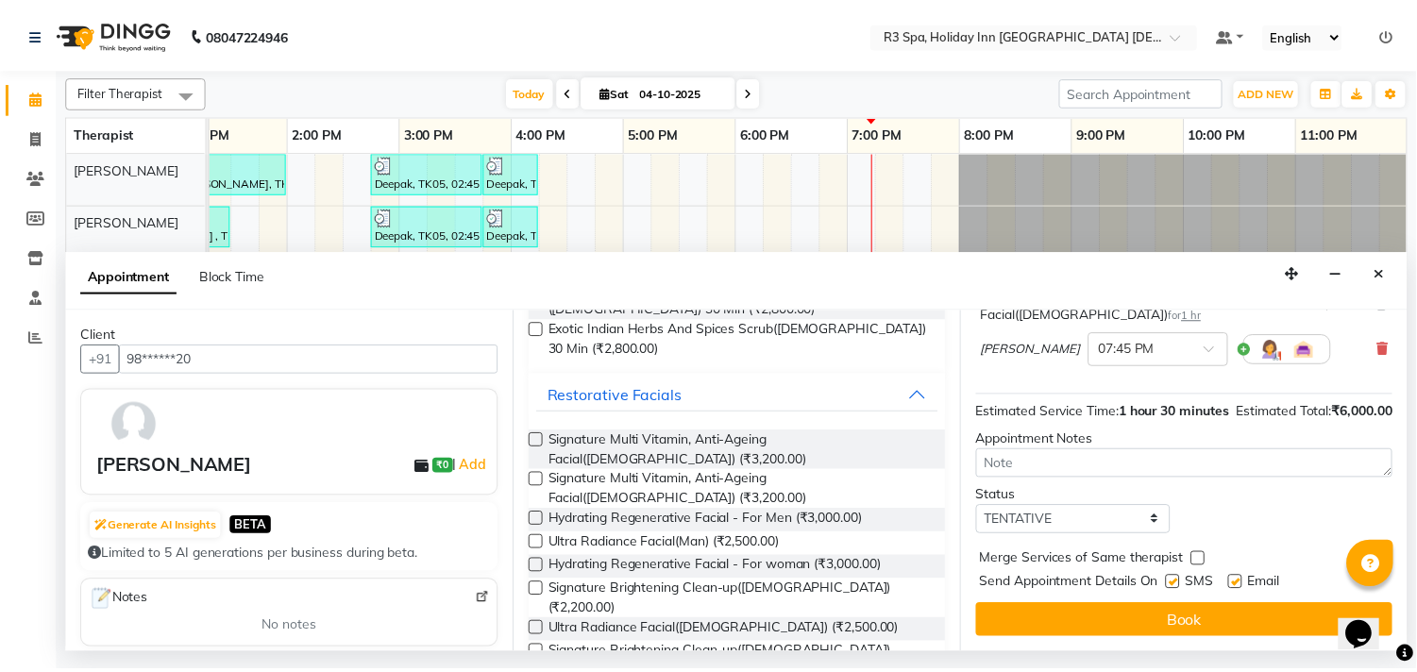
scroll to position [296, 0]
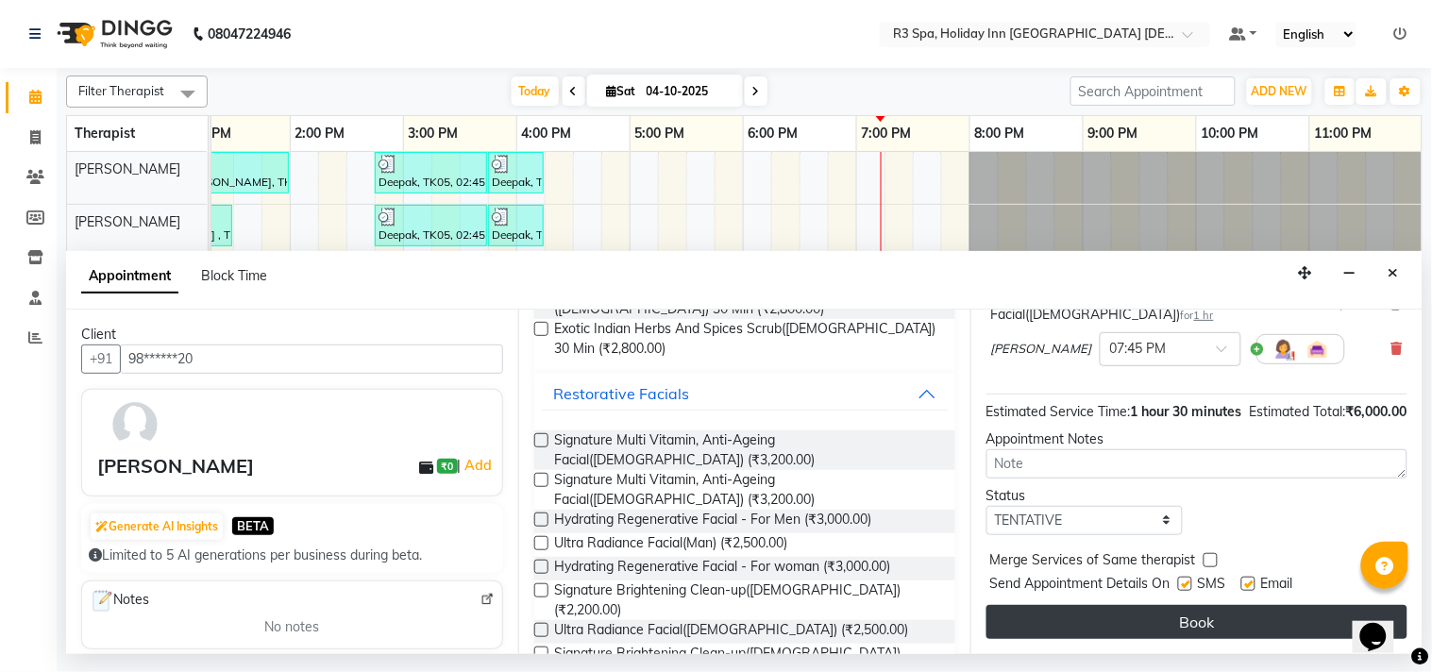
click at [1171, 625] on button "Book" at bounding box center [1196, 622] width 421 height 34
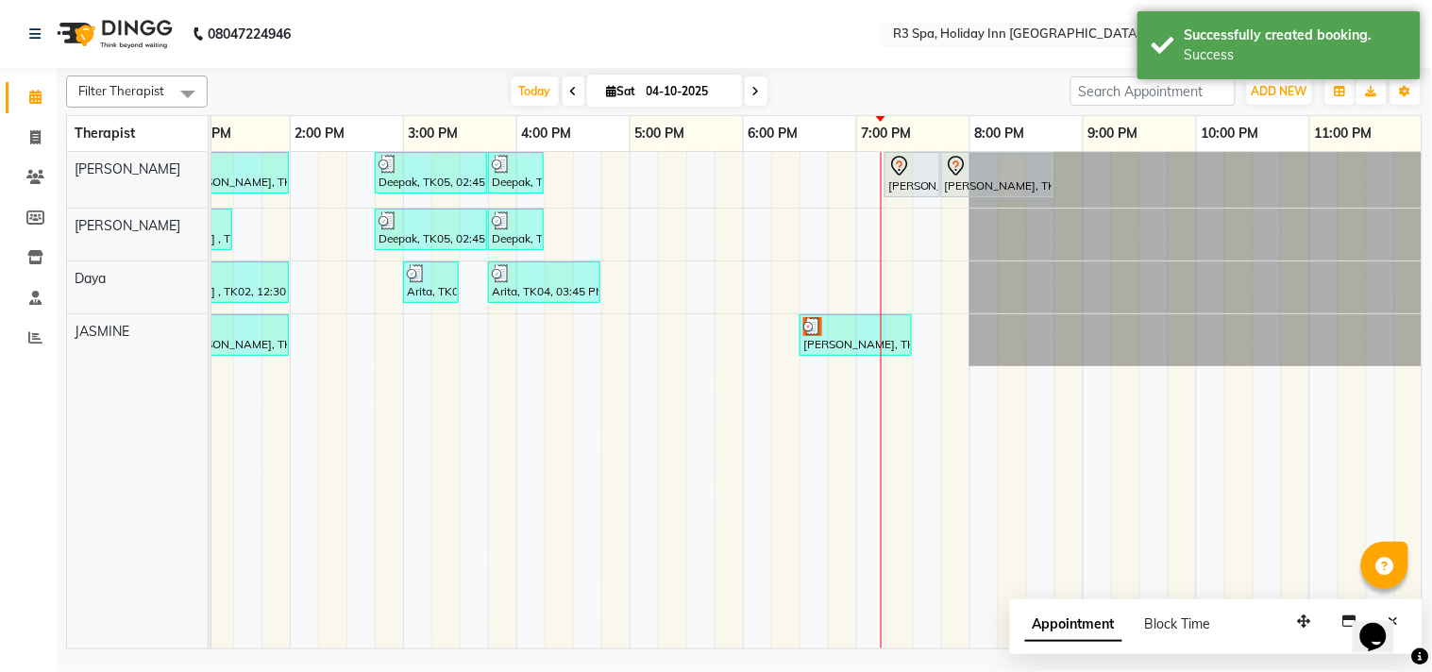
click at [901, 160] on icon at bounding box center [899, 166] width 23 height 23
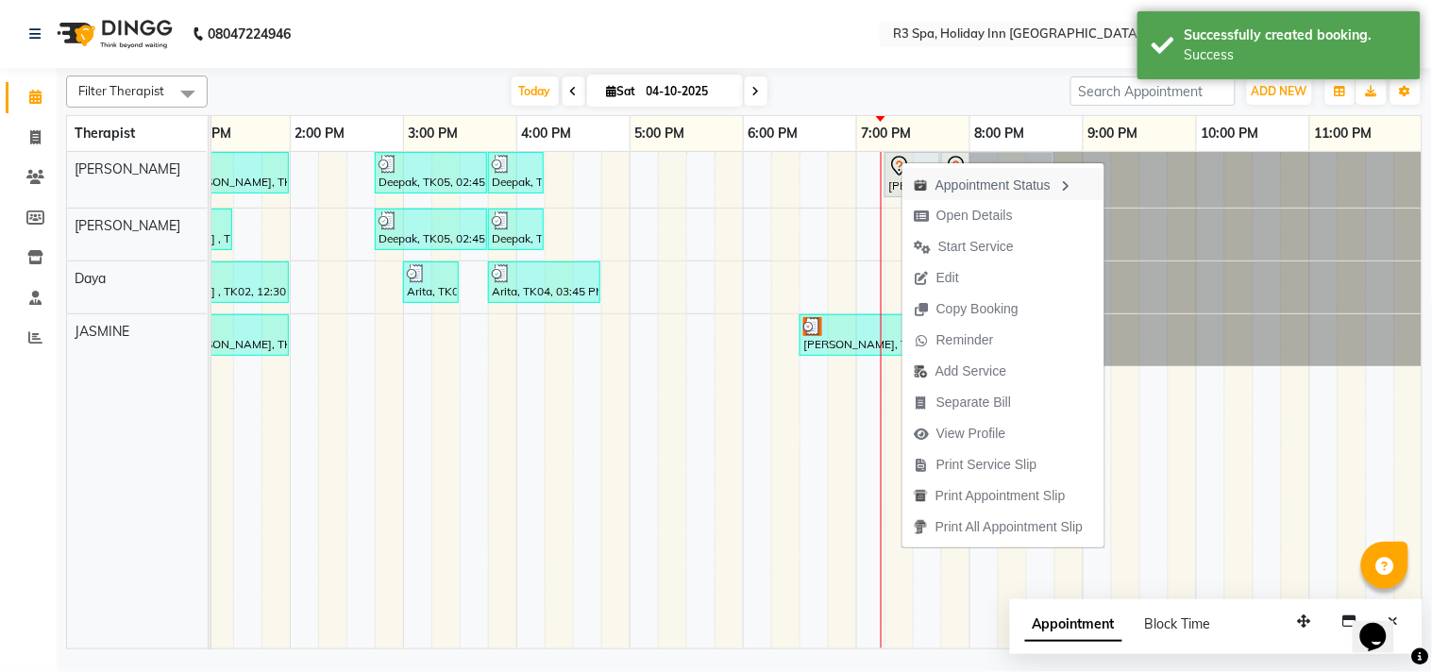
click at [1067, 180] on icon "button" at bounding box center [1065, 185] width 15 height 13
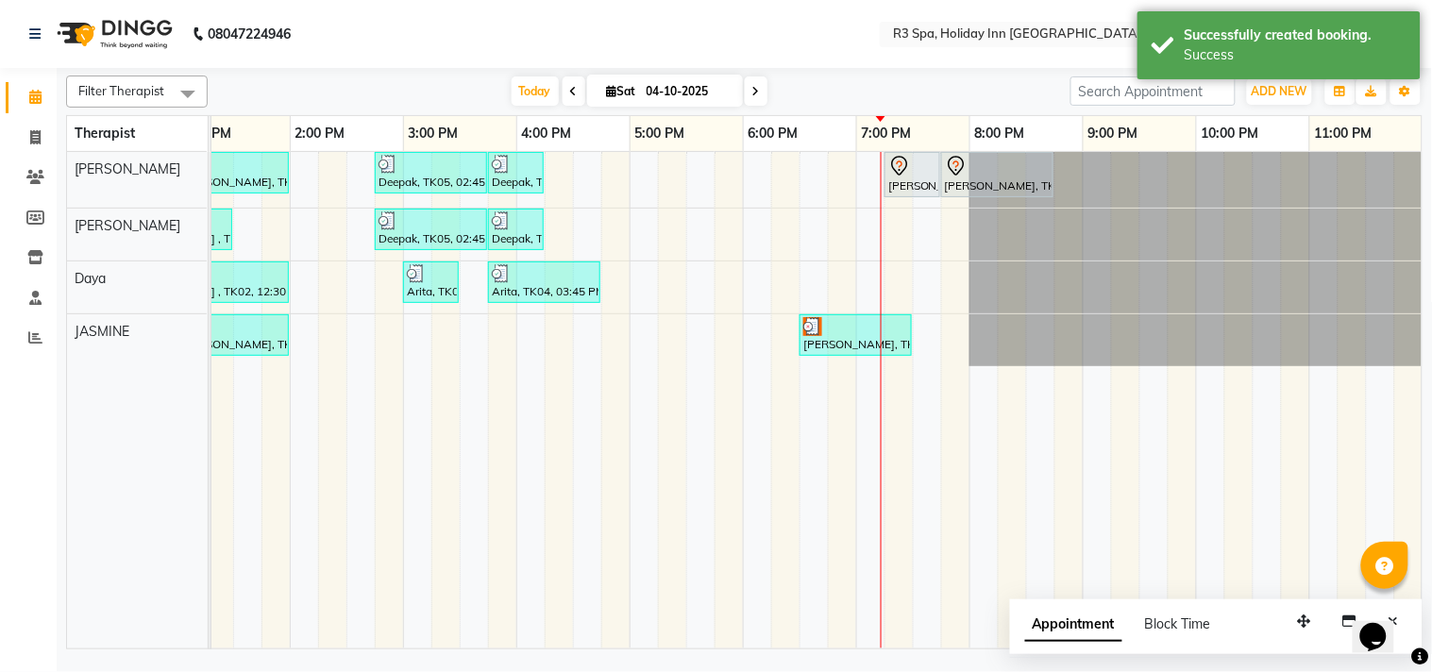
click at [969, 185] on div "[PERSON_NAME], TK07, 07:45 PM-08:45 PM, Signature Multi Vitamin, Anti-Ageing Fa…" at bounding box center [997, 175] width 109 height 40
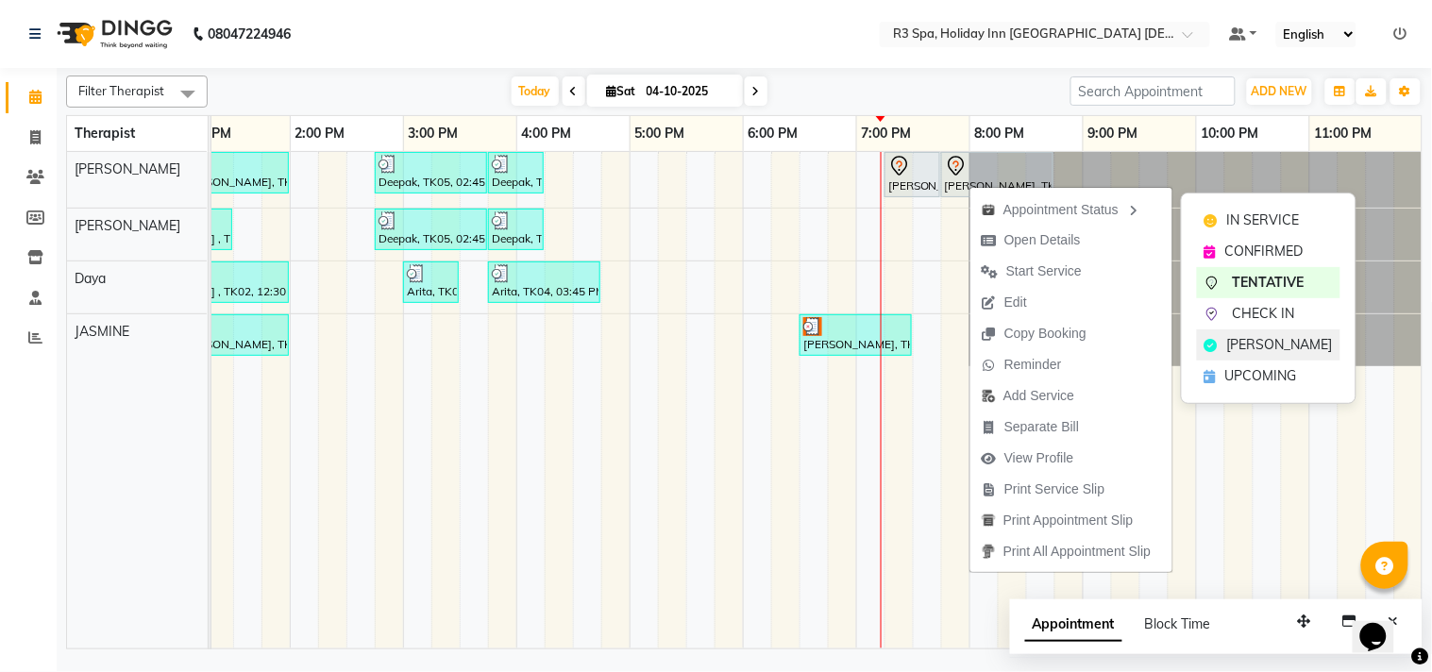
click at [1268, 345] on span "[PERSON_NAME]" at bounding box center [1280, 345] width 106 height 20
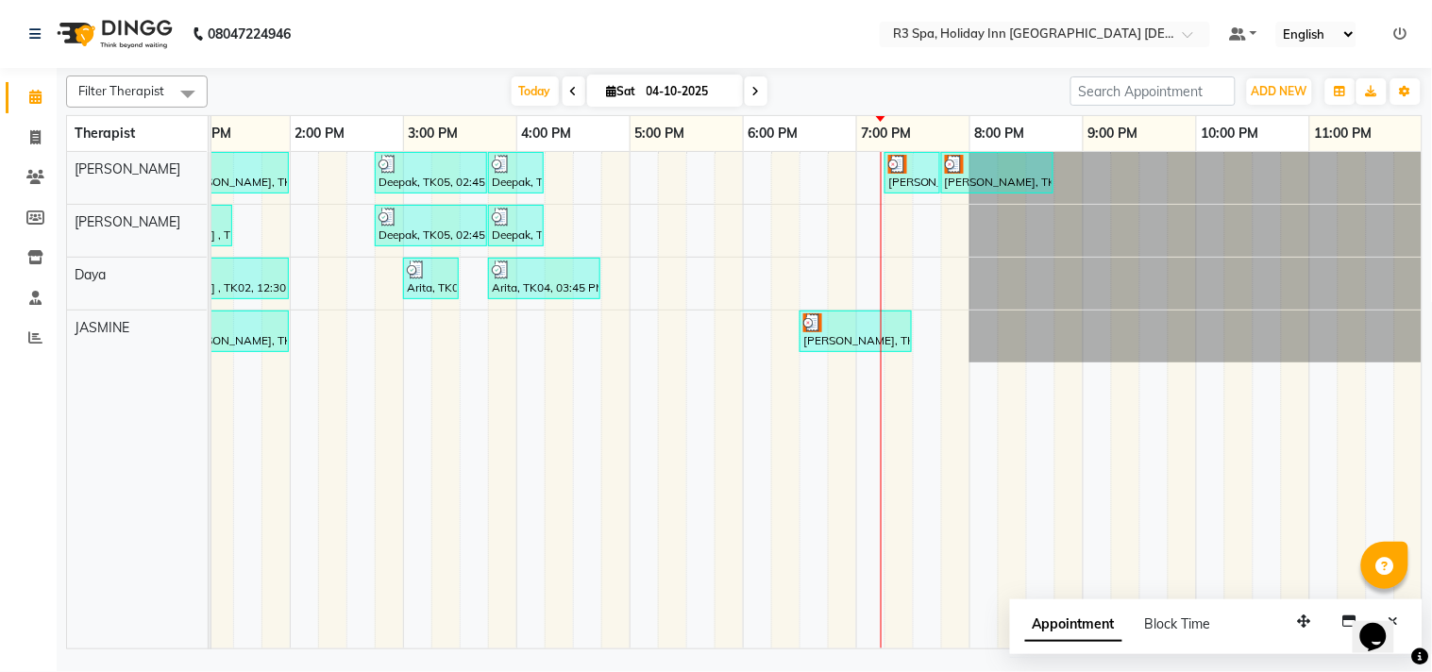
click at [927, 179] on div "[PERSON_NAME], TK07, 07:15 PM-07:45 PM, African Cocoa Butter And Almond Scrub([…" at bounding box center [912, 173] width 52 height 36
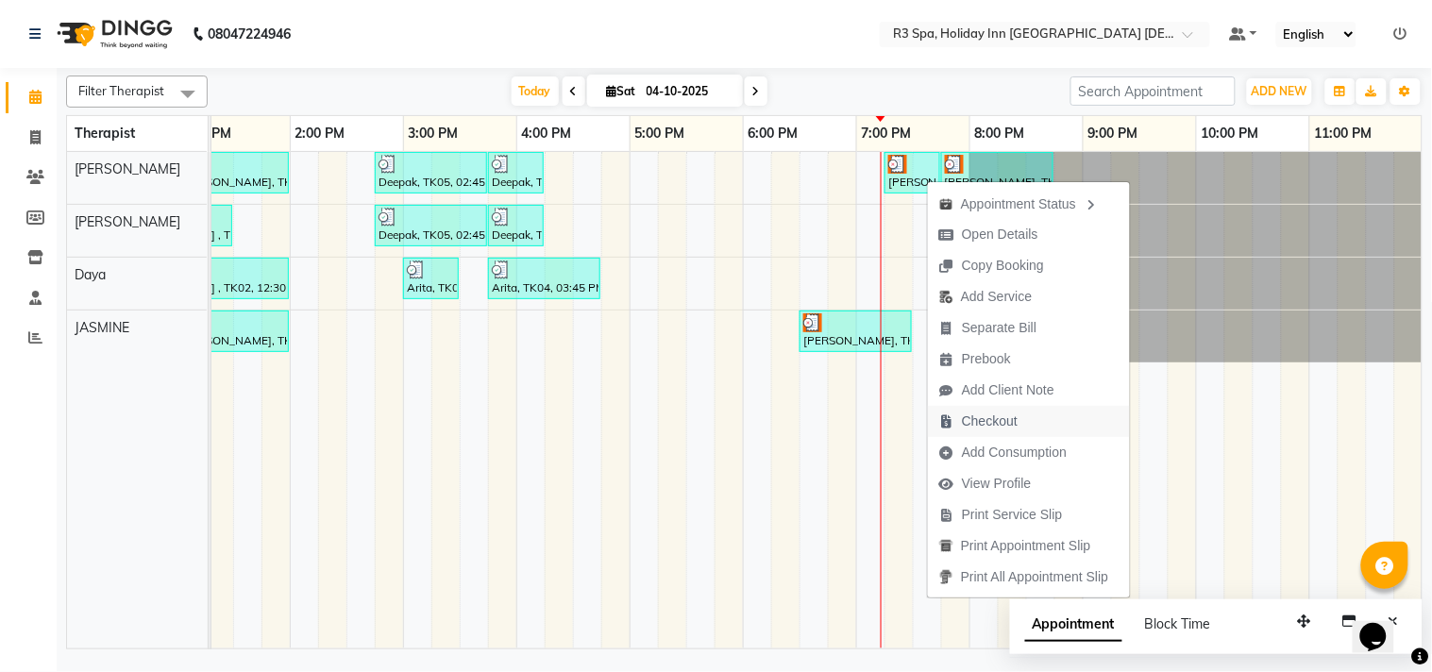
click at [989, 421] on span "Checkout" at bounding box center [990, 422] width 56 height 20
select select "service"
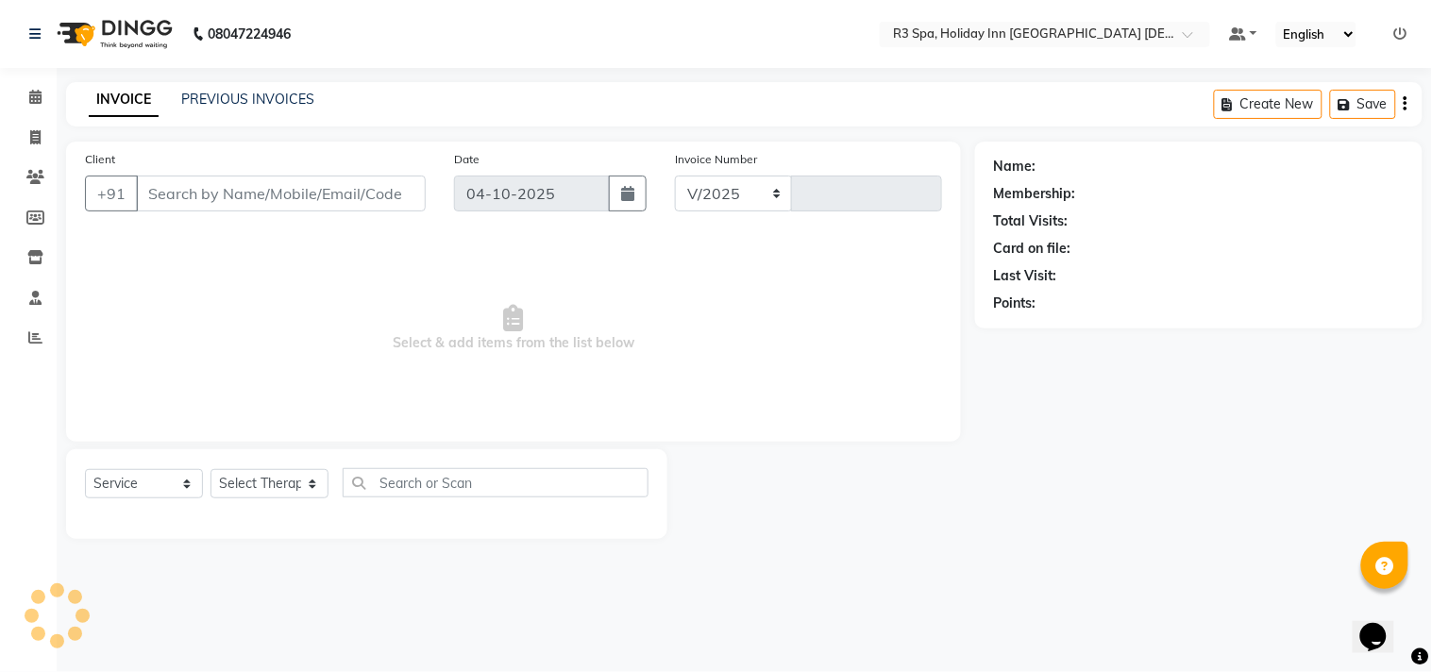
select select "7921"
type input "0642"
type input "98******20"
select select "71357"
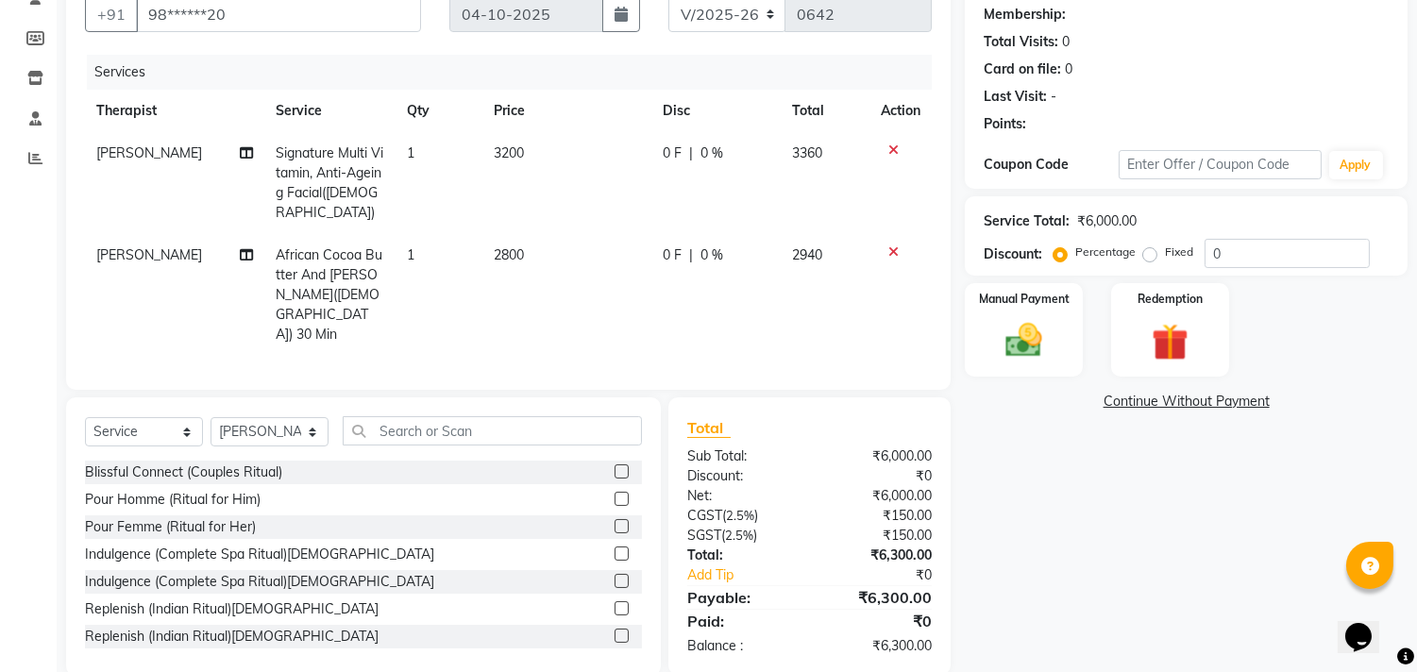
scroll to position [187, 0]
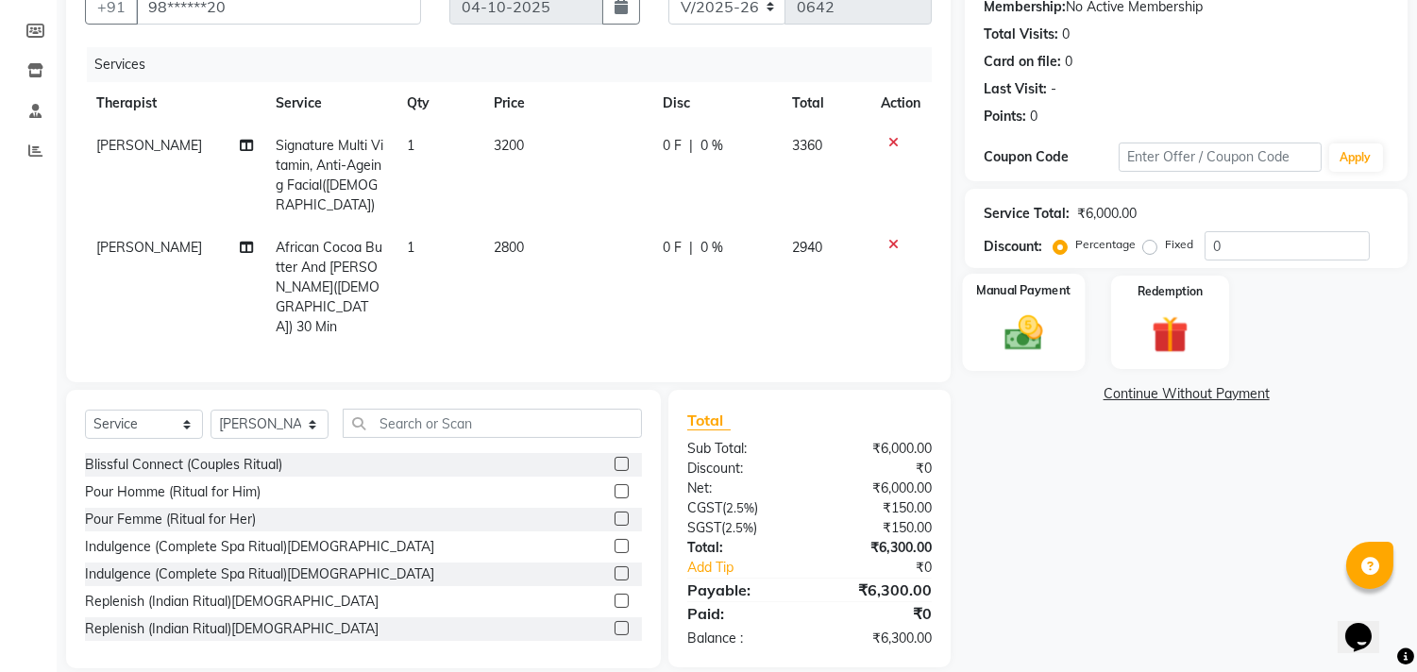
click at [1006, 331] on img at bounding box center [1024, 333] width 62 height 44
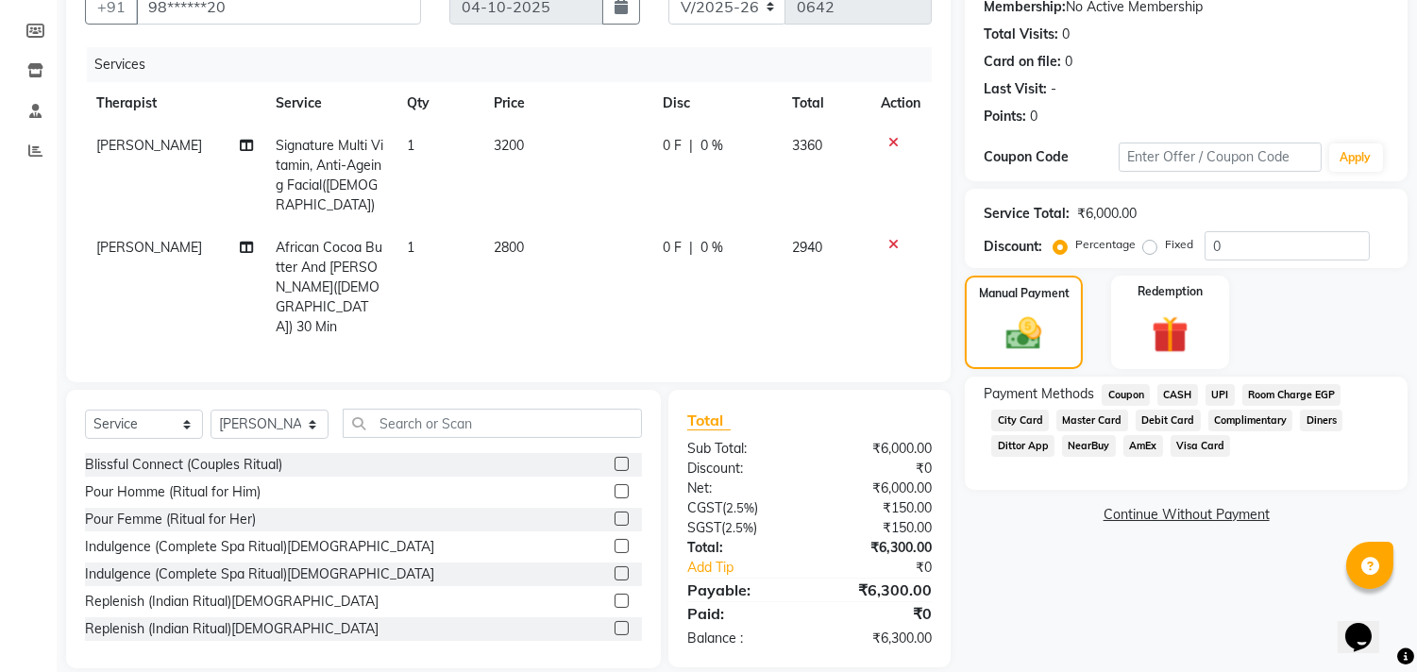
click at [1307, 394] on span "Room Charge EGP" at bounding box center [1291, 395] width 99 height 22
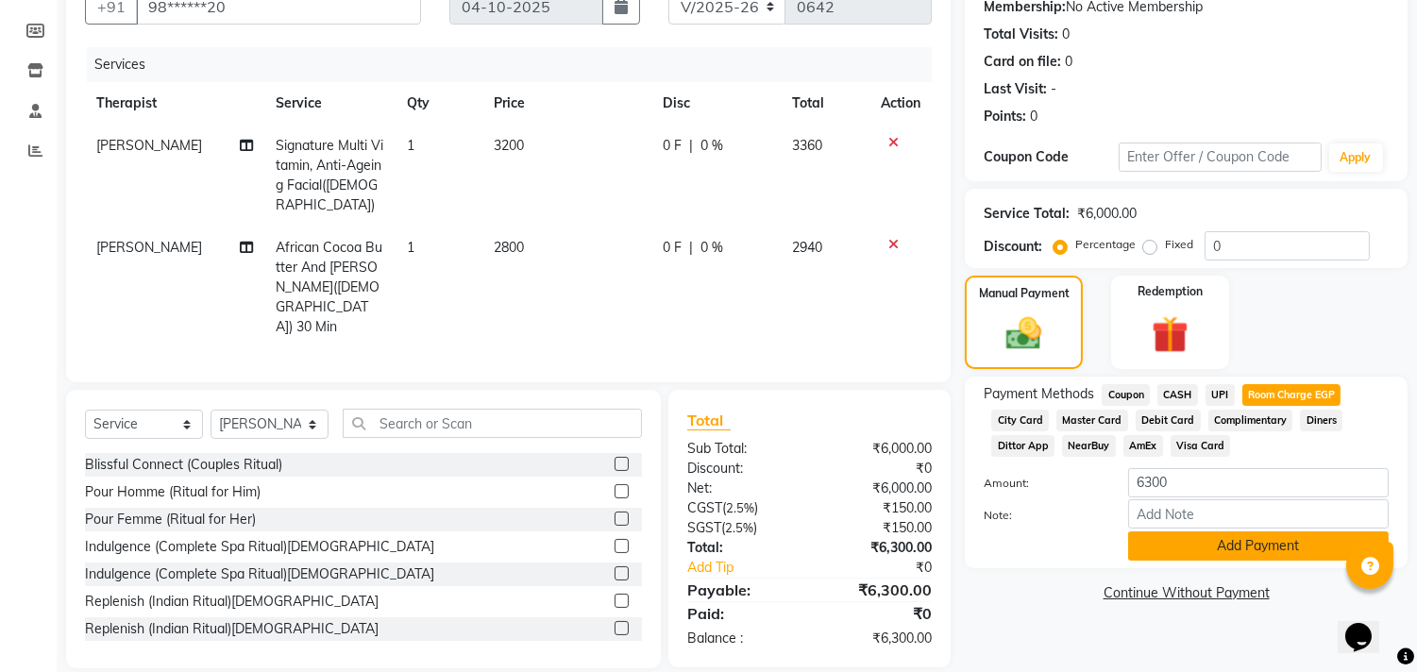
click at [1227, 540] on button "Add Payment" at bounding box center [1258, 545] width 261 height 29
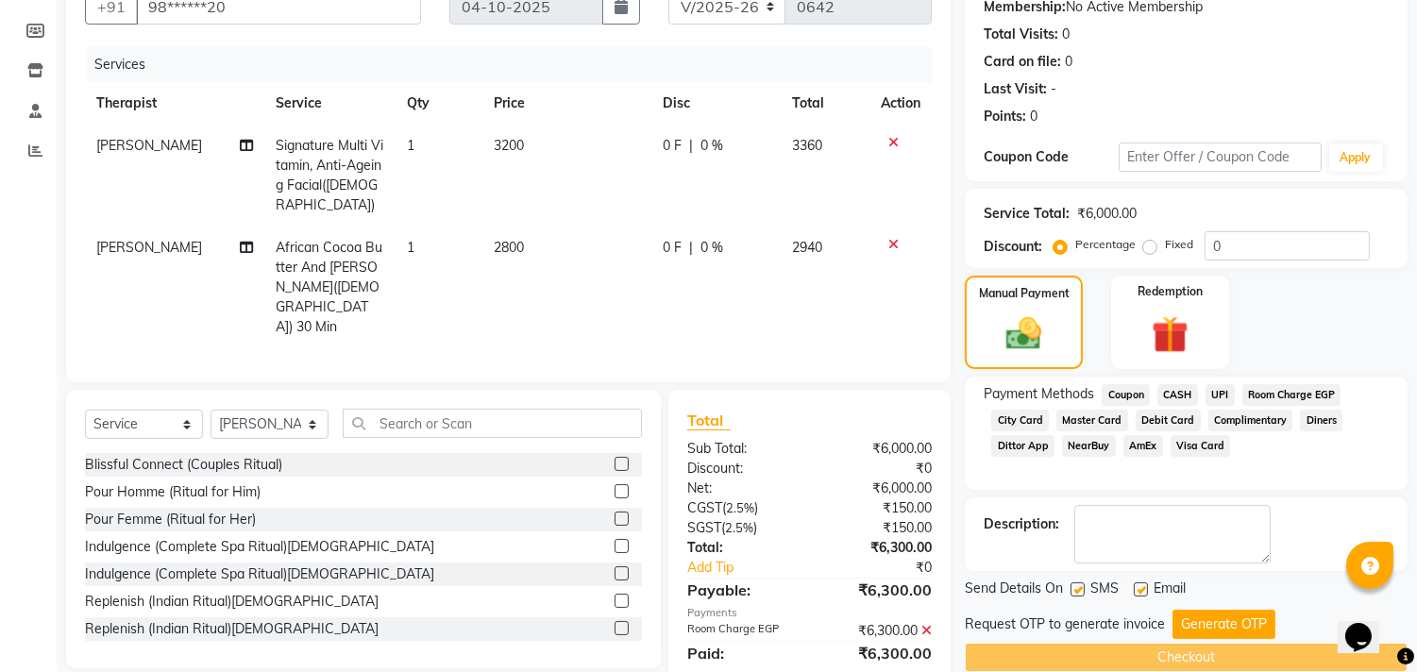
scroll to position [227, 0]
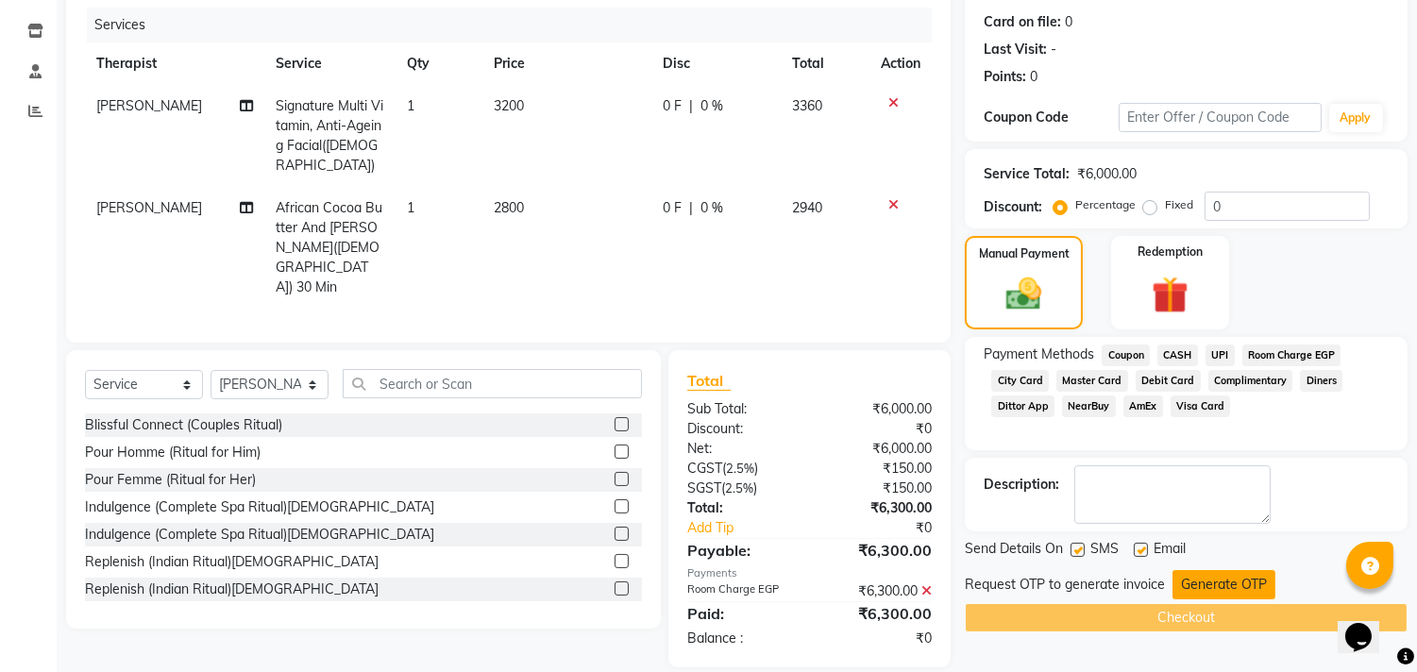
click at [1213, 581] on button "Generate OTP" at bounding box center [1223, 584] width 103 height 29
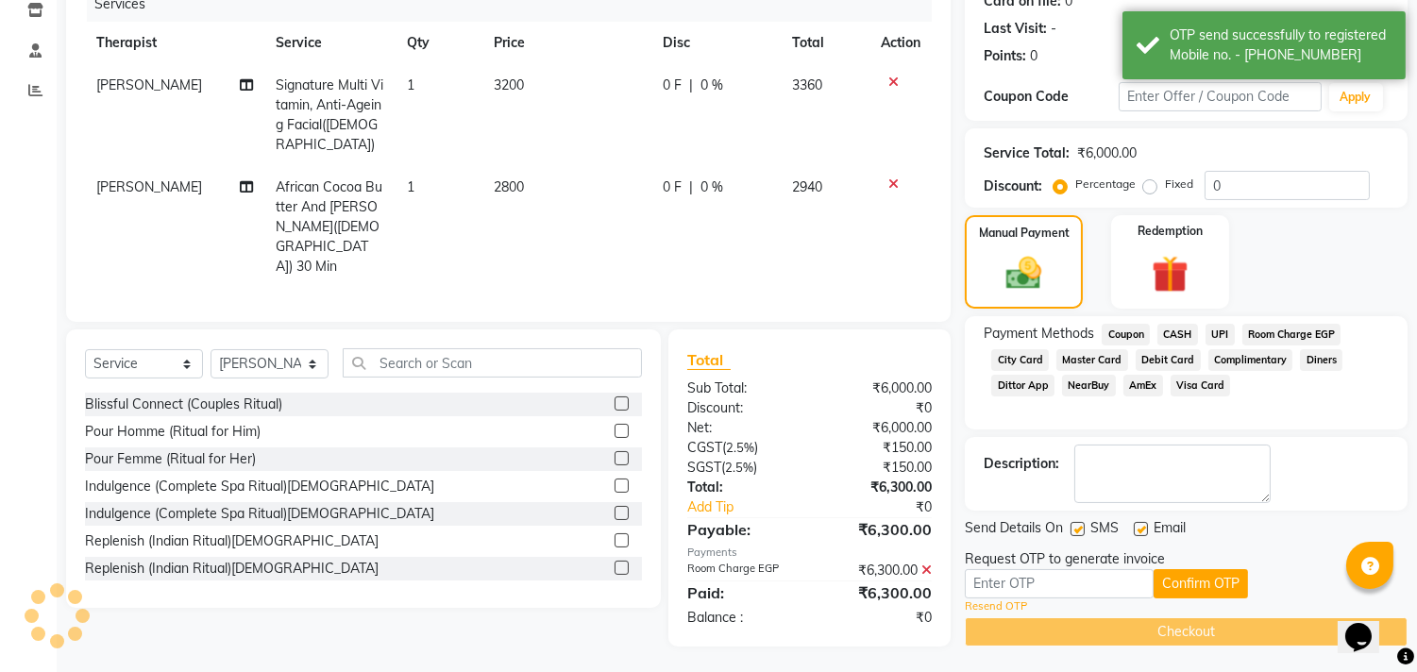
scroll to position [250, 0]
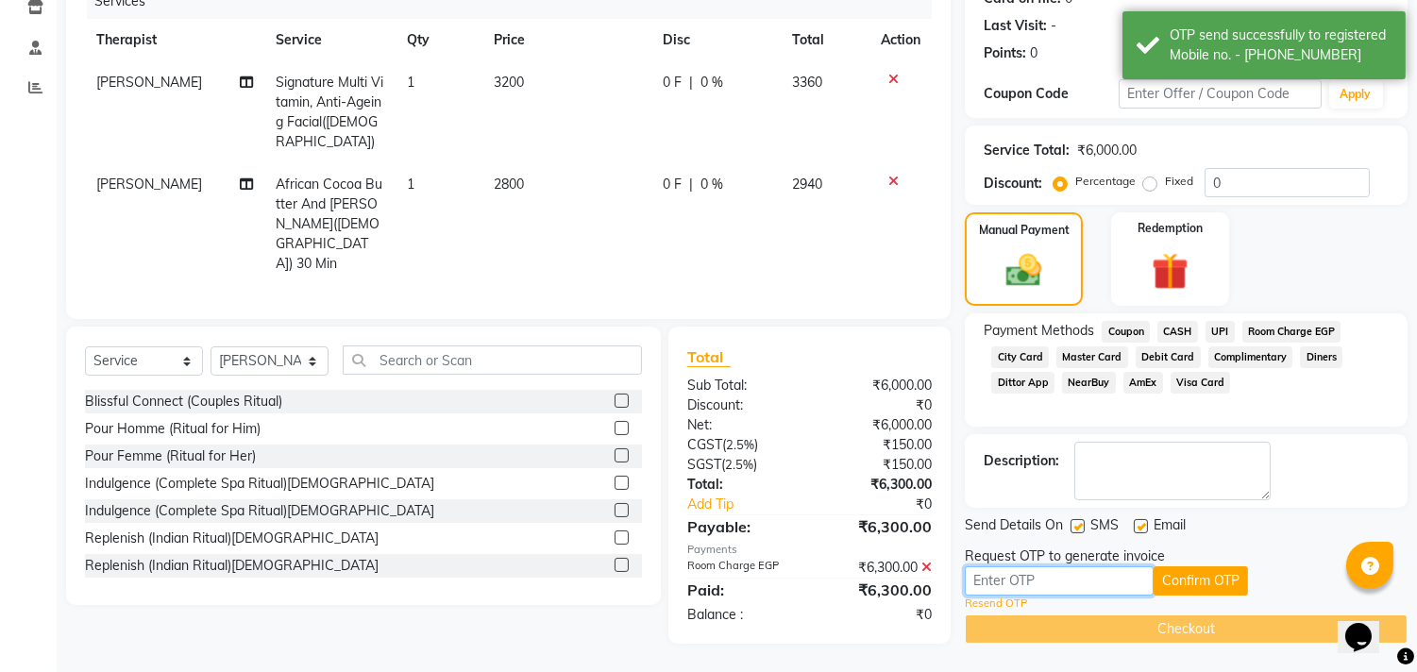
click at [1051, 580] on input "text" at bounding box center [1059, 580] width 189 height 29
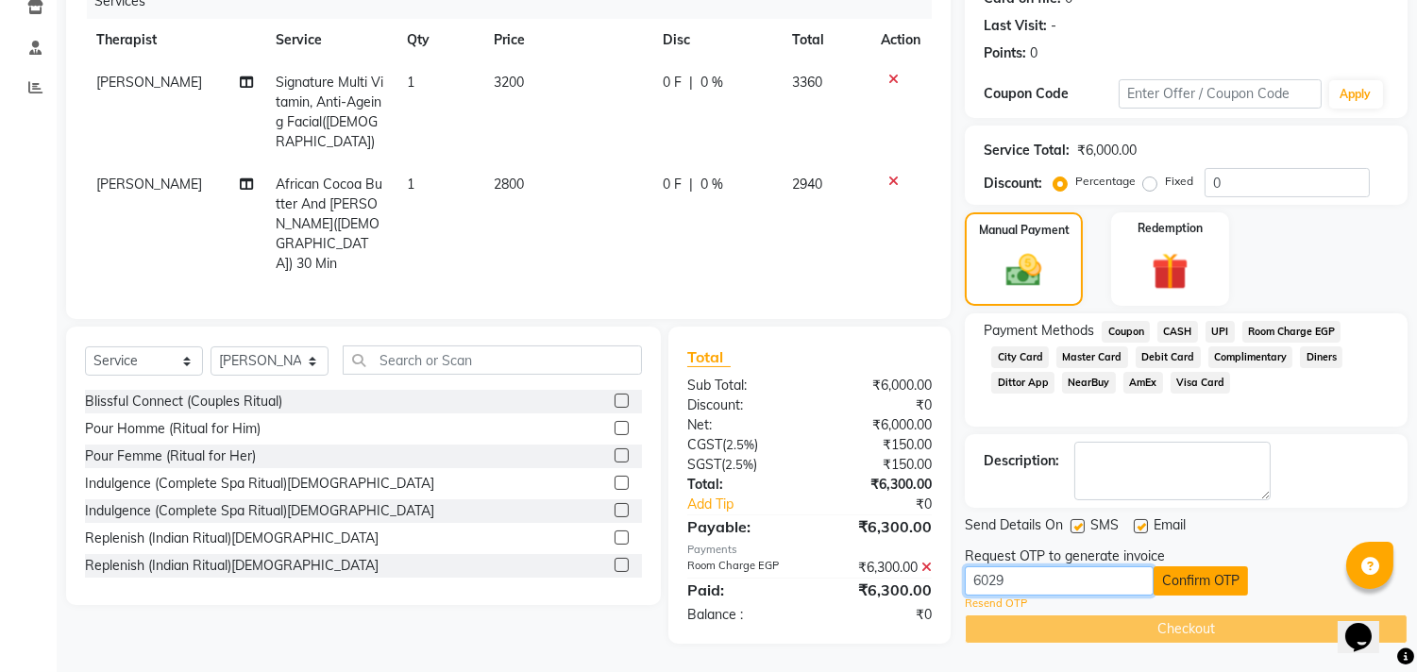
type input "6029"
click at [1191, 581] on button "Confirm OTP" at bounding box center [1200, 580] width 94 height 29
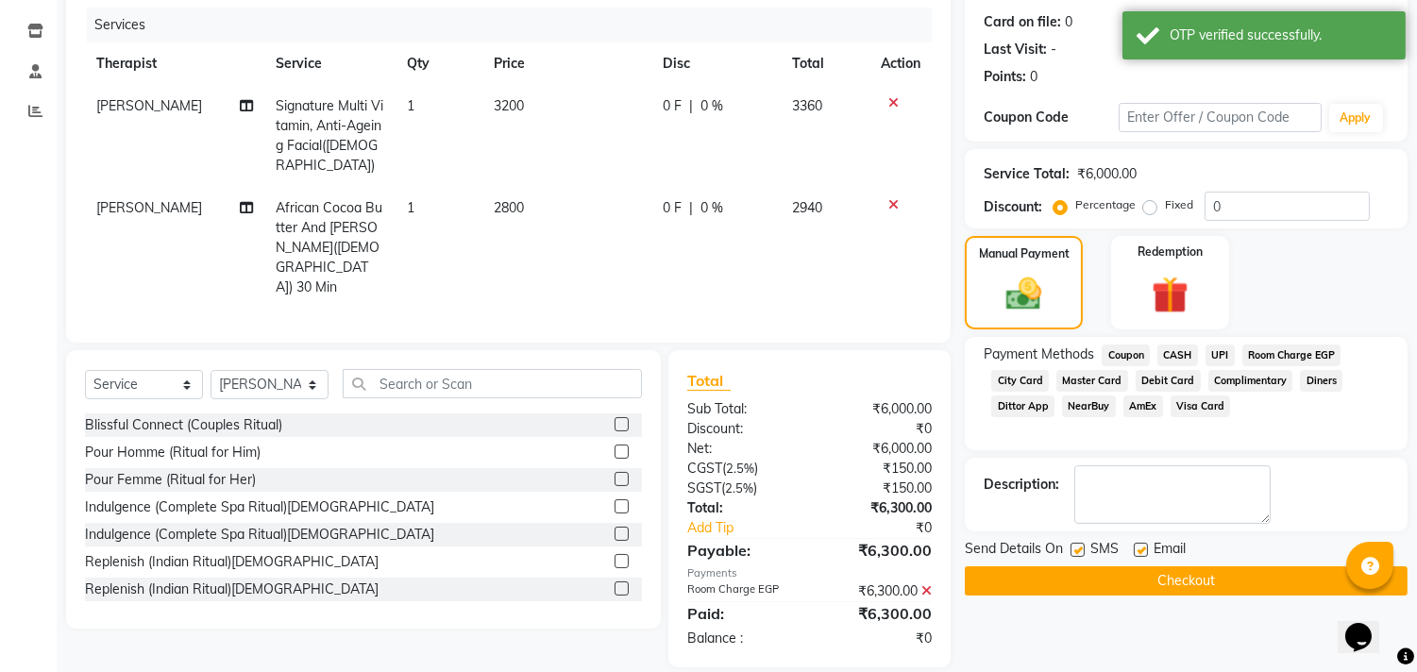
click at [1083, 548] on label at bounding box center [1077, 550] width 14 height 14
click at [1083, 548] on input "checkbox" at bounding box center [1076, 551] width 12 height 12
checkbox input "false"
click at [1138, 551] on label at bounding box center [1141, 550] width 14 height 14
click at [1138, 551] on input "checkbox" at bounding box center [1140, 551] width 12 height 12
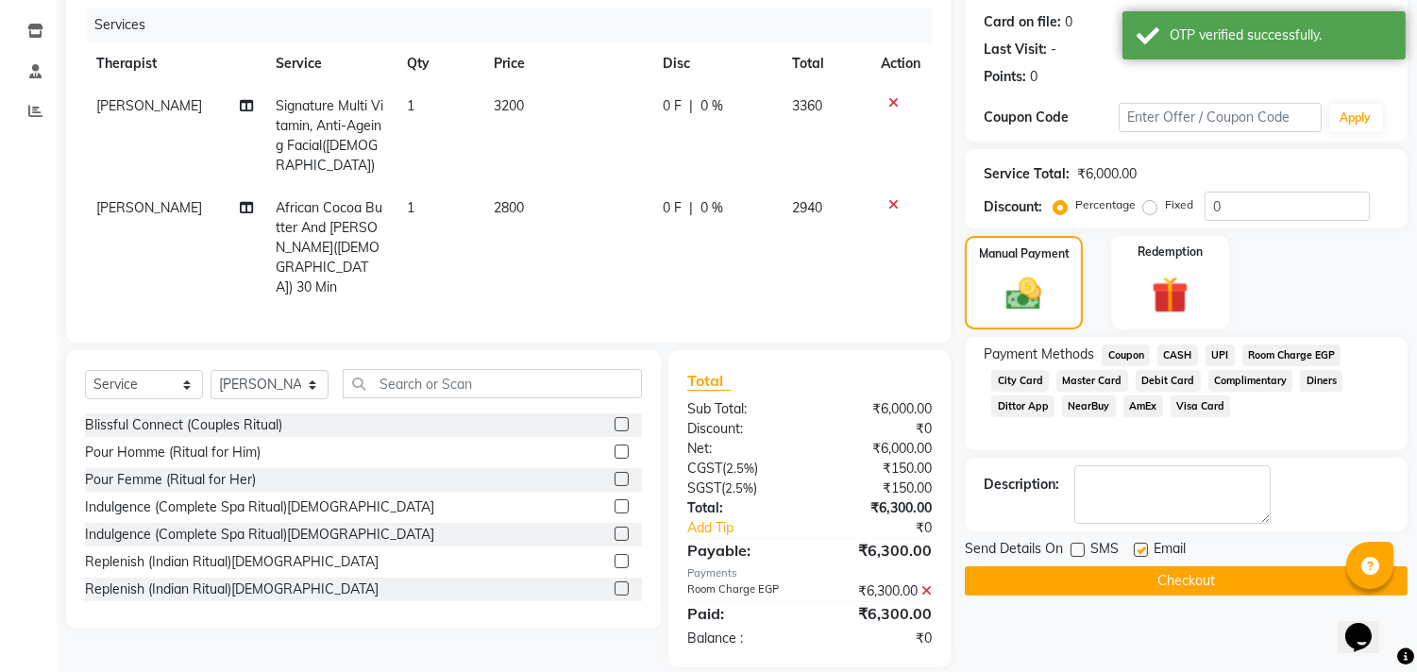
checkbox input "false"
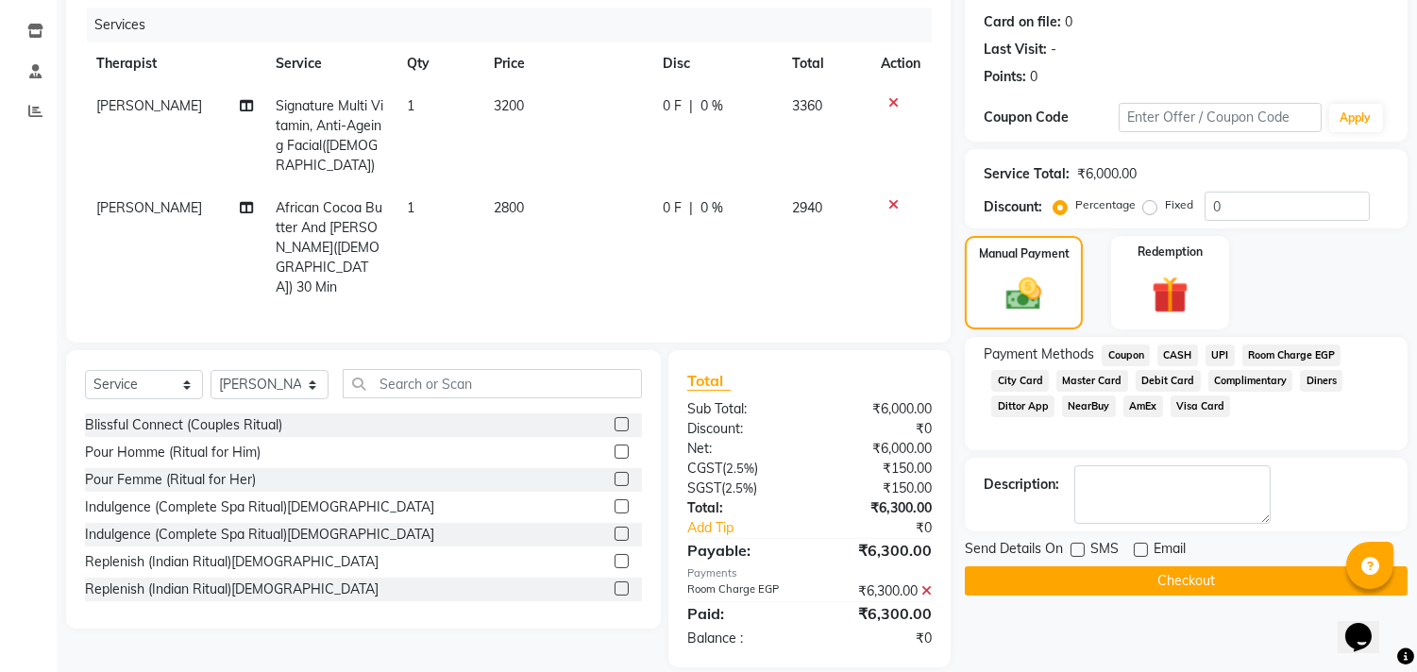
click at [1174, 574] on button "Checkout" at bounding box center [1186, 580] width 443 height 29
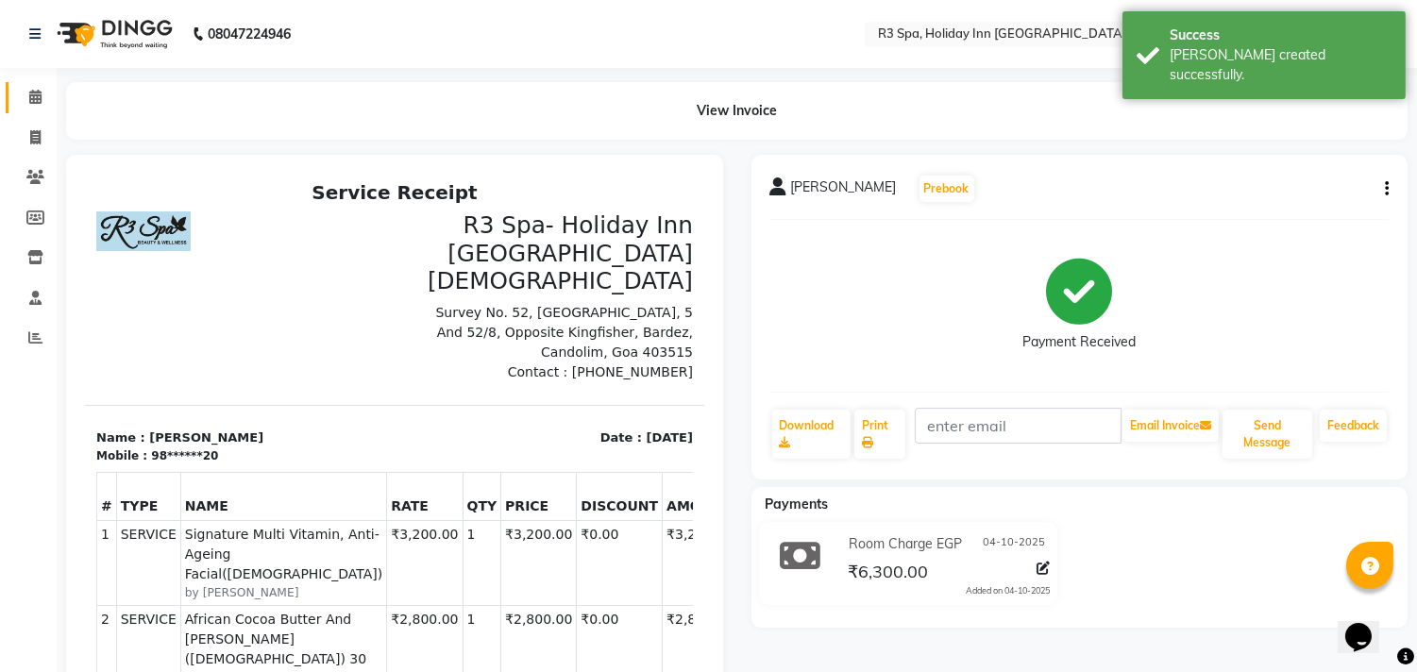
click at [13, 86] on link "Calendar" at bounding box center [28, 97] width 45 height 31
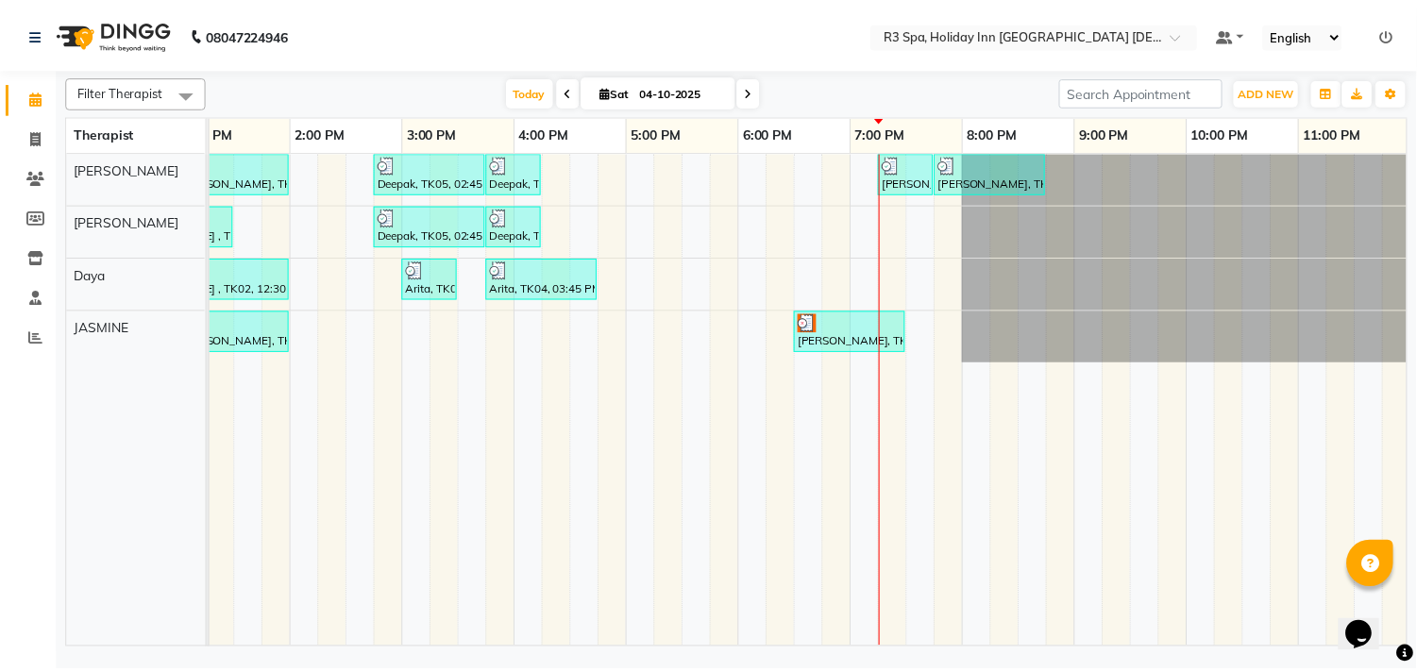
scroll to position [0, 601]
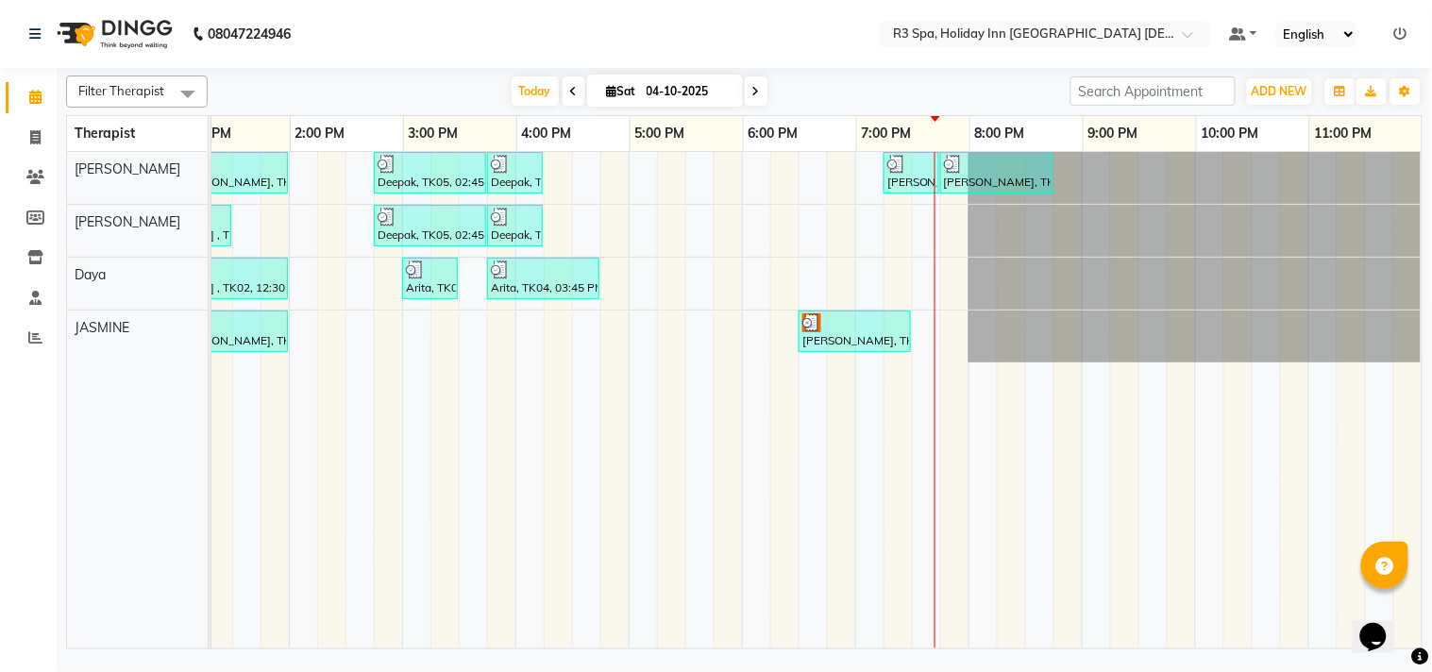
click at [824, 332] on div "[PERSON_NAME], TK06, 06:30 PM-07:30 PM, Deep Tissue Repair Therapy 60 Min([DEMO…" at bounding box center [854, 331] width 109 height 36
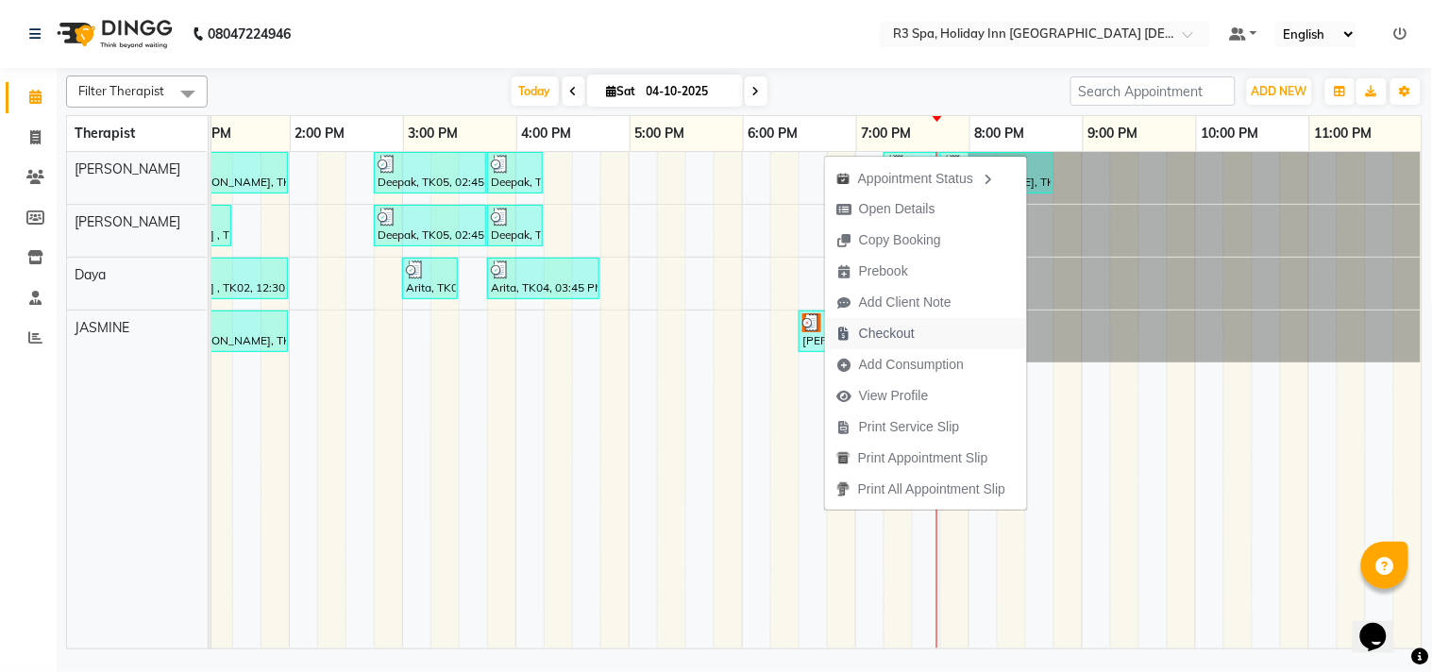
click at [900, 322] on span "Checkout" at bounding box center [875, 333] width 101 height 31
select select "7921"
select select "service"
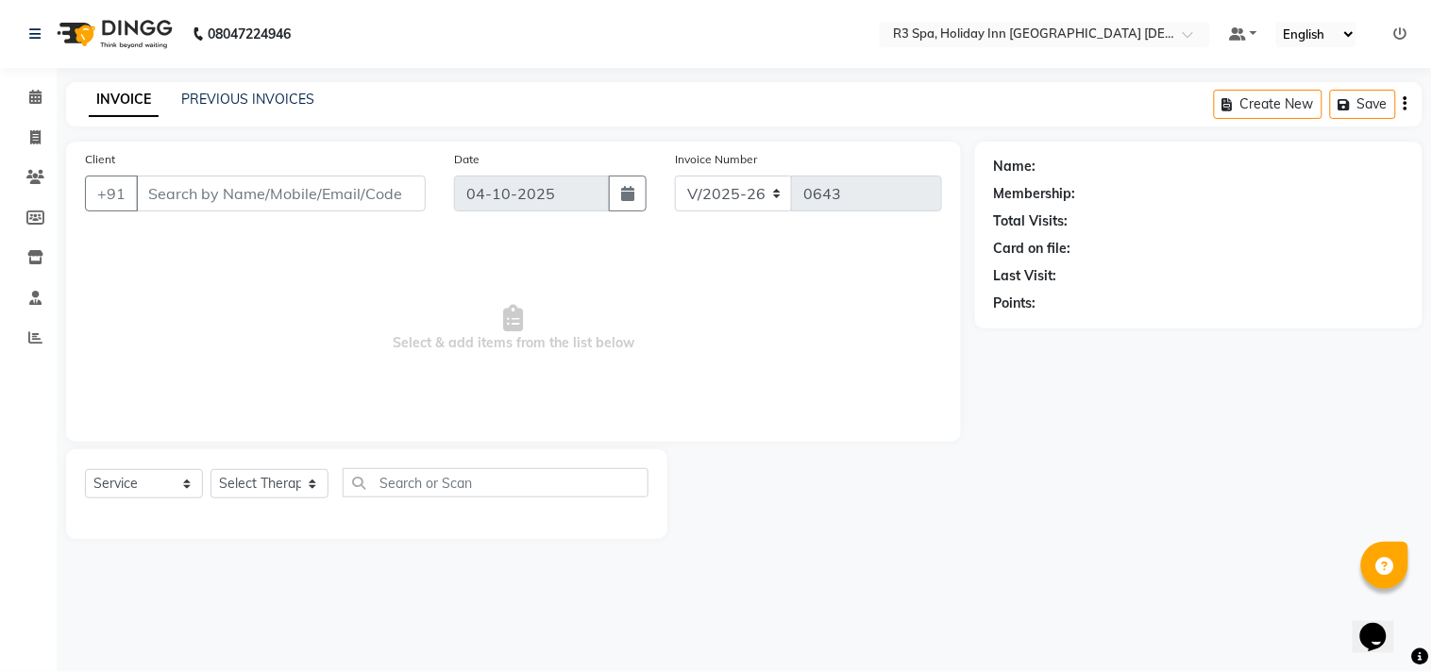
type input "81******17"
select select "71848"
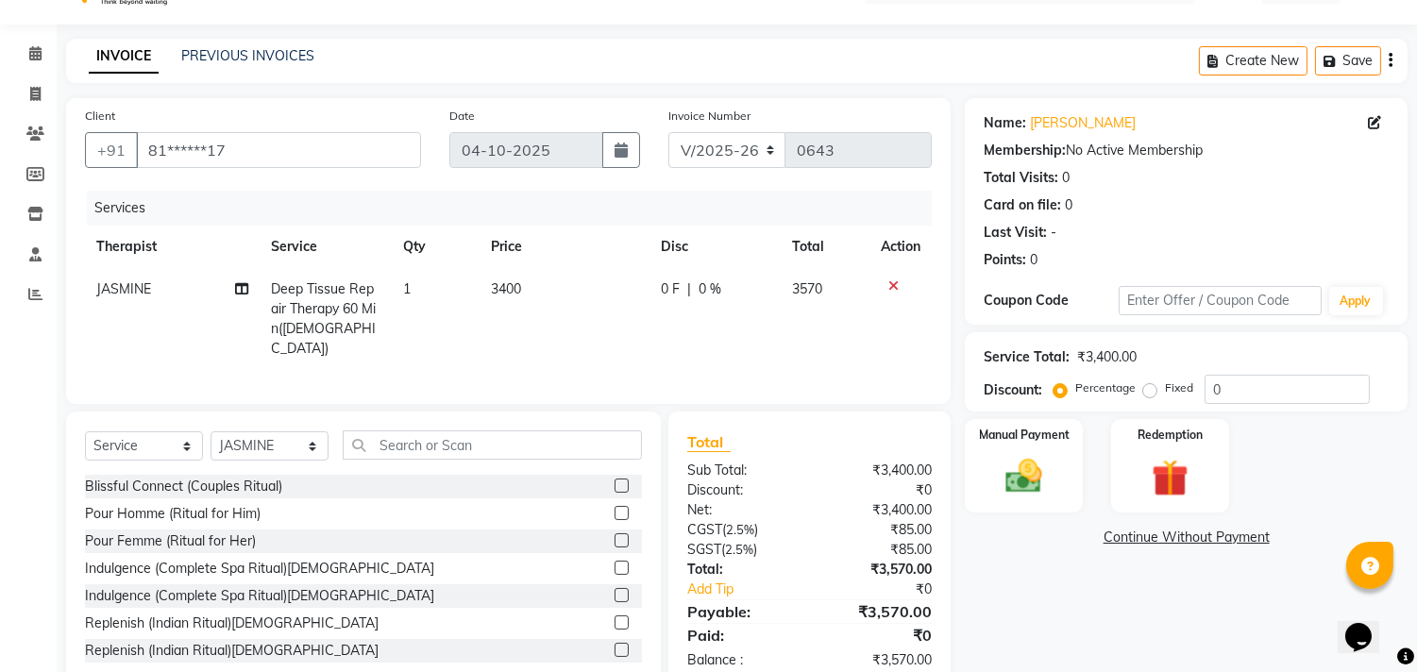
scroll to position [86, 0]
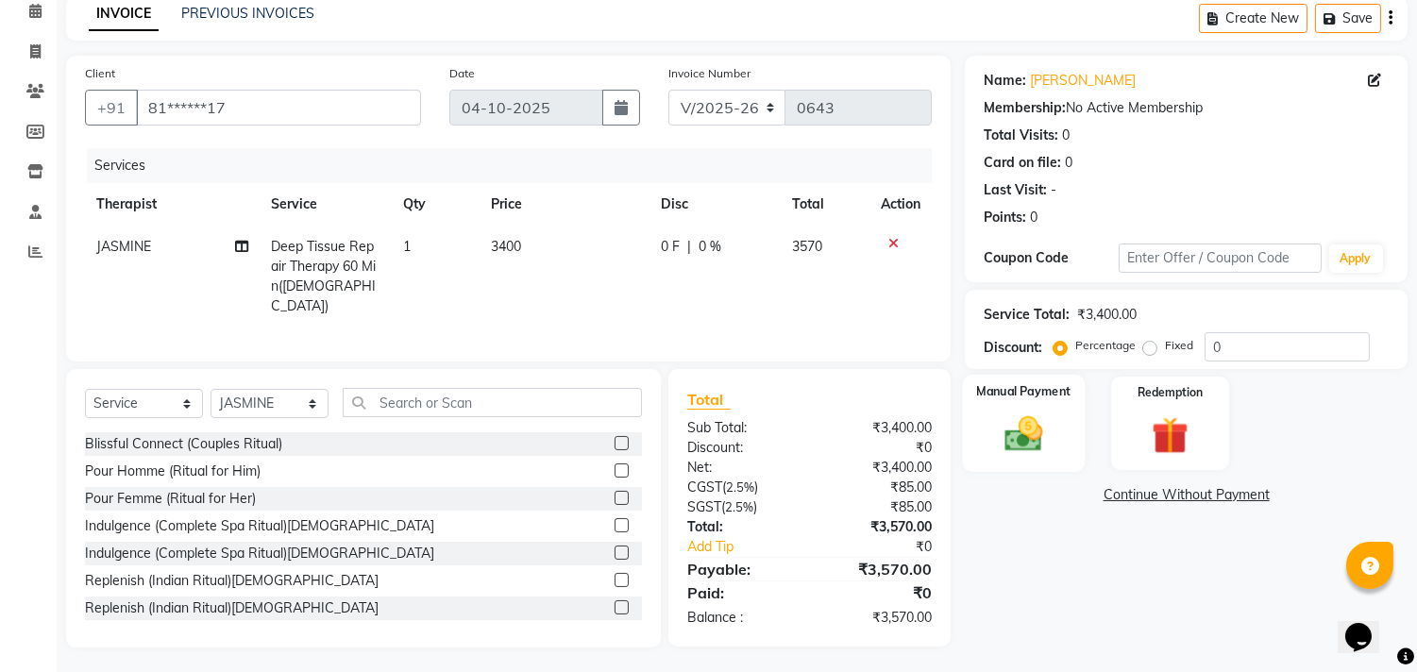
click at [1029, 423] on img at bounding box center [1024, 434] width 62 height 44
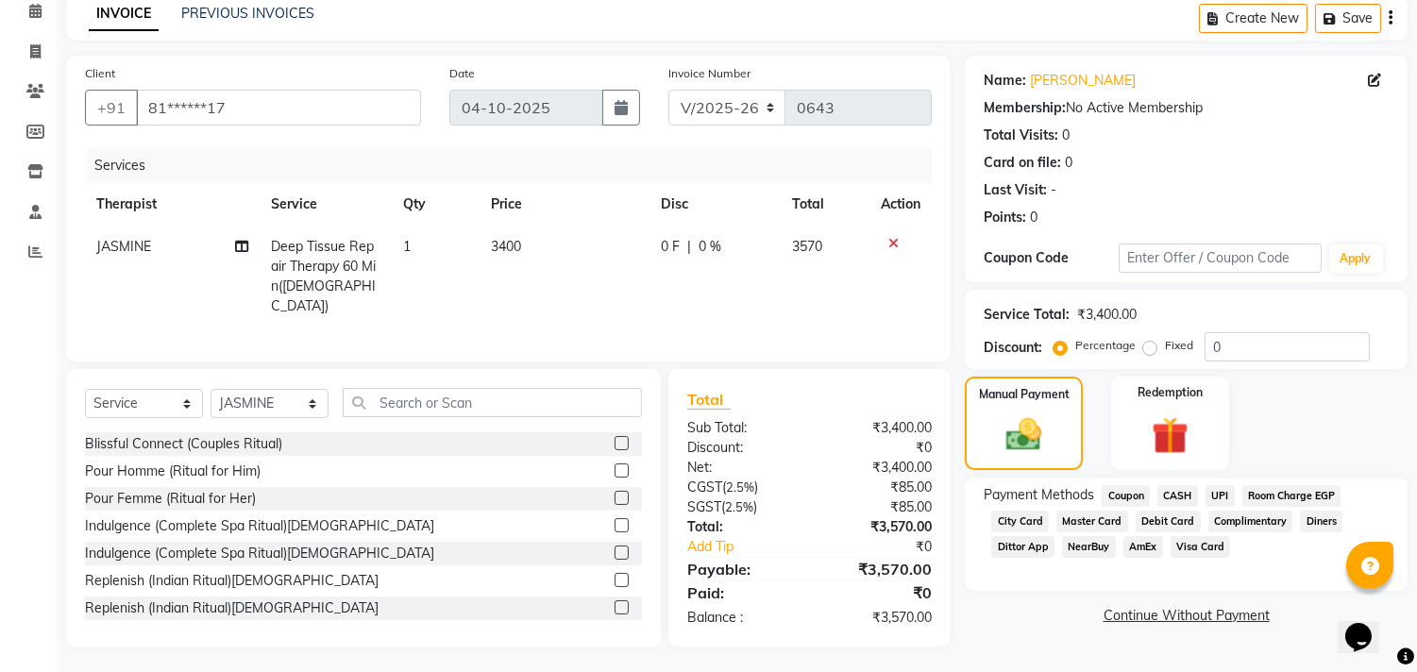
drag, startPoint x: 1219, startPoint y: 493, endPoint x: 1200, endPoint y: 494, distance: 18.9
click at [1215, 493] on span "UPI" at bounding box center [1219, 496] width 29 height 22
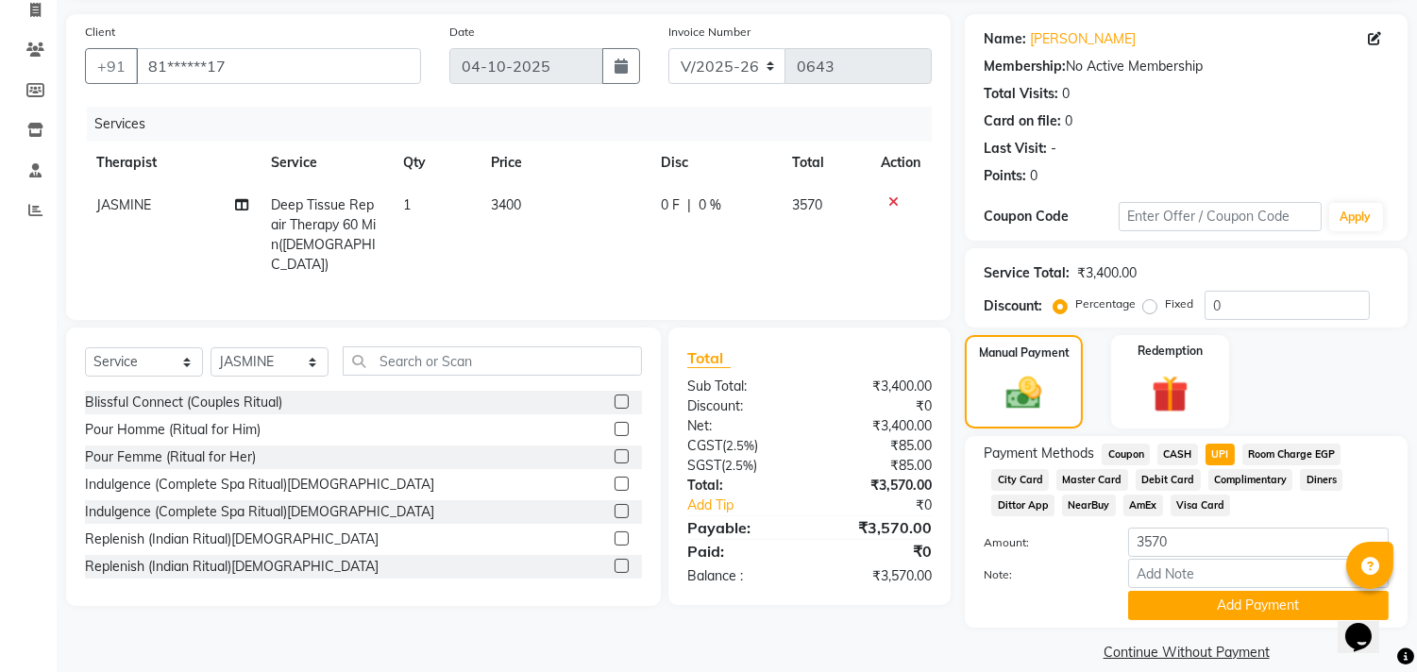
scroll to position [149, 0]
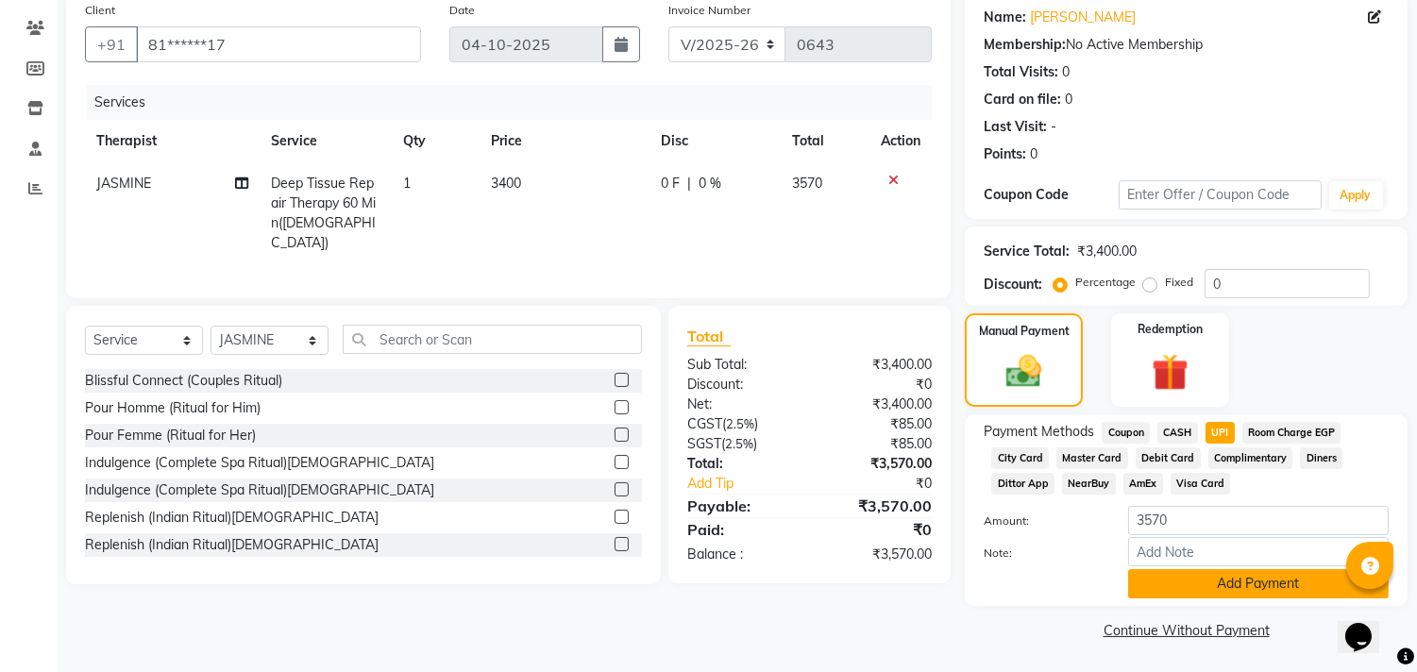
click at [1215, 590] on button "Add Payment" at bounding box center [1258, 583] width 261 height 29
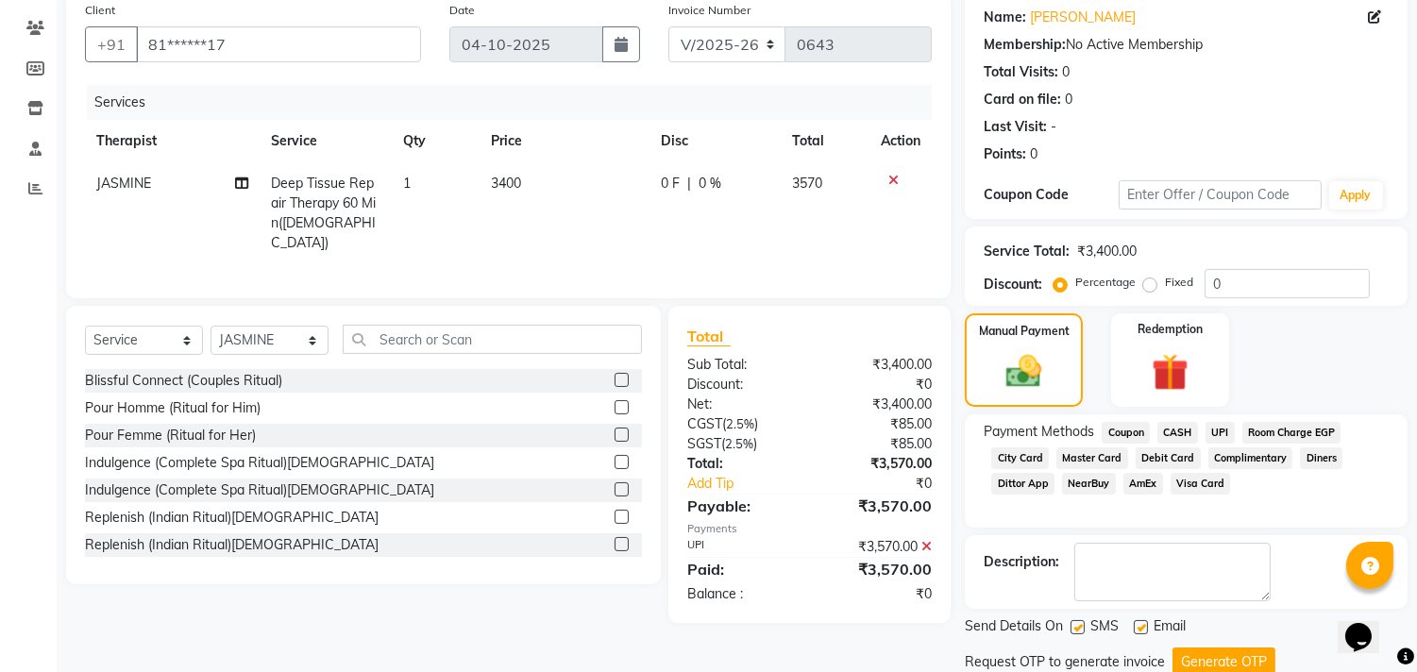
scroll to position [214, 0]
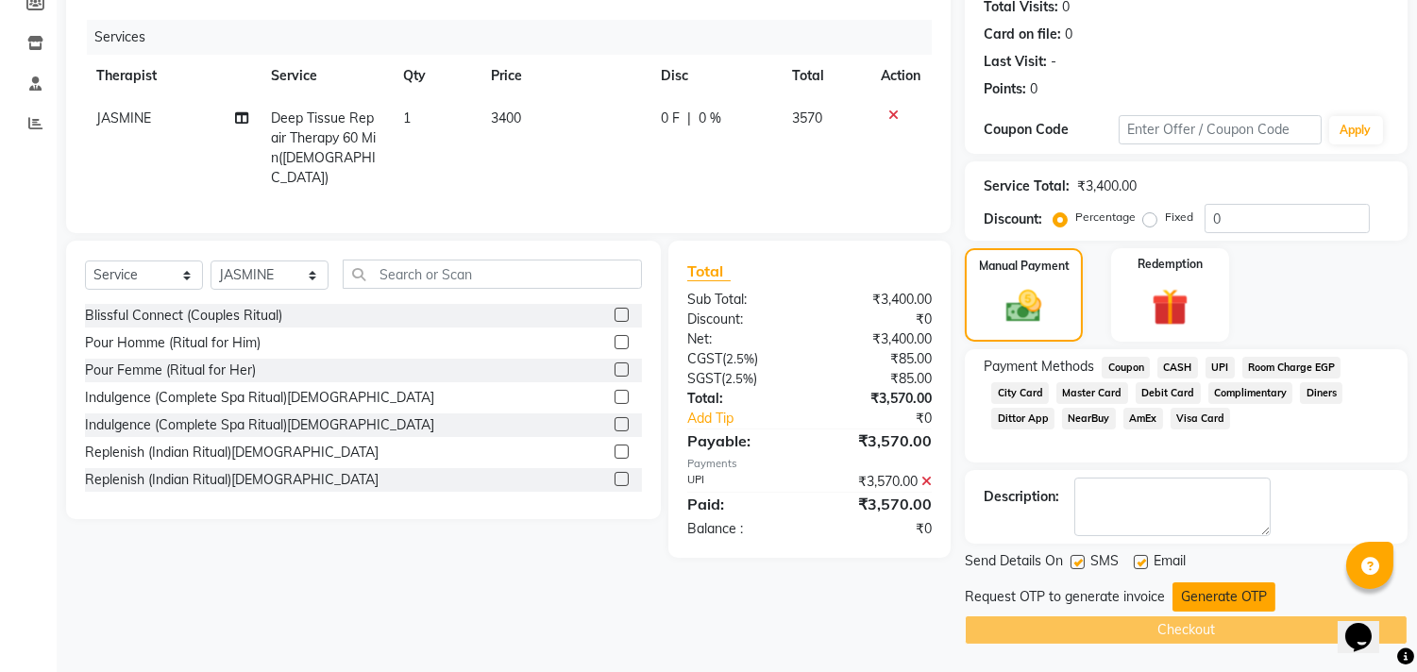
click at [1220, 592] on button "Generate OTP" at bounding box center [1223, 596] width 103 height 29
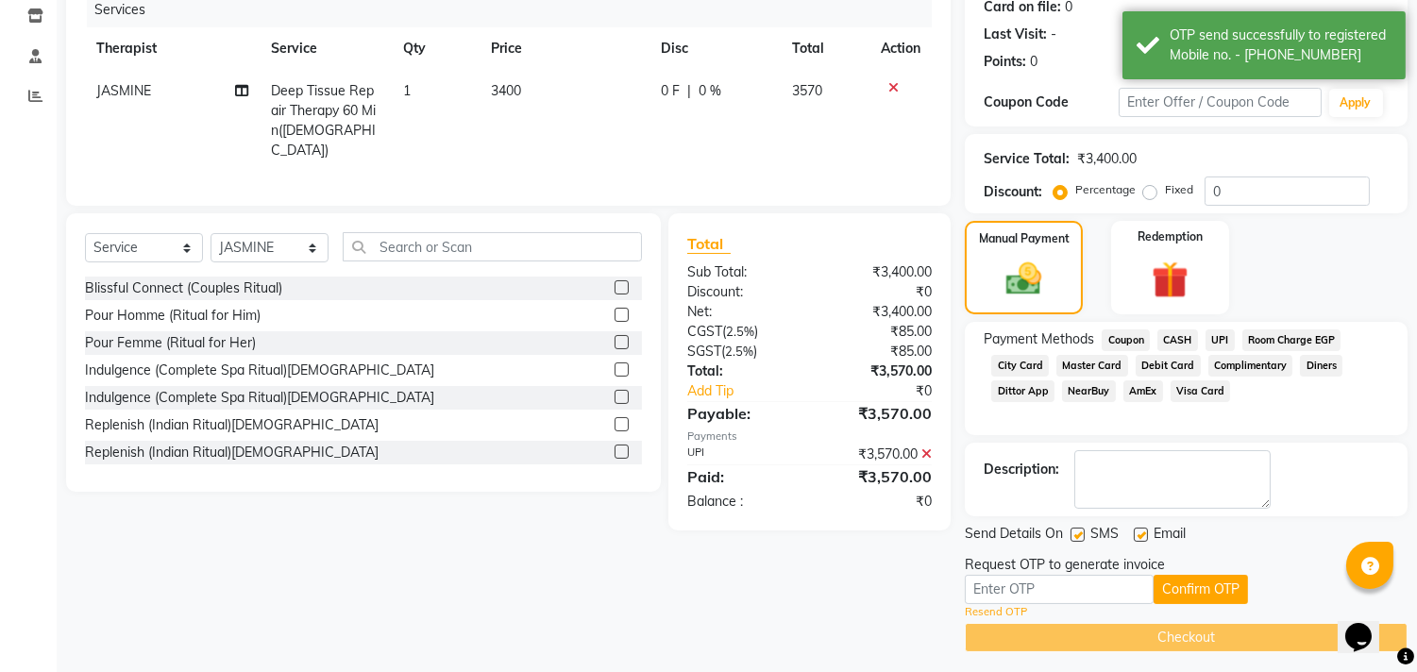
scroll to position [250, 0]
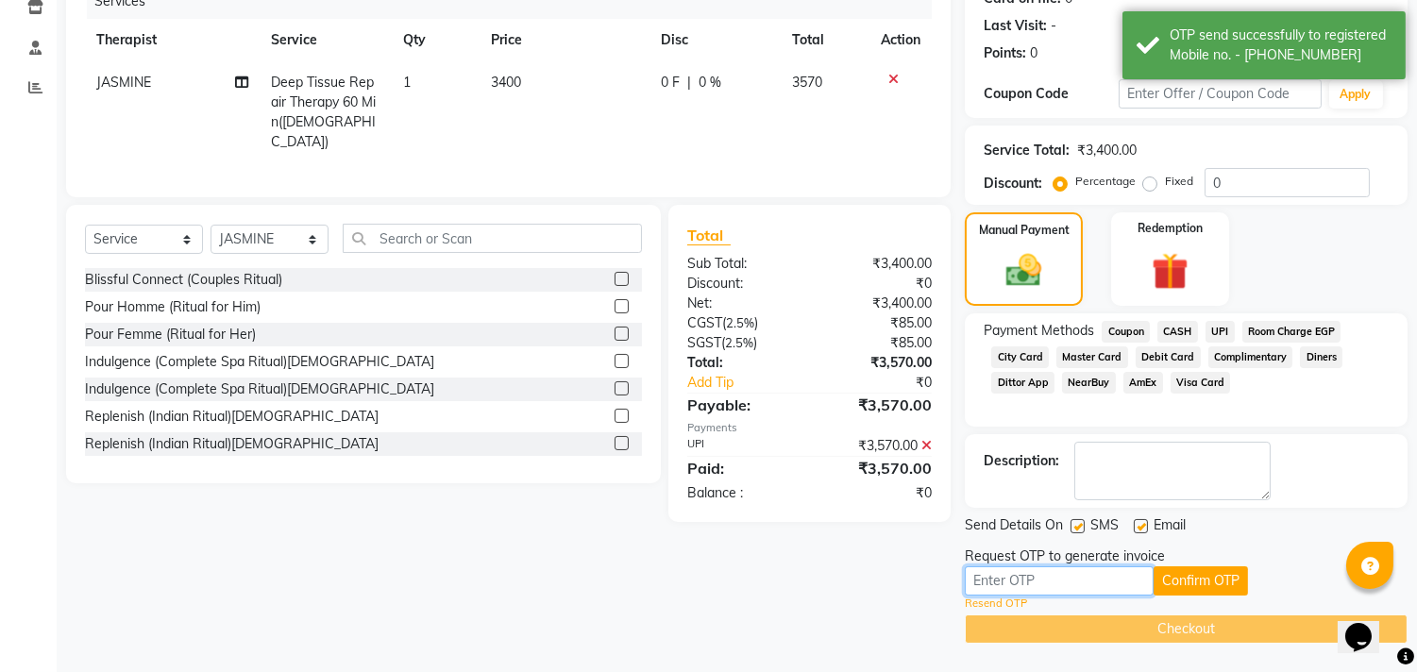
click at [1095, 577] on input "text" at bounding box center [1059, 580] width 189 height 29
click at [1057, 579] on input "text" at bounding box center [1059, 580] width 189 height 29
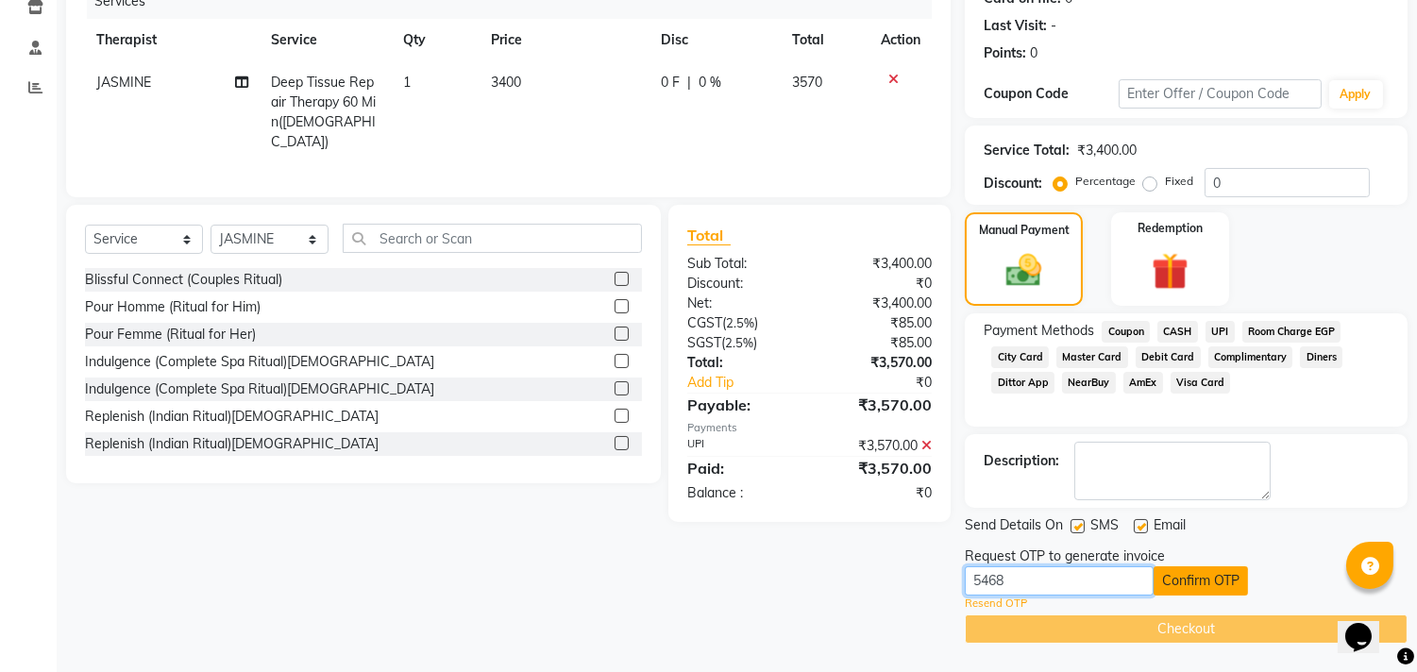
type input "5468"
click at [1216, 586] on button "Confirm OTP" at bounding box center [1200, 580] width 94 height 29
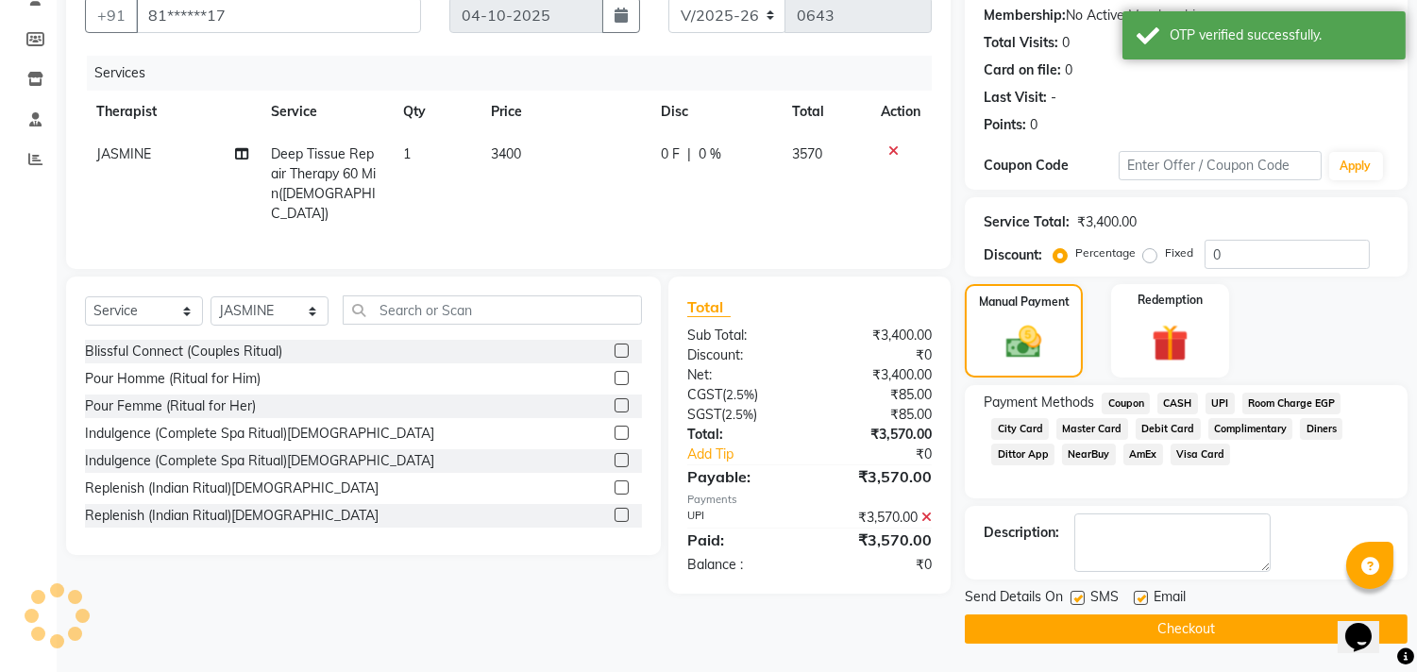
scroll to position [177, 0]
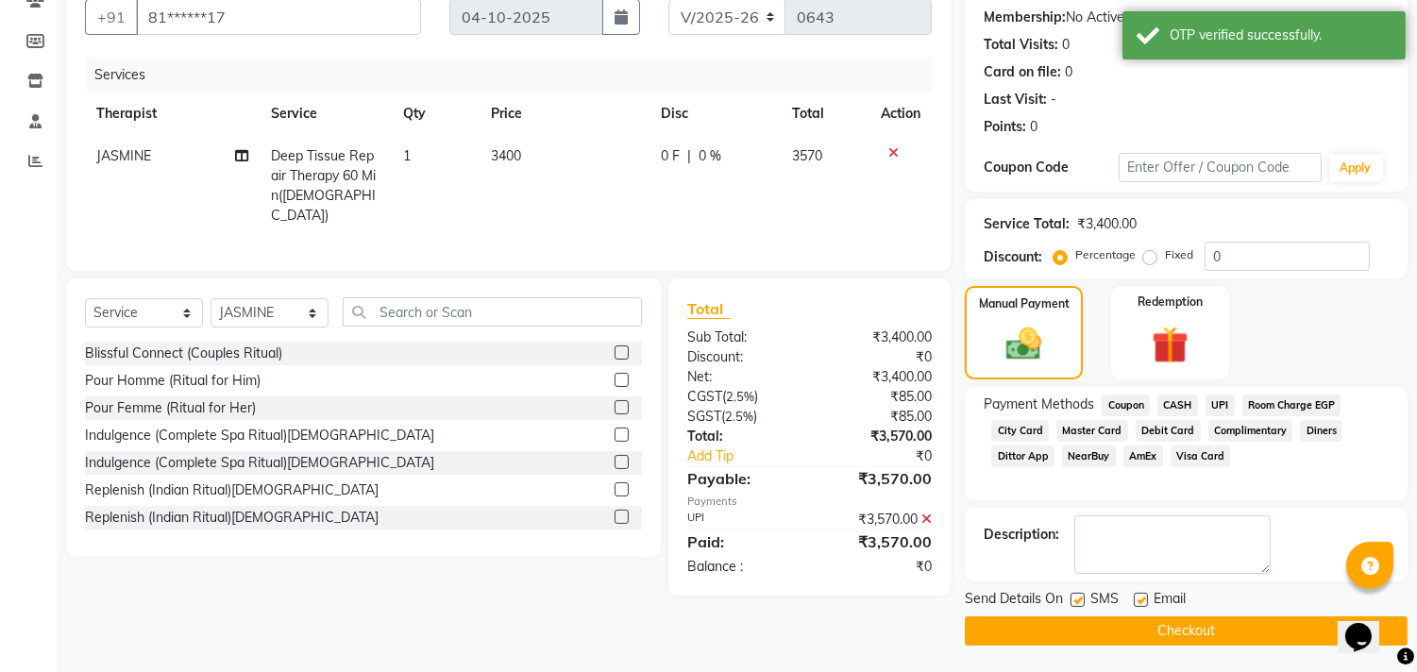
click at [1098, 635] on button "Checkout" at bounding box center [1186, 630] width 443 height 29
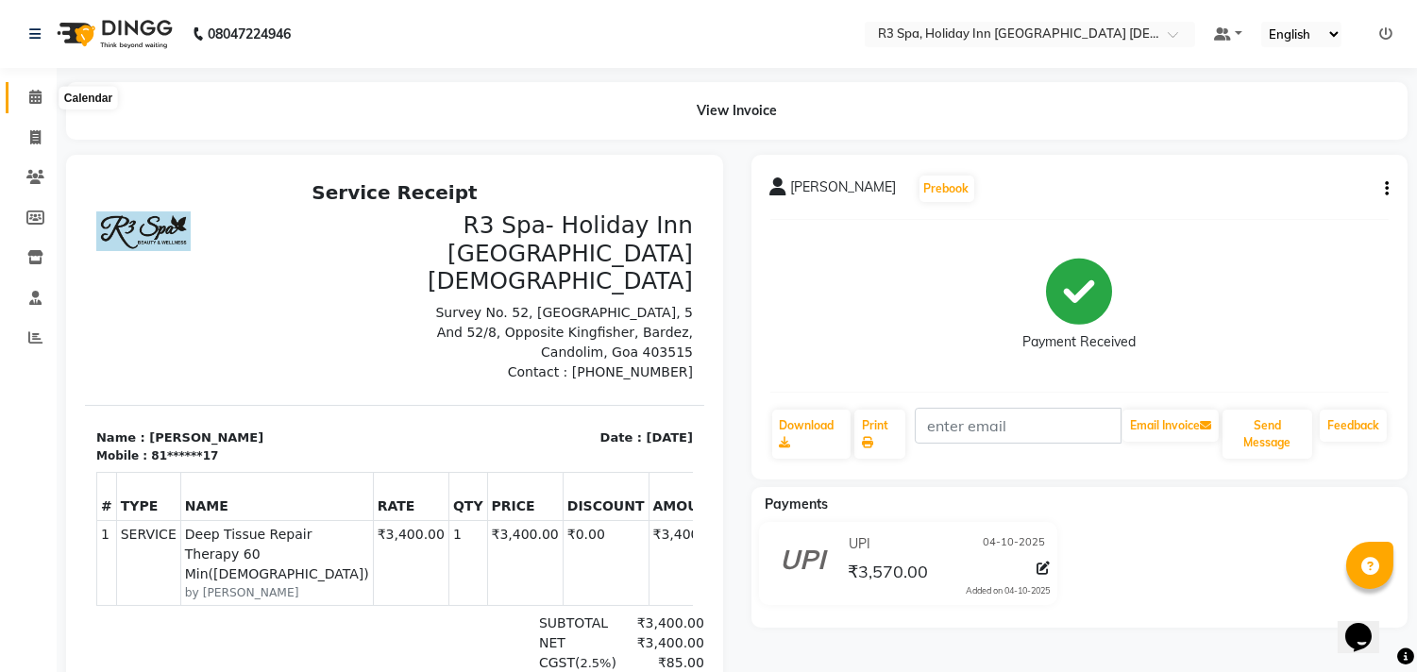
click at [34, 93] on icon at bounding box center [35, 97] width 12 height 14
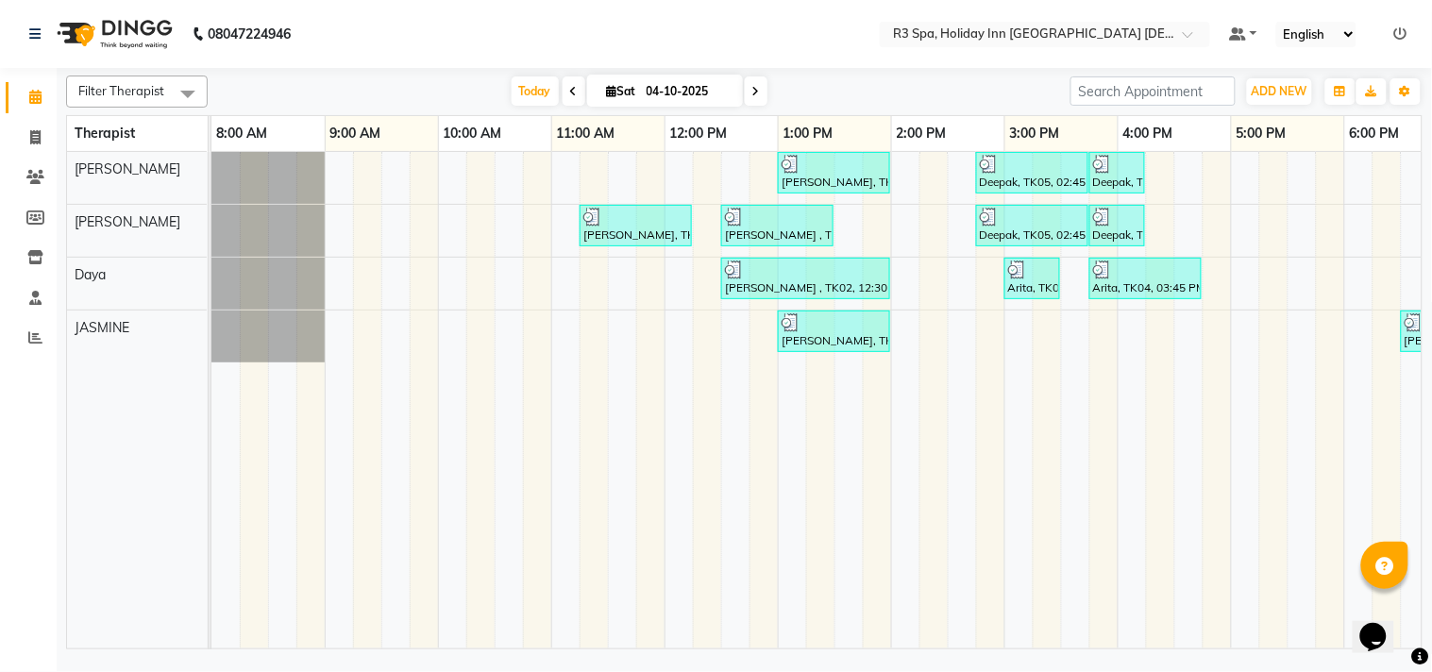
scroll to position [0, 148]
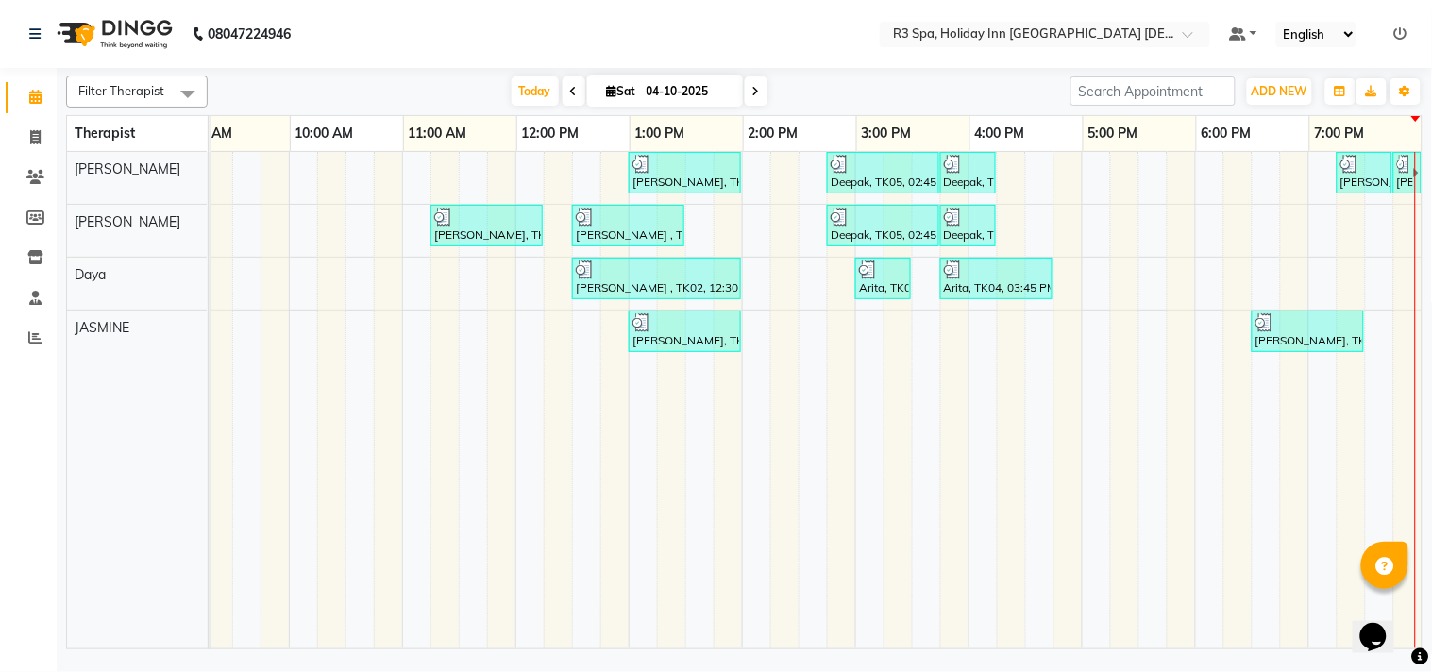
drag, startPoint x: 1106, startPoint y: 636, endPoint x: 16, endPoint y: 36, distance: 1244.6
click at [1335, 95] on icon "button" at bounding box center [1340, 91] width 11 height 11
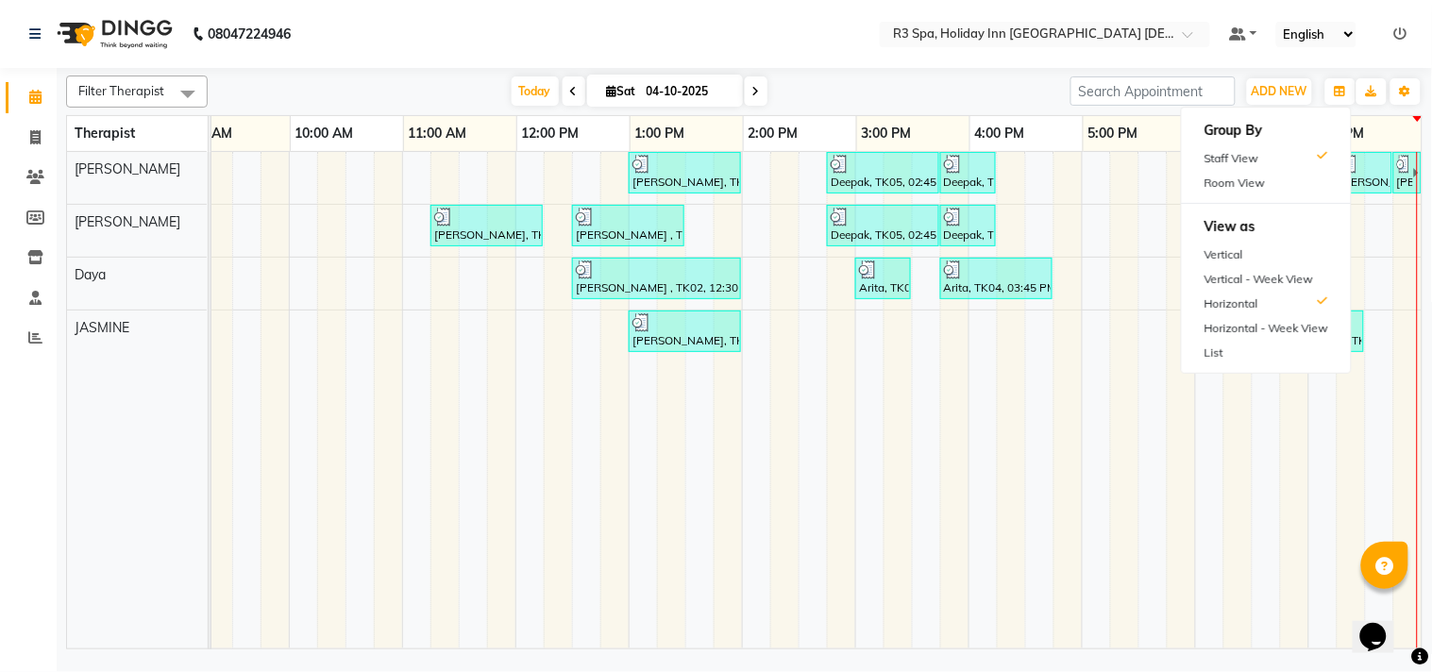
click at [966, 82] on div "[DATE] [DATE]" at bounding box center [639, 91] width 844 height 28
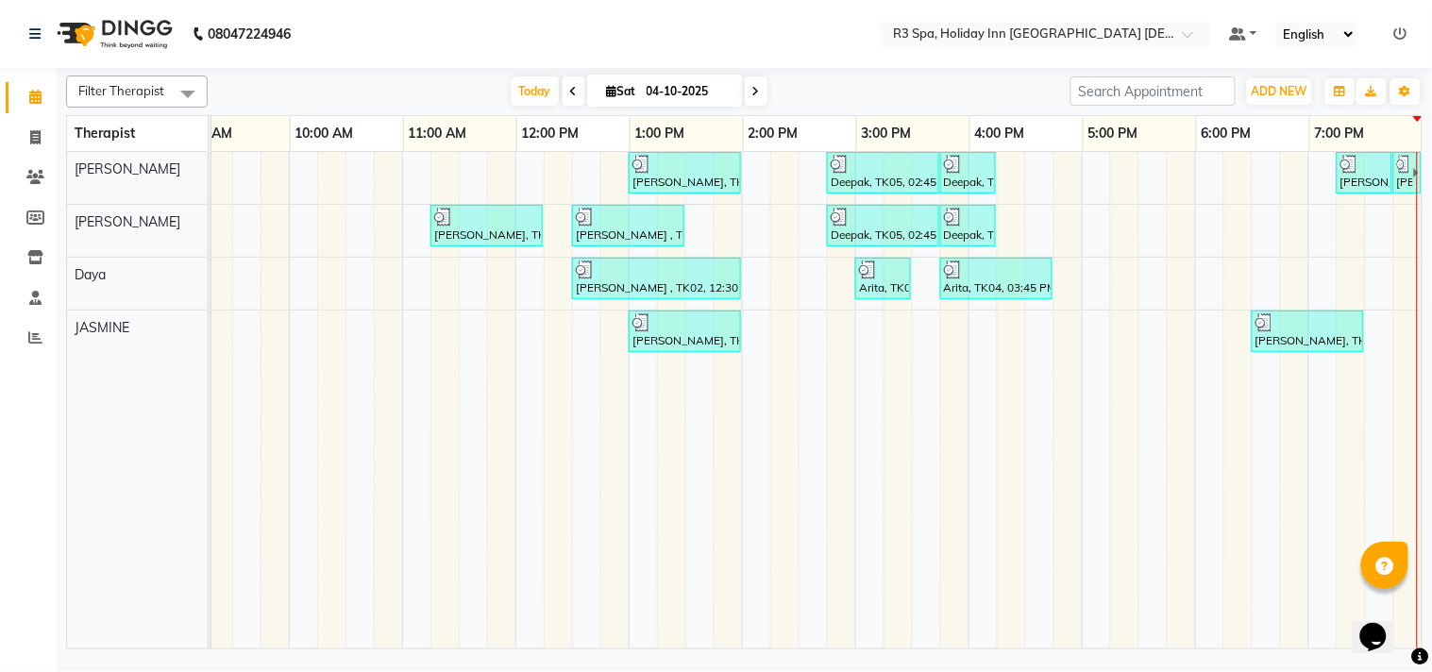
click at [1413, 115] on table "Therapist 8:00 AM 9:00 AM 10:00 AM 11:00 AM 12:00 PM 1:00 PM 2:00 PM 3:00 PM 4:…" at bounding box center [744, 382] width 1356 height 534
click at [1417, 119] on div at bounding box center [1417, 119] width 9 height 6
click at [1401, 25] on link at bounding box center [1400, 33] width 13 height 17
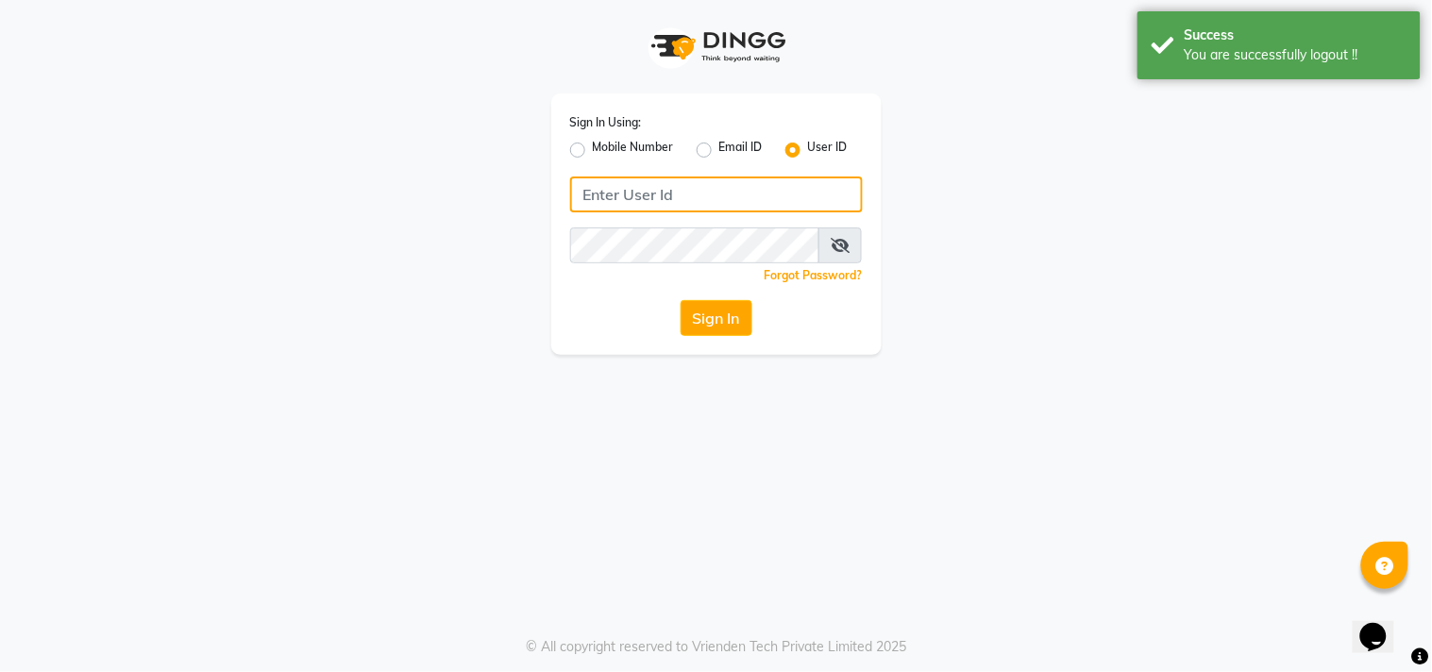
type input "8369581352"
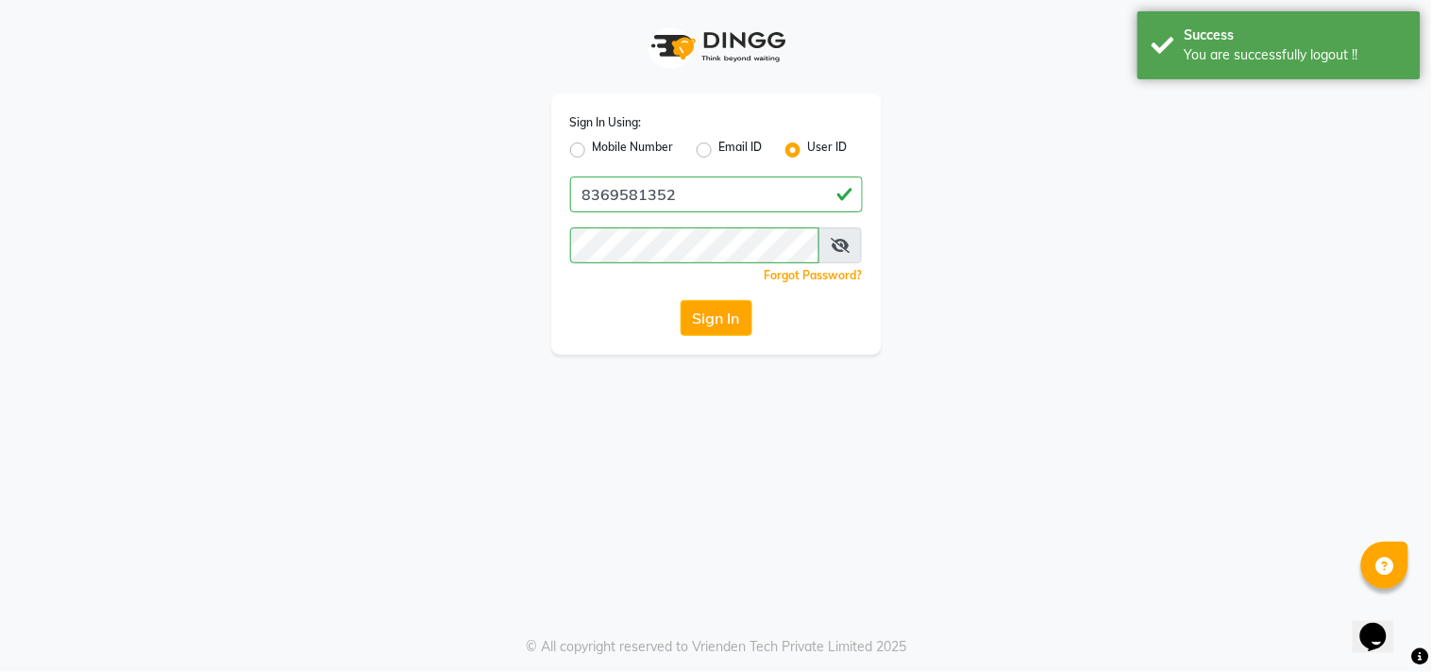
click at [610, 144] on label "Mobile Number" at bounding box center [633, 150] width 81 height 23
click at [605, 144] on input "Mobile Number" at bounding box center [599, 145] width 12 height 12
radio input "true"
radio input "false"
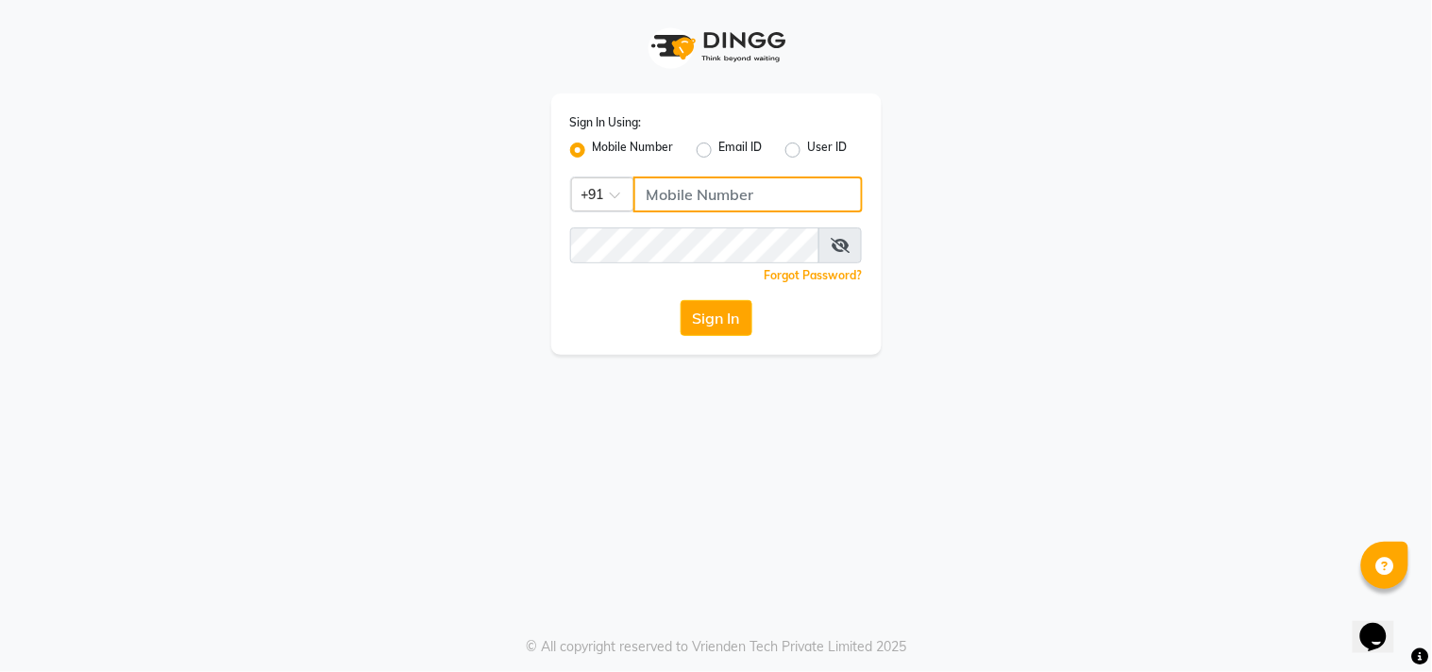
click at [696, 206] on input "Username" at bounding box center [747, 195] width 229 height 36
type input "8369581352"
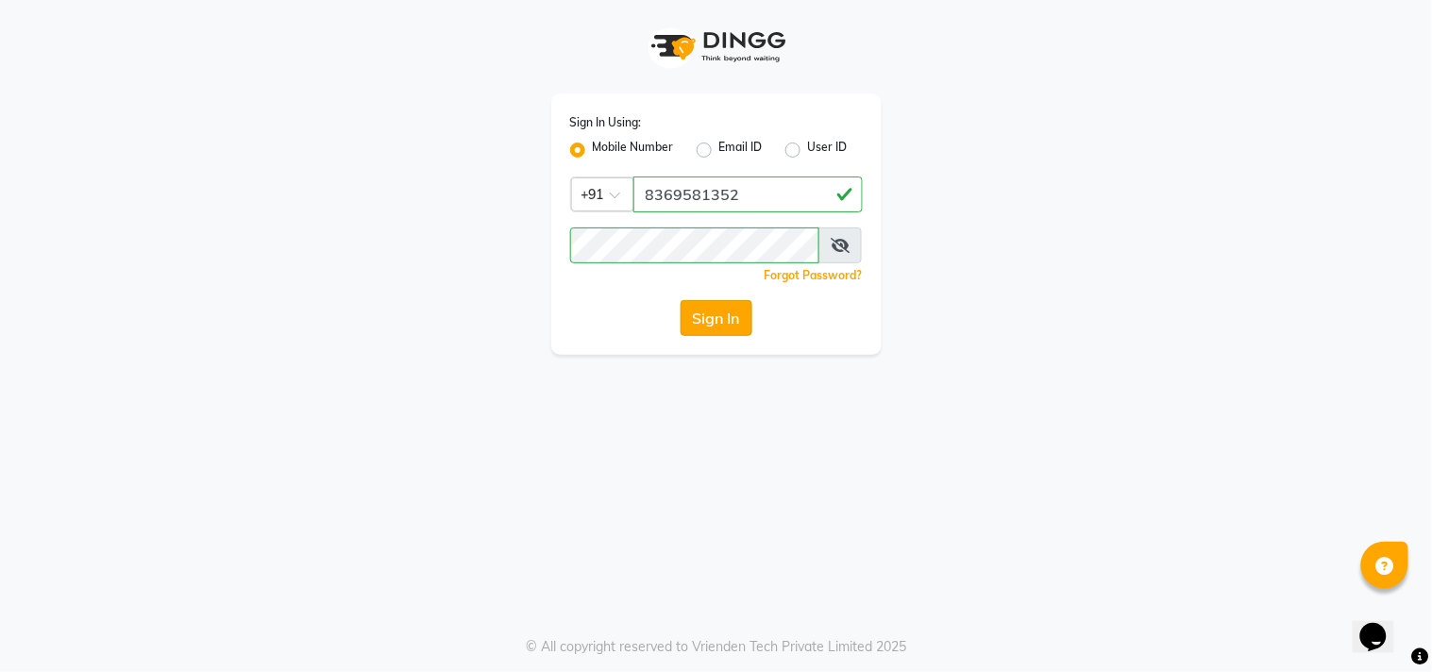
click at [740, 316] on button "Sign In" at bounding box center [717, 318] width 72 height 36
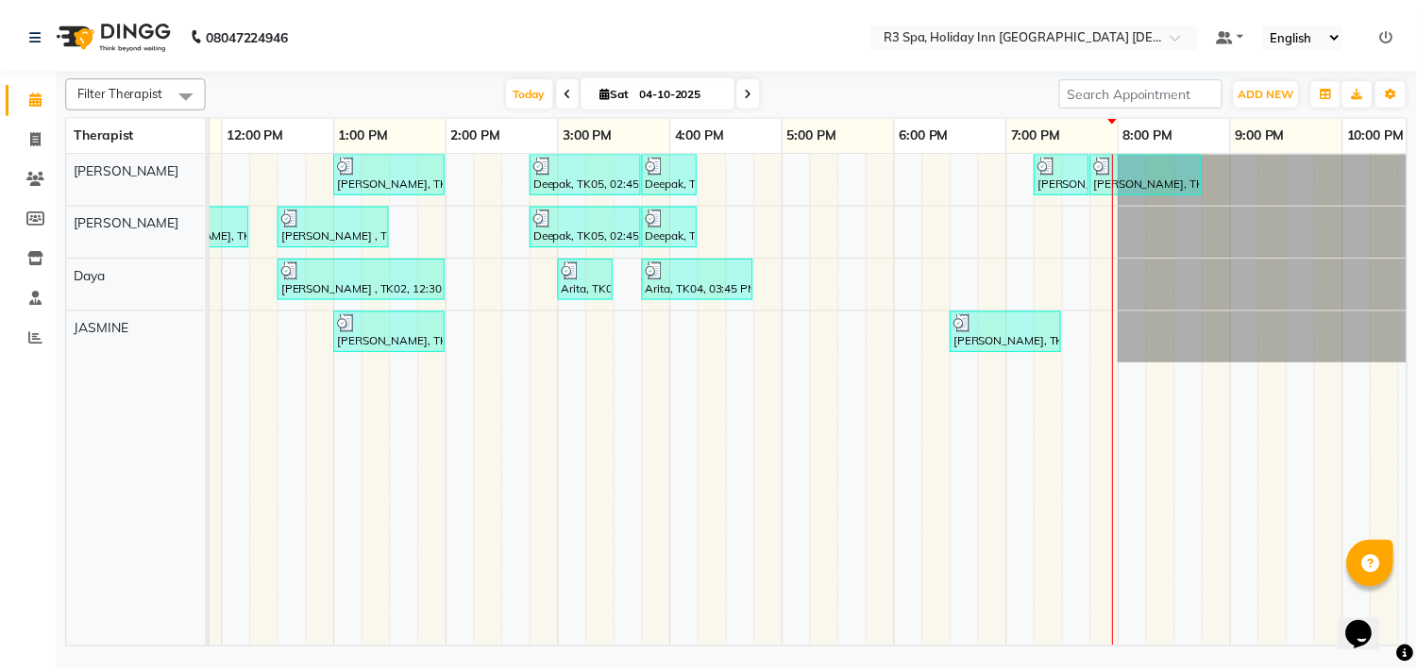
scroll to position [0, 601]
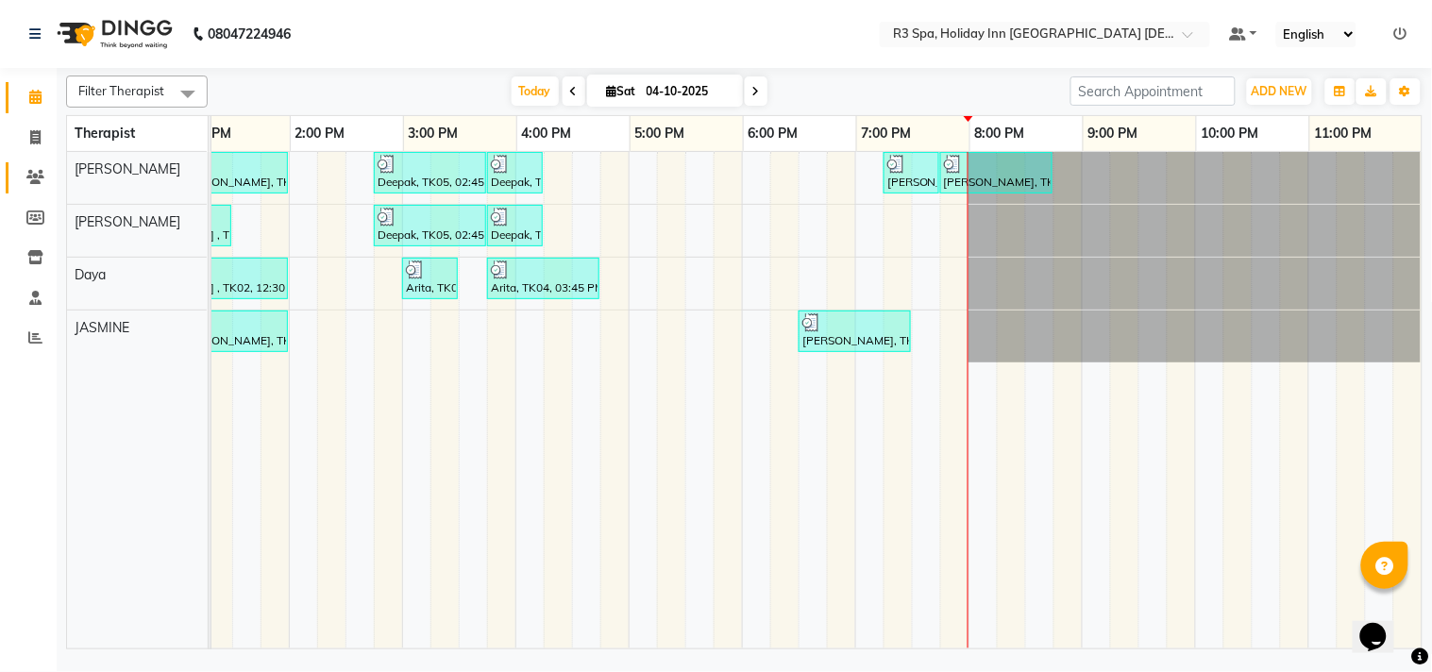
click at [32, 177] on icon at bounding box center [35, 177] width 18 height 14
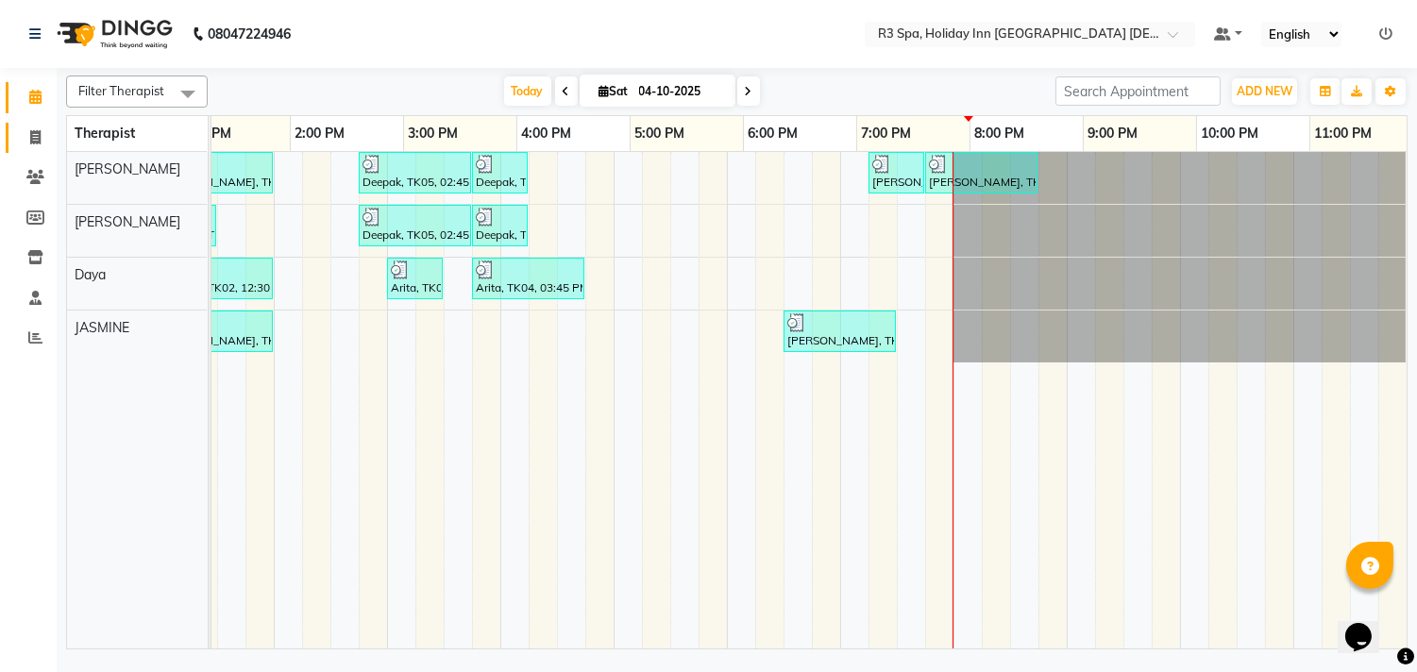
click at [34, 136] on icon at bounding box center [35, 137] width 10 height 14
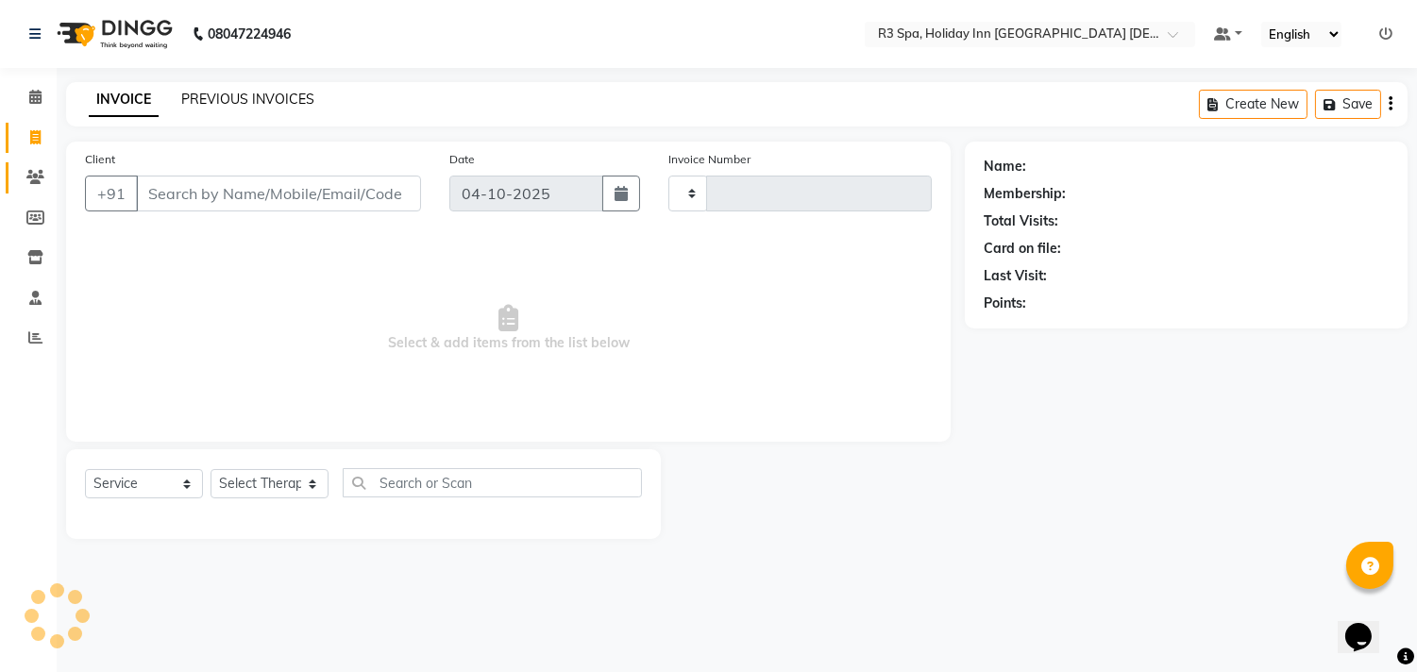
click at [260, 96] on link "PREVIOUS INVOICES" at bounding box center [247, 99] width 133 height 17
